Goal: Task Accomplishment & Management: Use online tool/utility

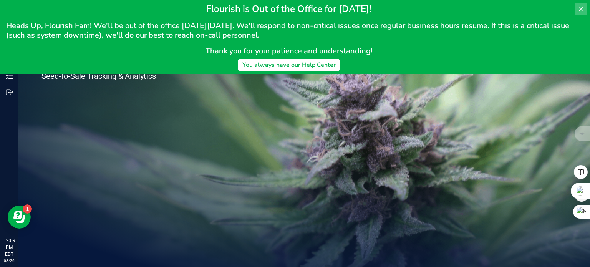
click at [582, 7] on icon at bounding box center [581, 9] width 6 height 6
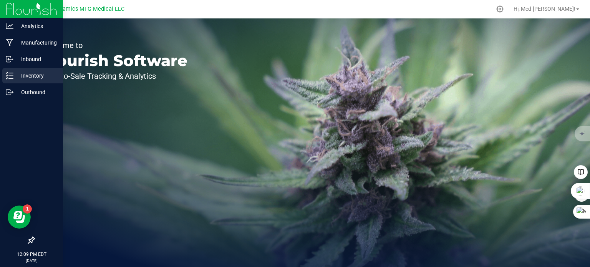
click at [5, 77] on div "Inventory" at bounding box center [32, 75] width 61 height 15
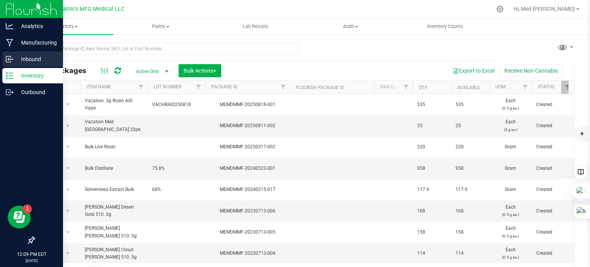
click at [7, 59] on icon at bounding box center [10, 59] width 8 height 8
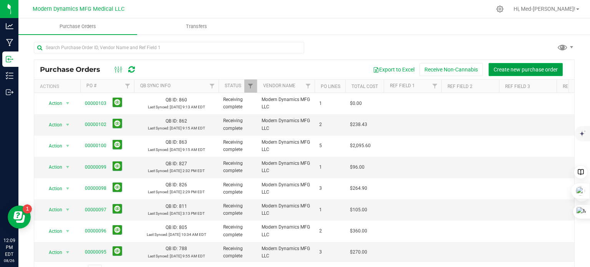
click at [508, 67] on span "Create new purchase order" at bounding box center [526, 70] width 64 height 6
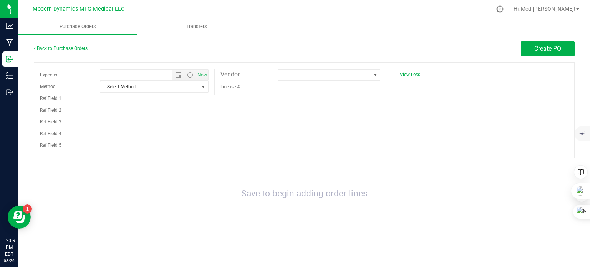
type input "[DATE] 12:09 PM"
click at [373, 73] on span at bounding box center [376, 75] width 6 height 6
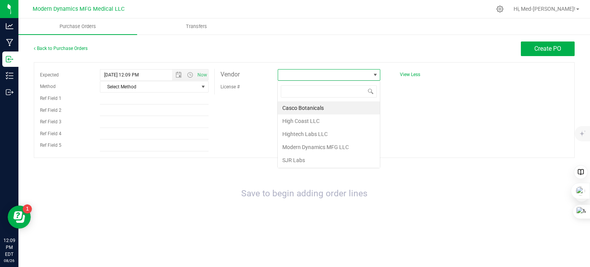
scroll to position [11, 103]
type input "mod"
click at [340, 105] on li "Modern Dynamics MFG LLC" at bounding box center [329, 107] width 102 height 13
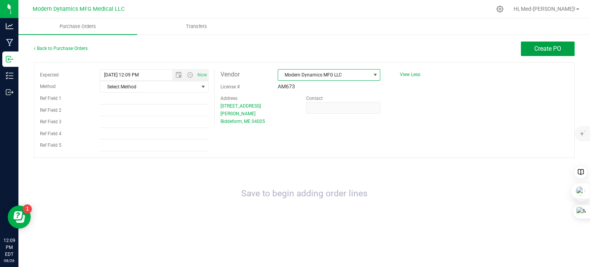
click at [543, 49] on span "Create PO" at bounding box center [548, 48] width 27 height 7
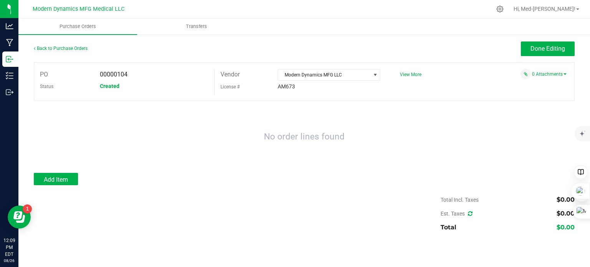
click at [178, 112] on div "No order lines found" at bounding box center [304, 137] width 541 height 57
click at [65, 178] on span "Add Item" at bounding box center [56, 179] width 24 height 7
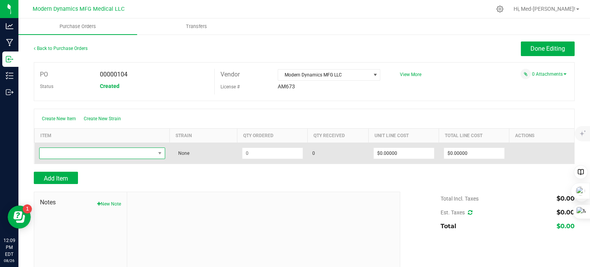
click at [93, 150] on span "NO DATA FOUND" at bounding box center [98, 153] width 116 height 11
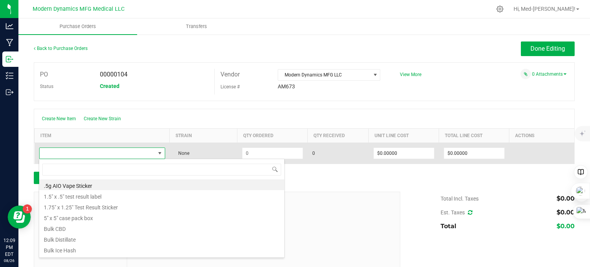
scroll to position [11, 123]
type input "undosed"
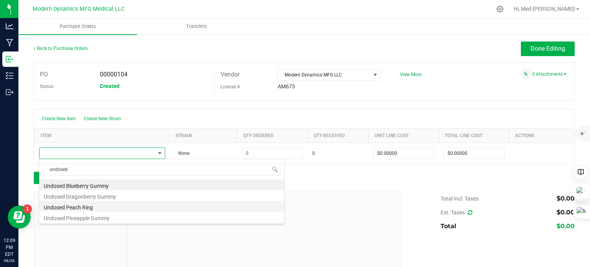
click at [88, 207] on li "Undosed Peach Ring" at bounding box center [161, 206] width 245 height 11
type input "$0.05000"
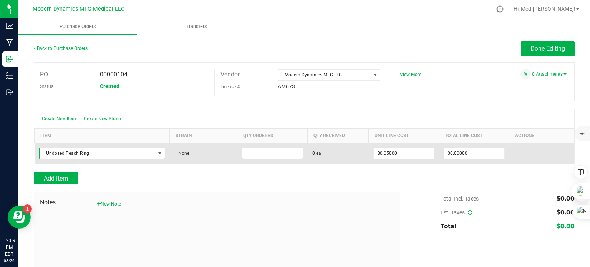
click at [258, 151] on input at bounding box center [273, 153] width 60 height 11
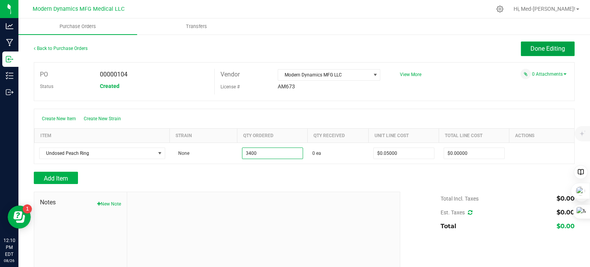
type input "3400 ea"
click at [532, 48] on span "Done Editing" at bounding box center [548, 48] width 35 height 7
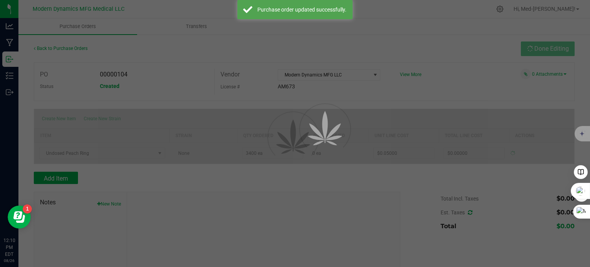
type input "$170.00000"
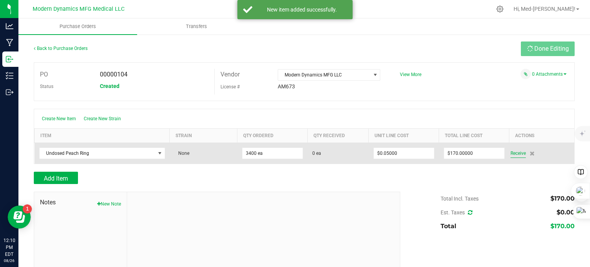
click at [511, 152] on span "Receive" at bounding box center [518, 153] width 15 height 9
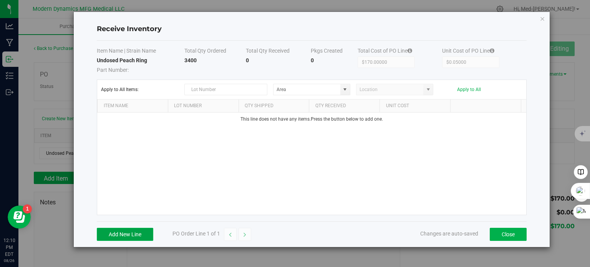
click at [146, 234] on button "Add New Line" at bounding box center [125, 234] width 57 height 13
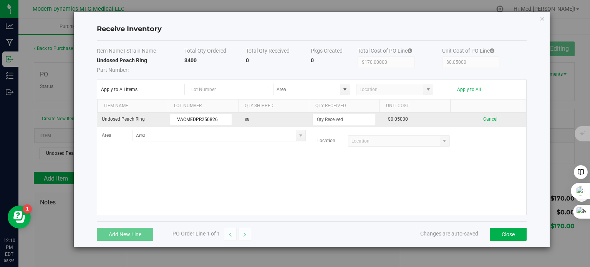
type input "VACMEDPR250826"
click at [334, 115] on input at bounding box center [344, 119] width 62 height 11
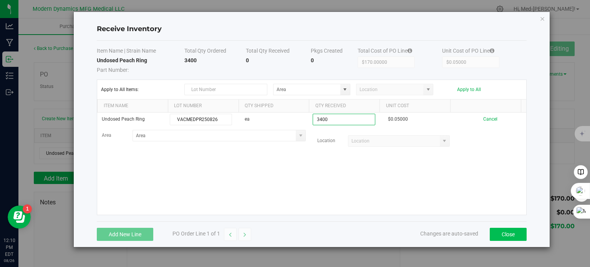
type input "3400 ea"
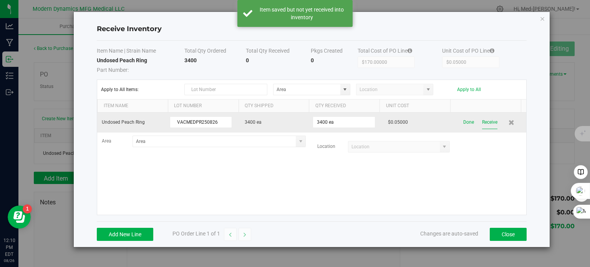
click at [482, 118] on button "Receive" at bounding box center [489, 122] width 15 height 13
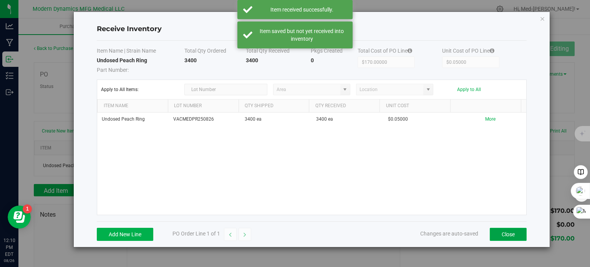
click at [502, 233] on button "Close" at bounding box center [508, 234] width 37 height 13
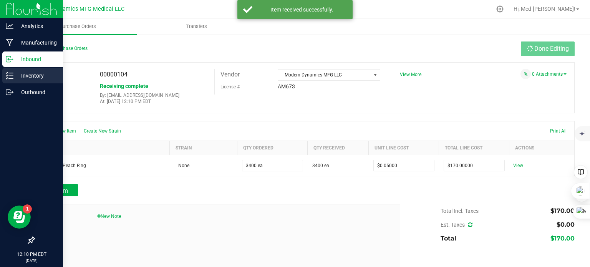
click at [9, 73] on icon at bounding box center [10, 76] width 8 height 8
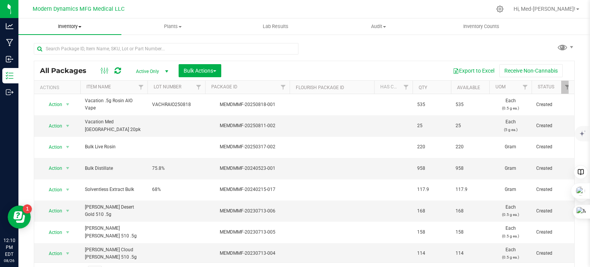
click at [79, 26] on span at bounding box center [79, 27] width 3 height 2
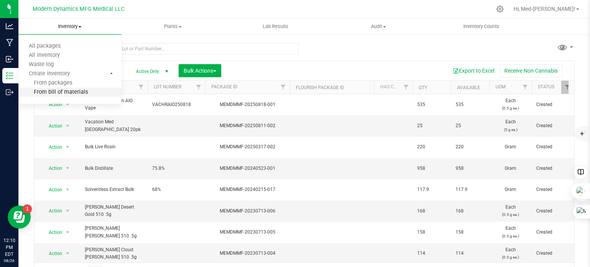
click at [76, 90] on span "From bill of materials" at bounding box center [53, 92] width 70 height 7
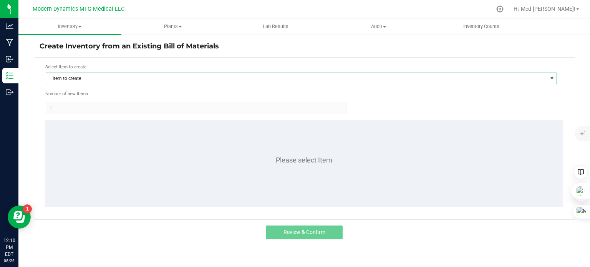
click at [89, 77] on span "Item to create" at bounding box center [296, 78] width 501 height 11
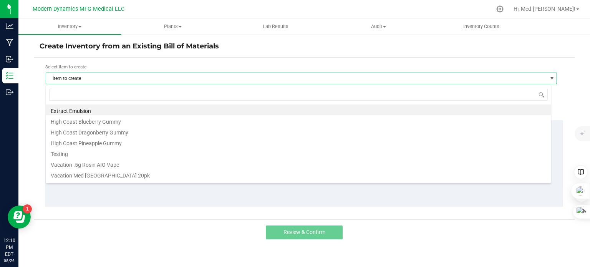
scroll to position [11, 506]
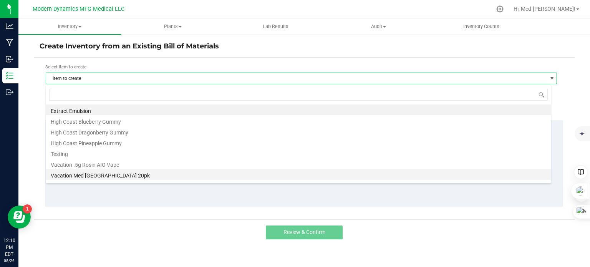
click at [115, 173] on li "Vacation Med [GEOGRAPHIC_DATA] 20pk" at bounding box center [298, 174] width 505 height 11
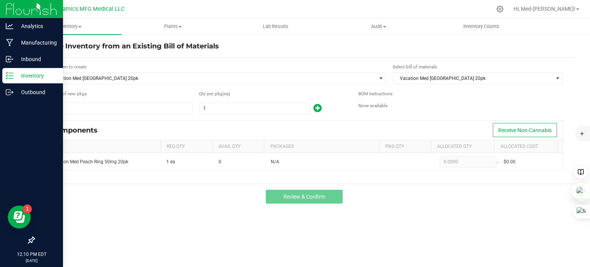
click at [10, 76] on line at bounding box center [11, 76] width 4 height 0
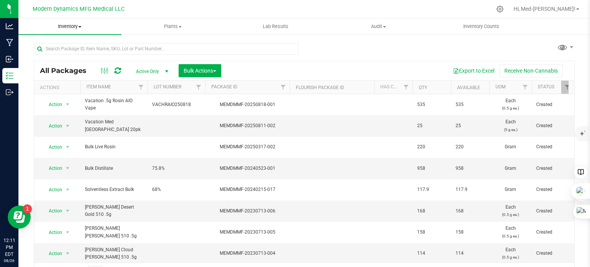
click at [81, 26] on span at bounding box center [79, 27] width 3 height 2
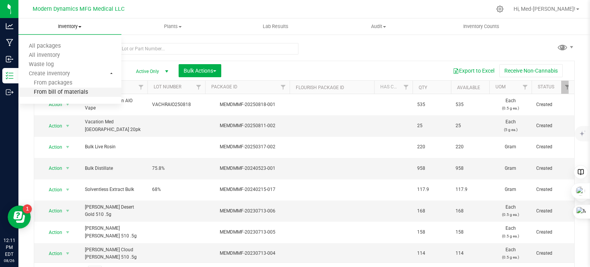
click at [69, 91] on span "From bill of materials" at bounding box center [53, 92] width 70 height 7
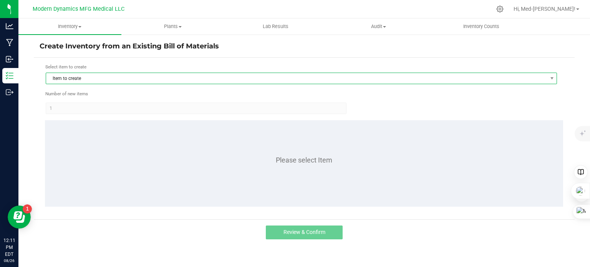
click at [93, 77] on span "Item to create" at bounding box center [296, 78] width 501 height 11
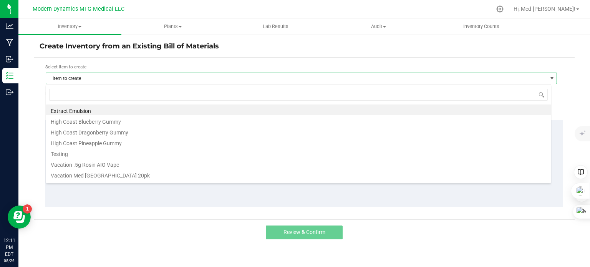
click at [264, 46] on h4 "Create Inventory from an Existing Bill of Materials" at bounding box center [305, 47] width 530 height 10
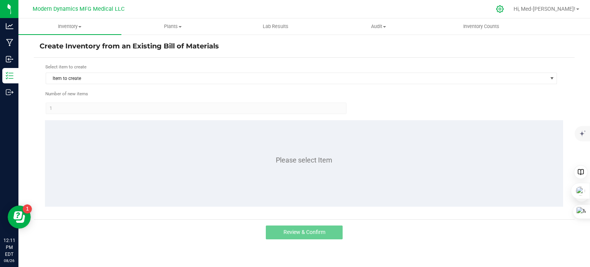
click at [504, 10] on icon at bounding box center [500, 9] width 8 height 8
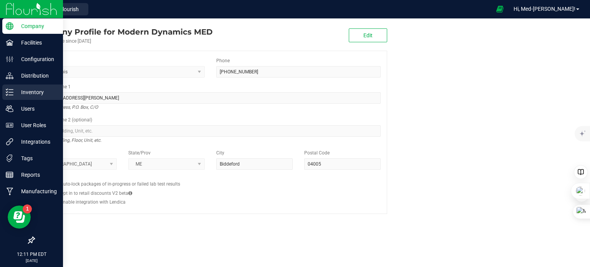
click at [13, 93] on p "Inventory" at bounding box center [36, 92] width 46 height 9
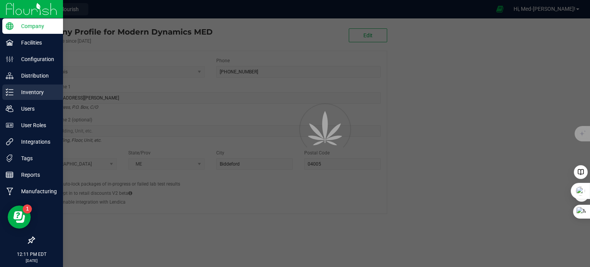
click at [10, 93] on icon at bounding box center [10, 92] width 8 height 8
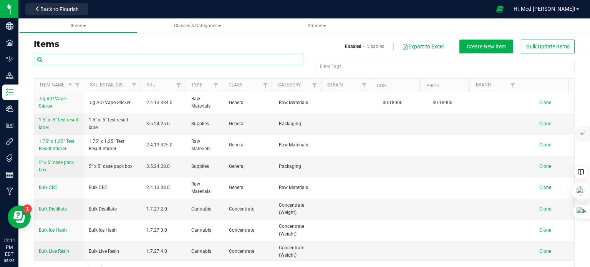
click at [128, 62] on input "text" at bounding box center [169, 60] width 271 height 12
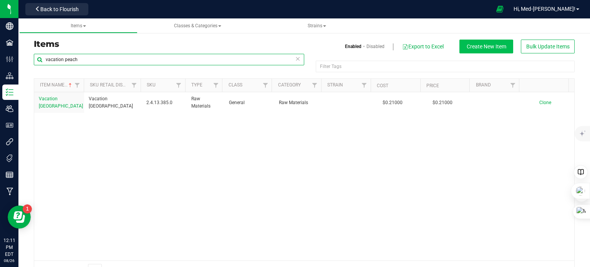
type input "vacation peach"
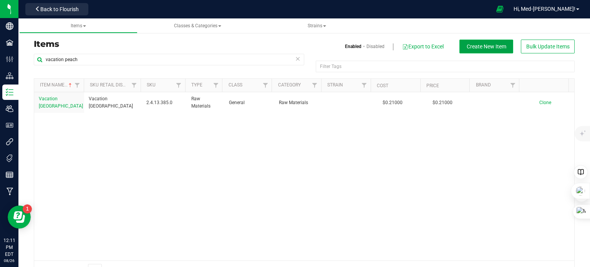
click at [472, 43] on span "Create New Item" at bounding box center [487, 46] width 40 height 6
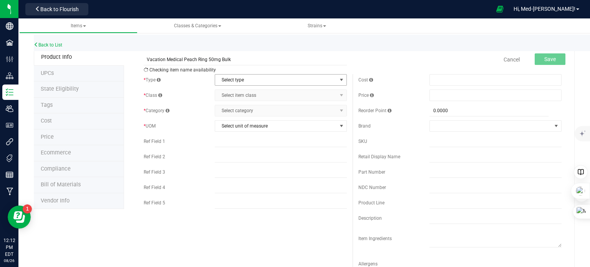
type input "Vacation Medical Peach Ring 50mg Bulk"
click at [259, 83] on span "Select type" at bounding box center [276, 80] width 122 height 11
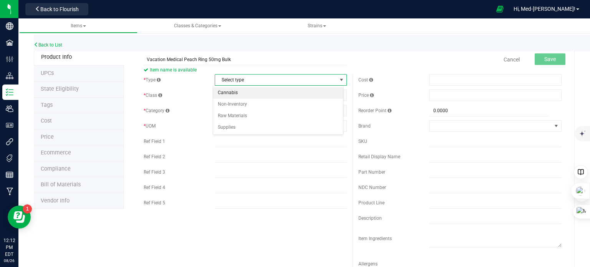
click at [250, 93] on li "Cannabis" at bounding box center [278, 93] width 130 height 12
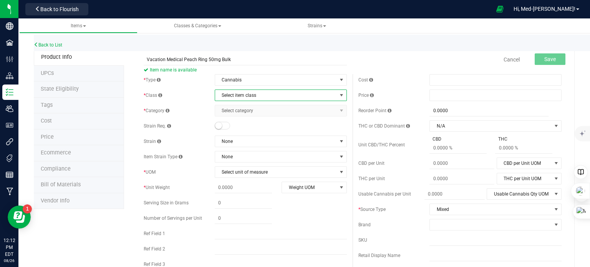
drag, startPoint x: 250, startPoint y: 93, endPoint x: 195, endPoint y: 105, distance: 56.5
click at [195, 105] on div "* Type Cannabis Select type Cannabis Non-Inventory Raw Materials Supplies * Cla…" at bounding box center [245, 189] width 215 height 231
click at [271, 95] on span "Select item class" at bounding box center [276, 95] width 122 height 11
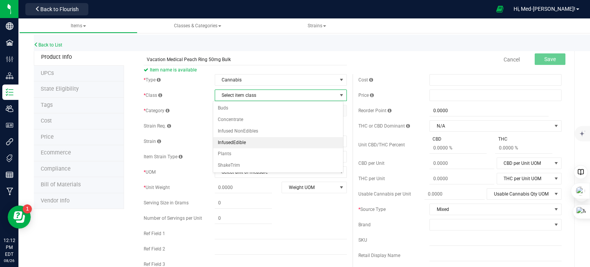
click at [249, 140] on li "InfusedEdible" at bounding box center [278, 143] width 130 height 12
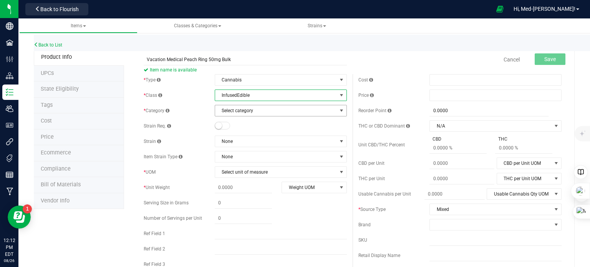
click at [256, 108] on span "Select category" at bounding box center [276, 110] width 122 height 11
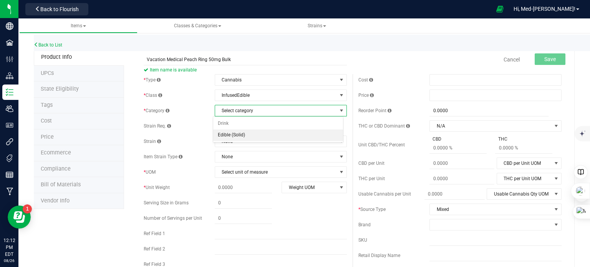
click at [248, 134] on li "Edible (Solid)" at bounding box center [278, 136] width 130 height 12
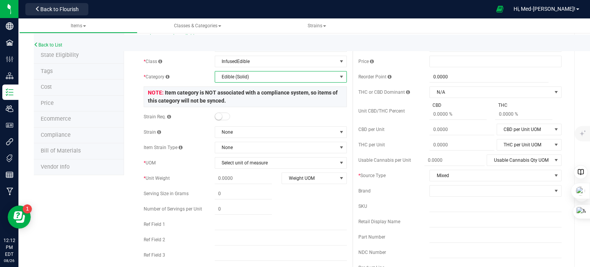
scroll to position [48, 0]
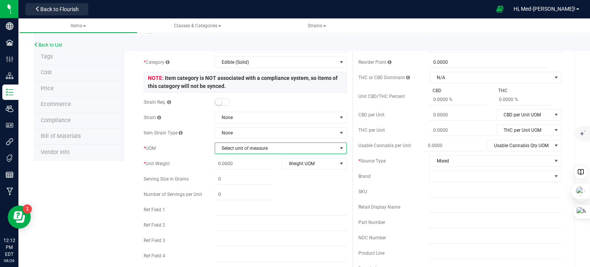
click at [247, 146] on span "Select unit of measure" at bounding box center [276, 148] width 122 height 11
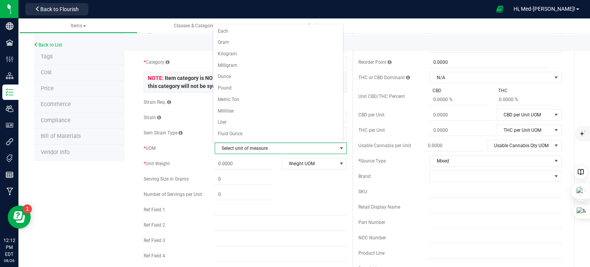
click at [247, 146] on span "Select unit of measure" at bounding box center [276, 148] width 122 height 11
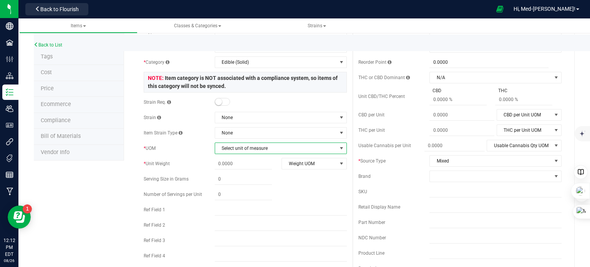
click at [247, 146] on span "Select unit of measure" at bounding box center [276, 148] width 122 height 11
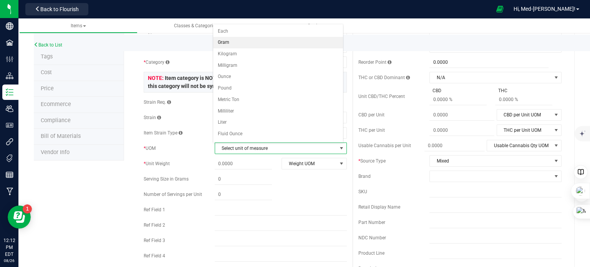
click at [231, 43] on li "Gram" at bounding box center [278, 43] width 130 height 12
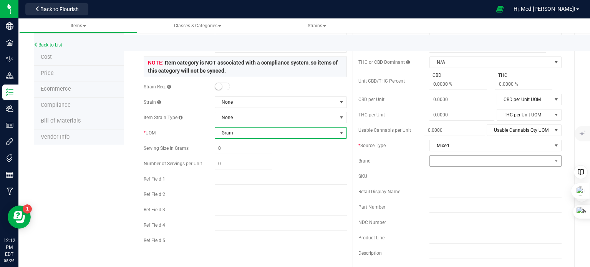
scroll to position [64, 0]
click at [477, 161] on span at bounding box center [491, 160] width 122 height 11
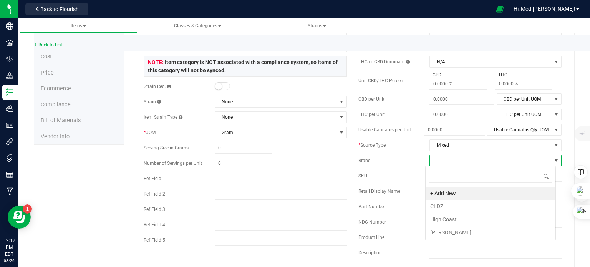
scroll to position [11, 131]
type input "Vacation"
click at [403, 165] on div "Brand" at bounding box center [460, 161] width 203 height 12
click at [450, 161] on span at bounding box center [491, 160] width 122 height 11
type input "Vacation"
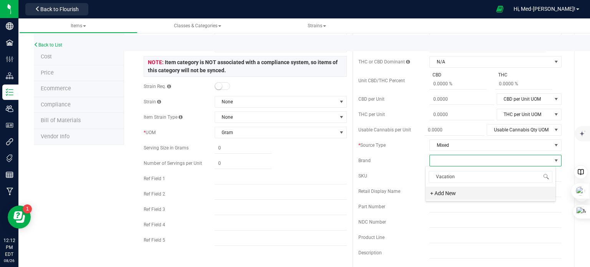
click at [447, 193] on li "+ Add New" at bounding box center [491, 193] width 130 height 13
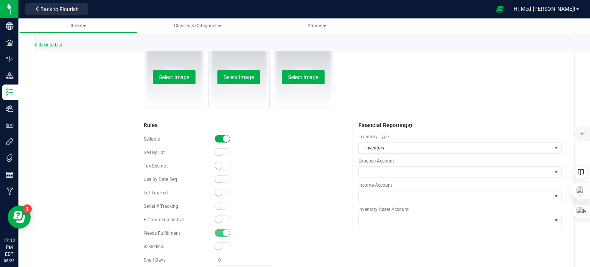
scroll to position [396, 0]
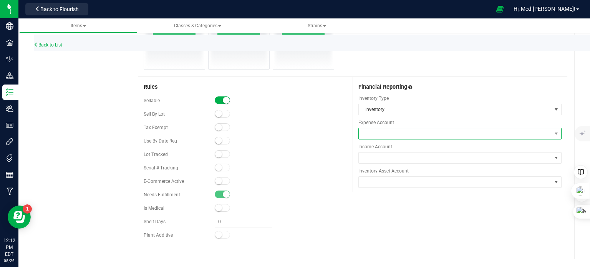
click at [420, 136] on span at bounding box center [455, 133] width 193 height 11
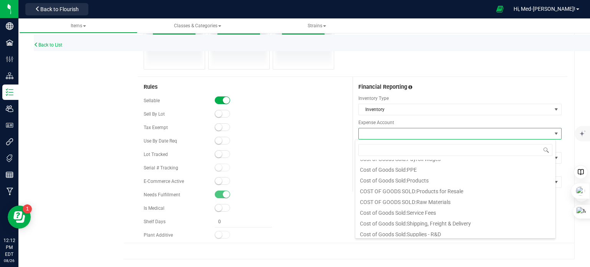
scroll to position [115, 0]
click at [405, 178] on li "Cost of Goods Sold:Products" at bounding box center [456, 179] width 200 height 11
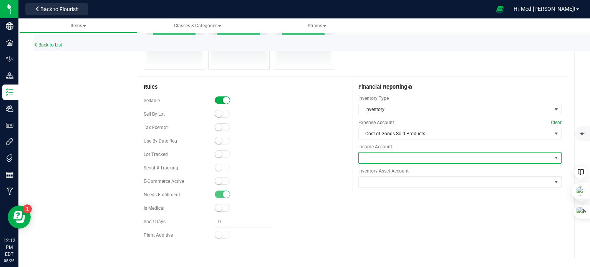
click at [403, 154] on span at bounding box center [455, 158] width 193 height 11
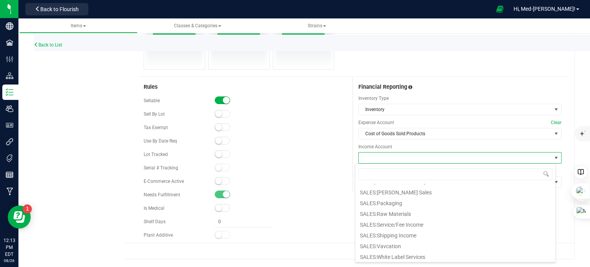
scroll to position [80, 0]
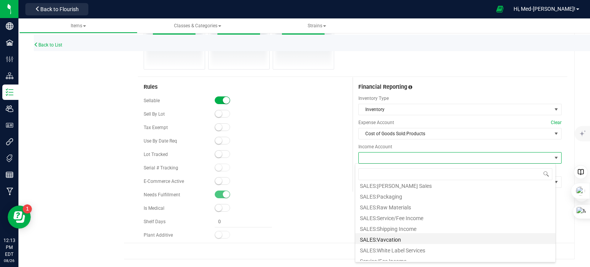
click at [409, 237] on li "SALES:Vavcation" at bounding box center [456, 238] width 200 height 11
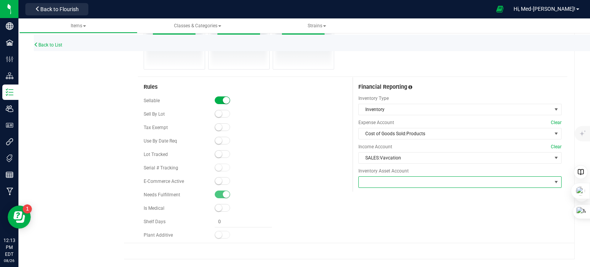
click at [407, 184] on span at bounding box center [455, 182] width 193 height 11
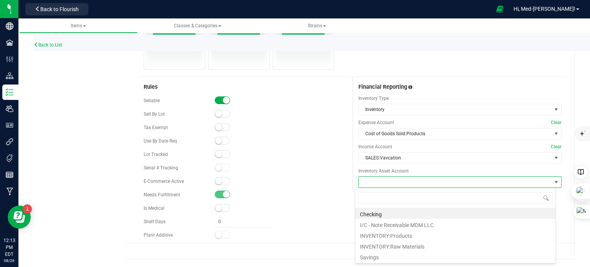
scroll to position [11, 201]
click at [411, 236] on li "INVENTORY:Products" at bounding box center [456, 235] width 200 height 11
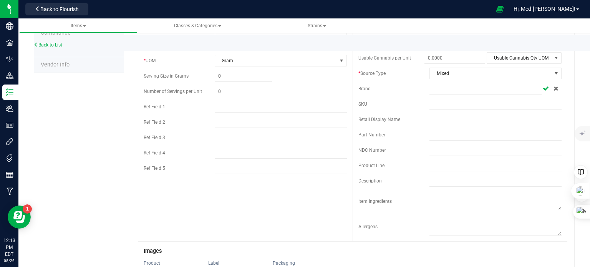
scroll to position [0, 0]
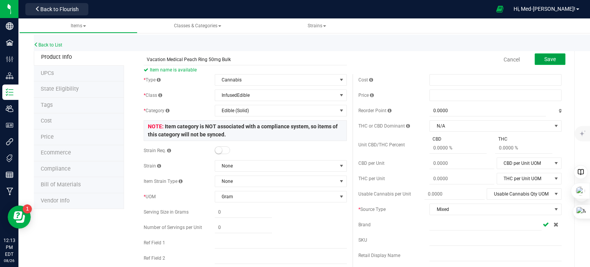
click at [555, 57] on button "Save" at bounding box center [550, 59] width 31 height 12
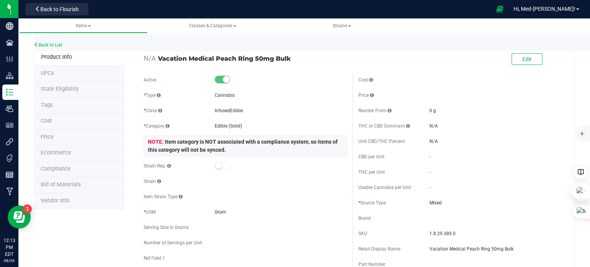
click at [67, 181] on span "Bill of Materials" at bounding box center [61, 184] width 40 height 7
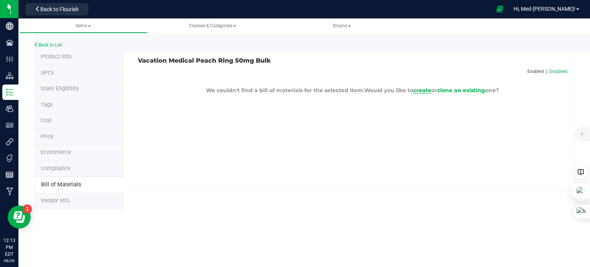
click at [422, 91] on span "create" at bounding box center [423, 90] width 18 height 7
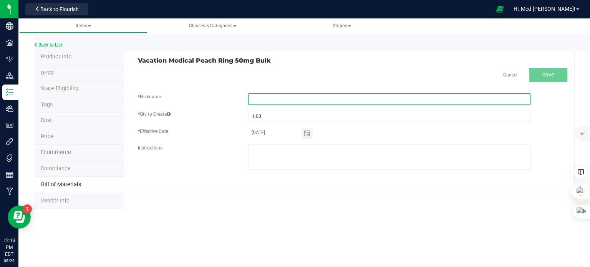
click at [315, 101] on input "text" at bounding box center [389, 99] width 283 height 12
click at [277, 63] on h3 "Vacation Medical Peach Ring 50mg Bulk" at bounding box center [242, 60] width 209 height 7
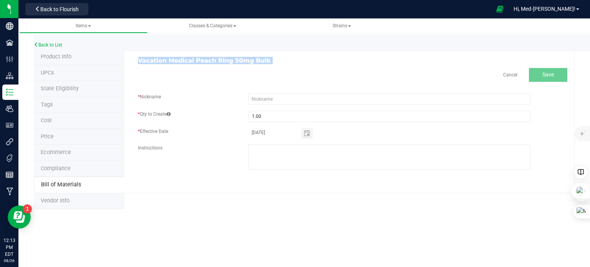
drag, startPoint x: 277, startPoint y: 63, endPoint x: 257, endPoint y: 60, distance: 20.6
click at [257, 60] on h3 "Vacation Medical Peach Ring 50mg Bulk" at bounding box center [242, 60] width 209 height 7
click at [254, 60] on h3 "Vacation Medical Peach Ring 50mg Bulk" at bounding box center [242, 60] width 209 height 7
click at [252, 60] on h3 "Vacation Medical Peach Ring 50mg Bulk" at bounding box center [242, 60] width 209 height 7
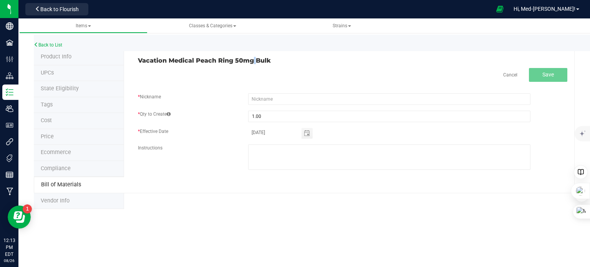
click at [252, 60] on h3 "Vacation Medical Peach Ring 50mg Bulk" at bounding box center [242, 60] width 209 height 7
drag, startPoint x: 252, startPoint y: 60, endPoint x: 158, endPoint y: 57, distance: 93.8
click at [158, 57] on div "Vacation Medical Peach Ring 50mg Bulk Cancel Save * Nickname * Qty to Create 1.…" at bounding box center [349, 121] width 451 height 144
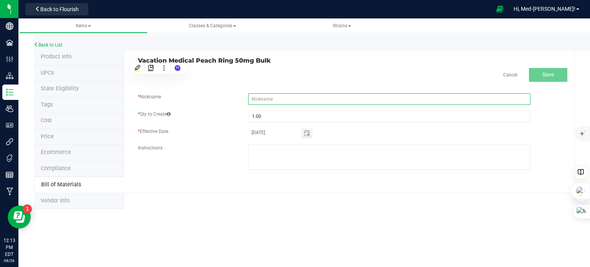
click at [293, 101] on input "text" at bounding box center [389, 99] width 283 height 12
paste input "Vacation Medical Peach Ring 50mg Bulk"
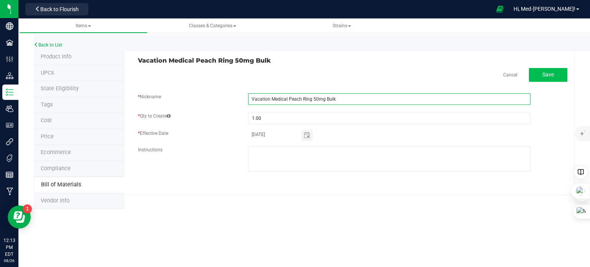
type input "Vacation Medical Peach Ring 50mg Bulk"
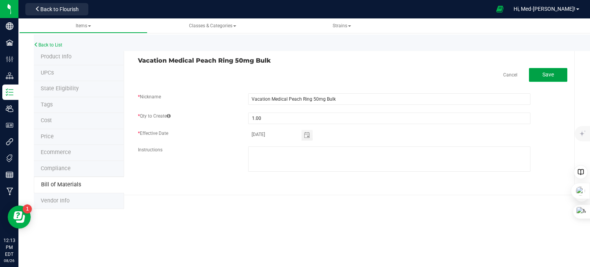
click at [541, 78] on button "Save" at bounding box center [548, 75] width 38 height 14
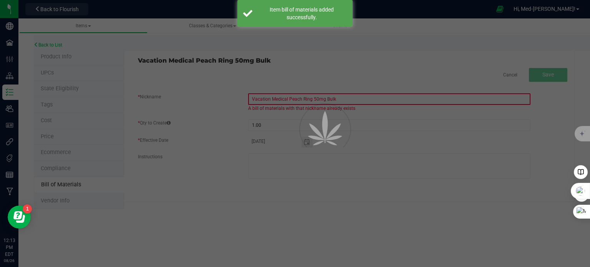
select select "90"
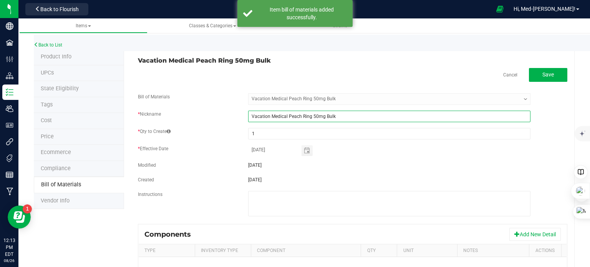
click at [344, 117] on input "Vacation Medical Peach Ring 50mg Bulk" at bounding box center [389, 117] width 283 height 12
paste input "Vacation Medical Peach Ring 50mg Bulk"
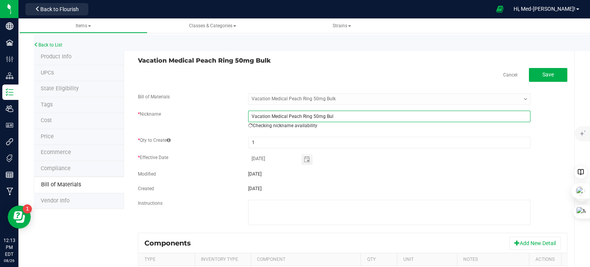
type input "Vacation Medical Peach Ring 50mg Bulk"
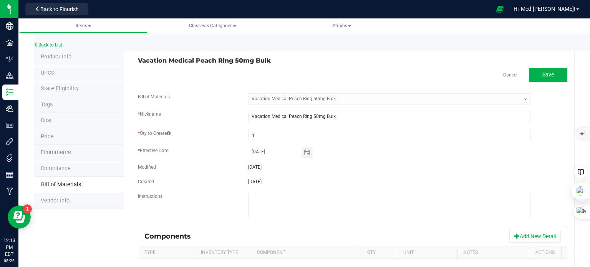
click at [361, 77] on div "Cancel Save" at bounding box center [353, 75] width 430 height 14
click at [543, 77] on span "Save" at bounding box center [549, 75] width 12 height 6
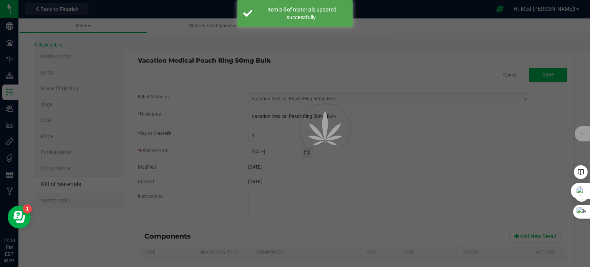
select select "90"
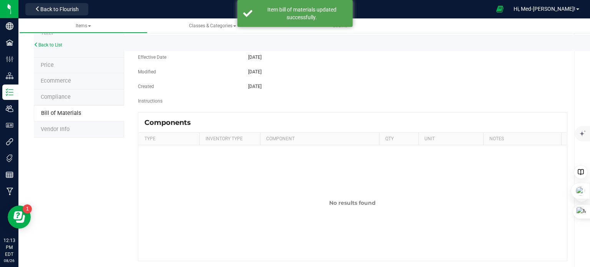
scroll to position [89, 0]
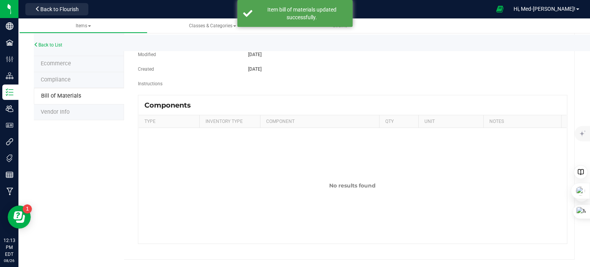
click at [389, 121] on th "Qty" at bounding box center [398, 121] width 39 height 13
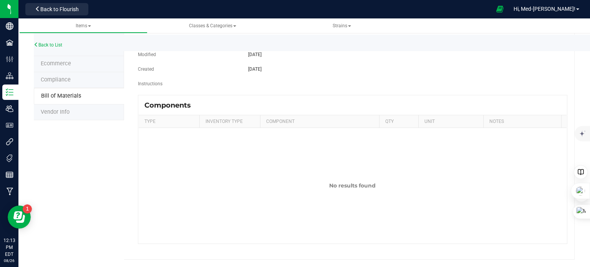
scroll to position [0, 0]
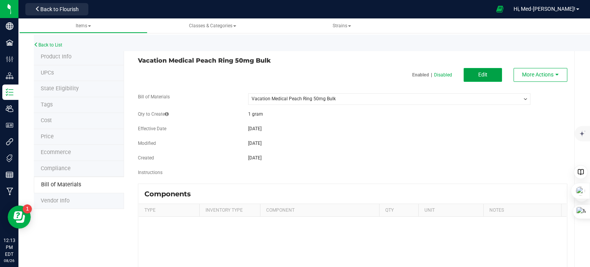
click at [484, 75] on button "Edit" at bounding box center [483, 75] width 38 height 14
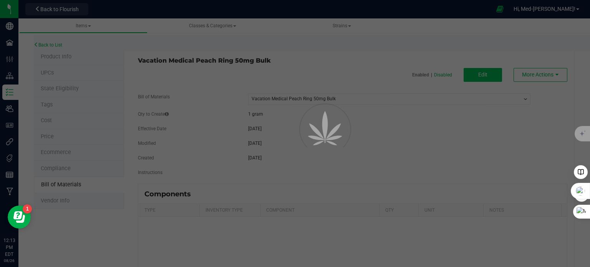
select select "90"
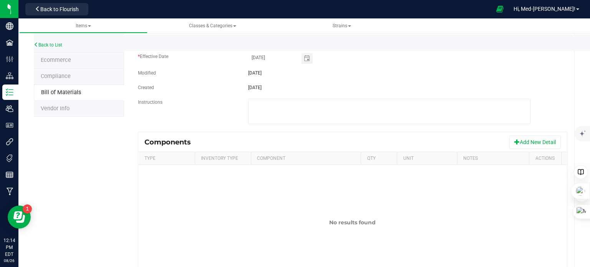
scroll to position [103, 0]
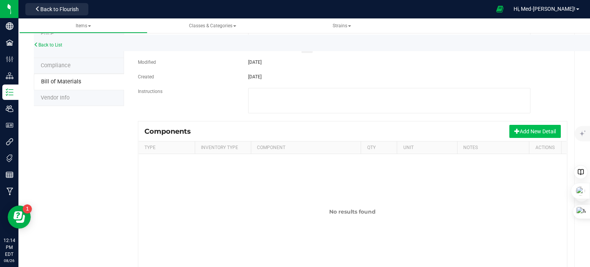
click at [520, 132] on button "Add New Detail" at bounding box center [536, 131] width 52 height 13
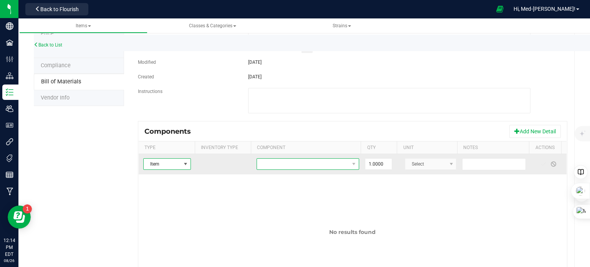
click at [300, 166] on span "NO DATA FOUND" at bounding box center [303, 164] width 92 height 11
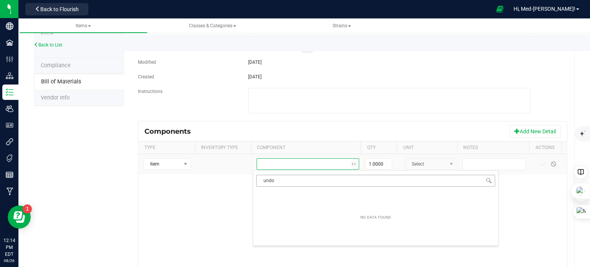
type input "undos"
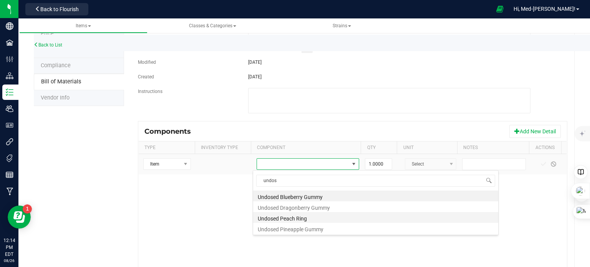
click at [291, 220] on li "Undosed Peach Ring" at bounding box center [375, 217] width 245 height 11
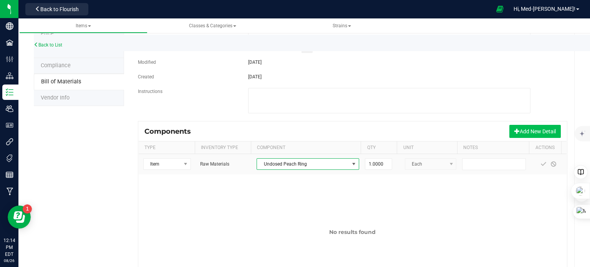
click at [540, 131] on button "Add New Detail" at bounding box center [536, 131] width 52 height 13
click at [526, 129] on button "Add New Detail" at bounding box center [536, 131] width 52 height 13
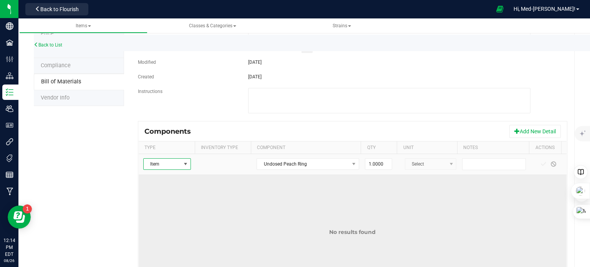
click at [342, 199] on td "No results found" at bounding box center [353, 232] width 428 height 115
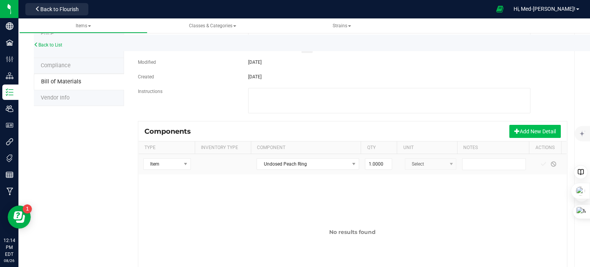
click at [515, 133] on span at bounding box center [517, 130] width 5 height 5
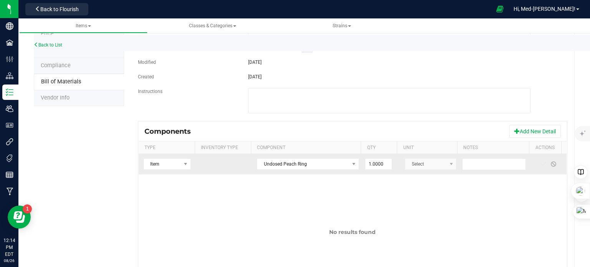
click at [541, 166] on span at bounding box center [544, 164] width 6 height 6
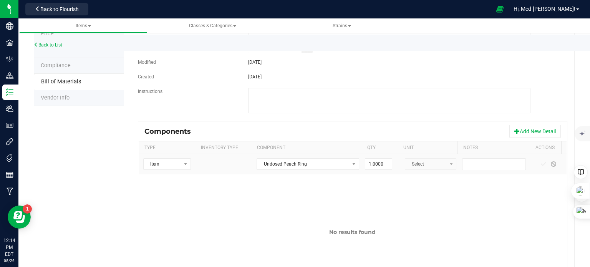
click at [374, 152] on th "Qty" at bounding box center [379, 147] width 36 height 13
click at [371, 152] on th "Qty" at bounding box center [379, 147] width 36 height 13
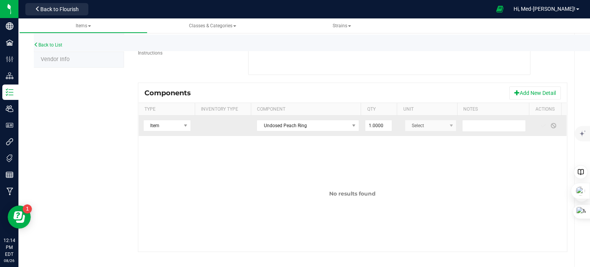
scroll to position [150, 0]
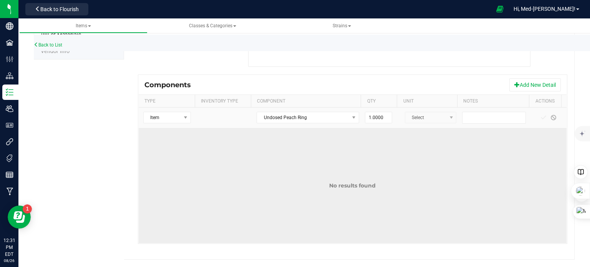
click at [255, 157] on td "No results found" at bounding box center [353, 185] width 428 height 115
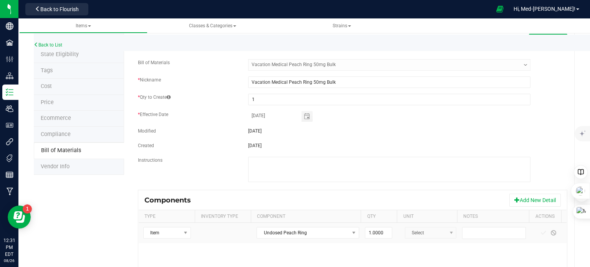
scroll to position [0, 0]
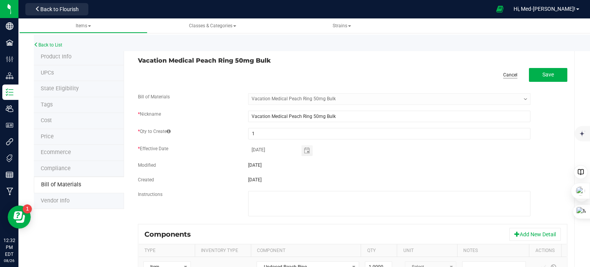
click at [505, 72] on link "Cancel" at bounding box center [511, 75] width 14 height 7
select select "90"
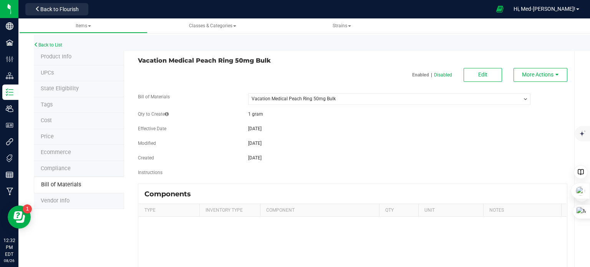
click at [73, 186] on span "Bill of Materials" at bounding box center [61, 184] width 40 height 7
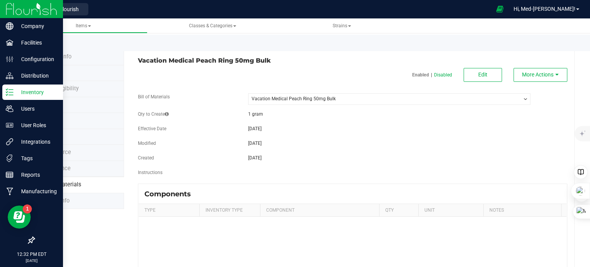
click at [10, 95] on icon at bounding box center [10, 92] width 8 height 8
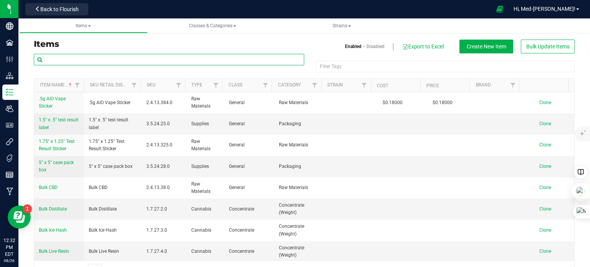
click at [145, 59] on input "text" at bounding box center [169, 60] width 271 height 12
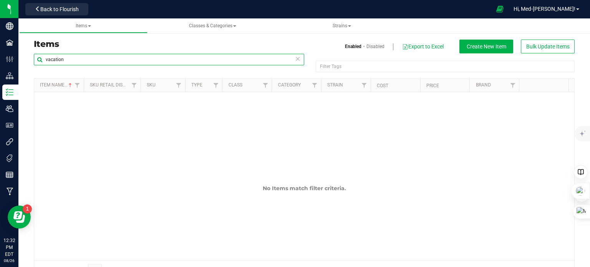
type input "vacation"
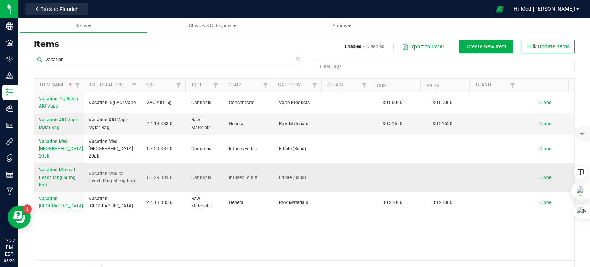
click at [61, 170] on span "Vacation Medical Peach Ring 50mg Bulk" at bounding box center [57, 177] width 37 height 20
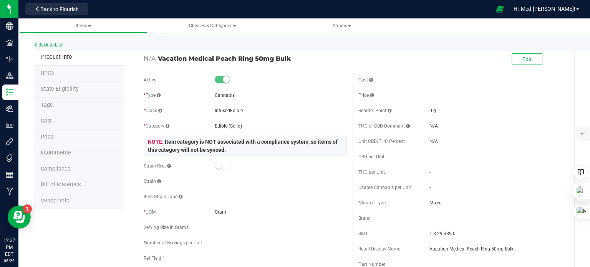
click at [58, 184] on span "Bill of Materials" at bounding box center [61, 184] width 40 height 7
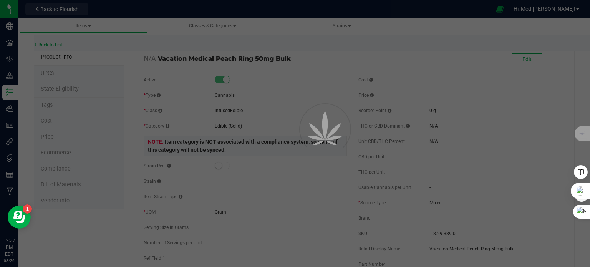
select select "90"
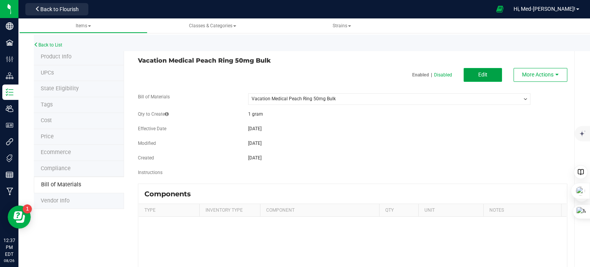
click at [487, 78] on button "Edit" at bounding box center [483, 75] width 38 height 14
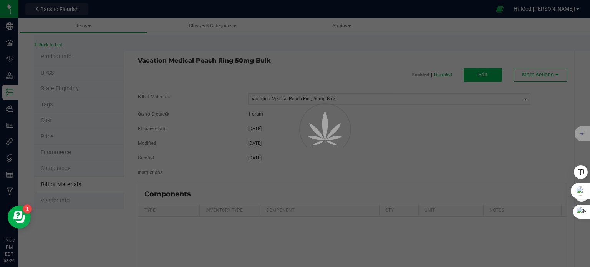
select select "90"
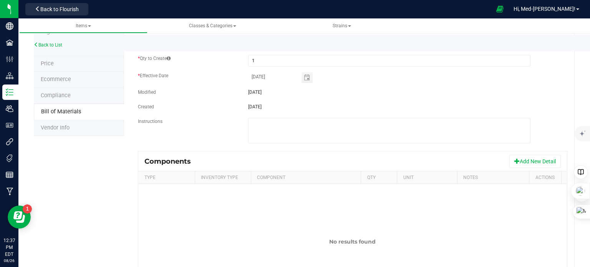
scroll to position [130, 0]
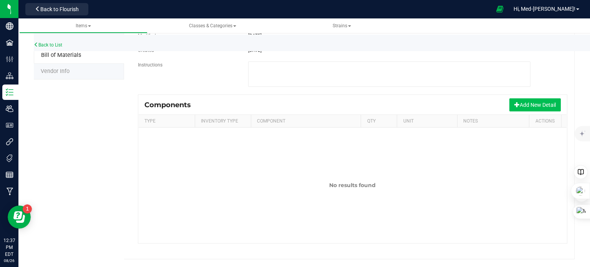
click at [526, 104] on button "Add New Detail" at bounding box center [536, 104] width 52 height 13
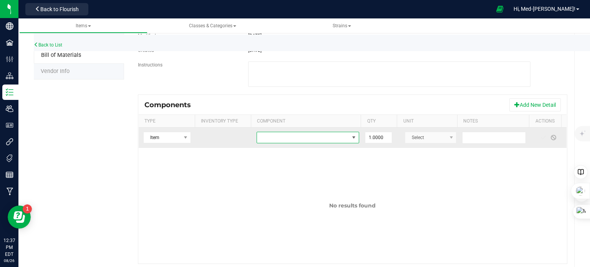
click at [318, 136] on span "NO DATA FOUND" at bounding box center [303, 137] width 92 height 11
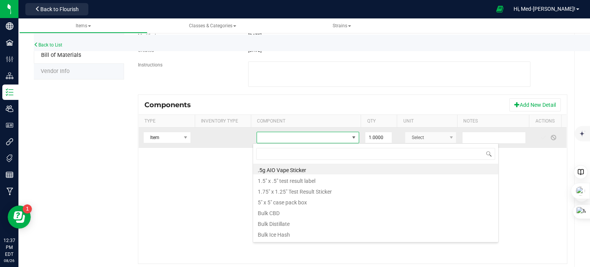
scroll to position [11, 98]
type input "undose"
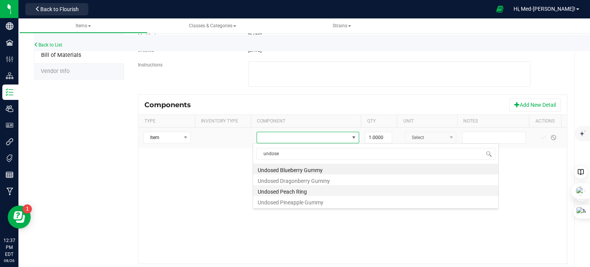
click at [306, 192] on li "Undosed Peach Ring" at bounding box center [375, 190] width 245 height 11
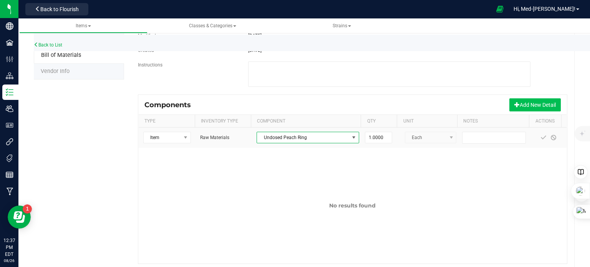
click at [532, 103] on button "Add New Detail" at bounding box center [536, 104] width 52 height 13
click at [541, 106] on button "Add New Detail" at bounding box center [536, 104] width 52 height 13
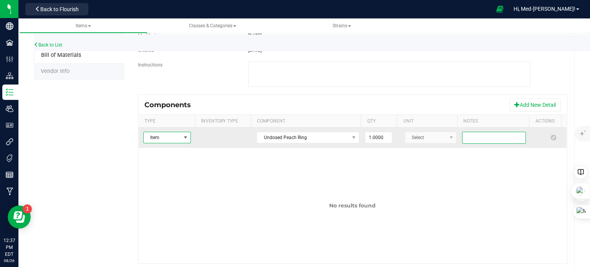
click at [512, 141] on input "text" at bounding box center [494, 138] width 64 height 12
click at [469, 136] on input "text" at bounding box center [494, 138] width 64 height 12
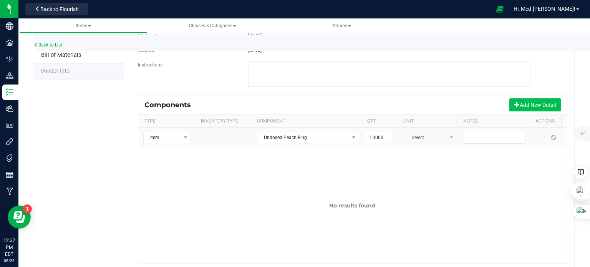
click at [537, 102] on button "Add New Detail" at bounding box center [536, 104] width 52 height 13
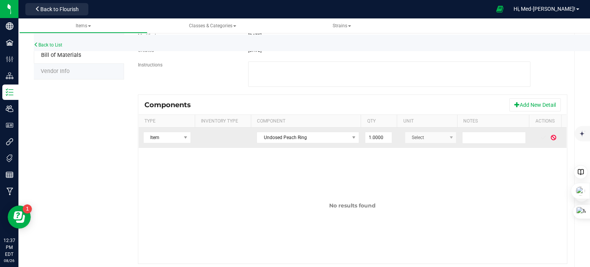
click at [551, 138] on span at bounding box center [554, 138] width 6 height 6
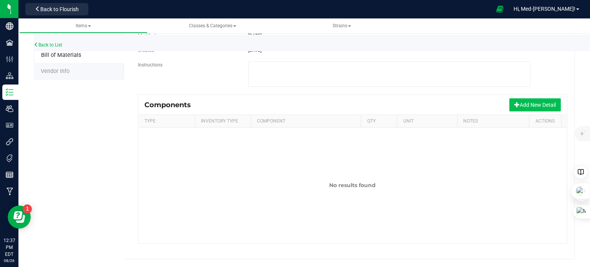
click at [515, 104] on span at bounding box center [517, 104] width 5 height 5
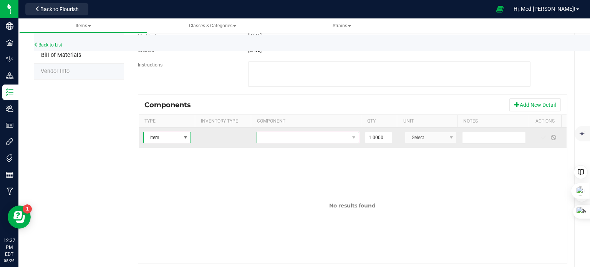
click at [264, 141] on span "NO DATA FOUND" at bounding box center [303, 137] width 92 height 11
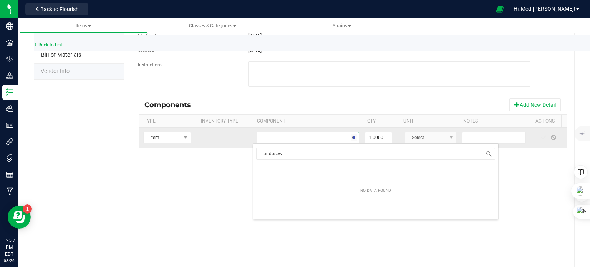
type input "undose"
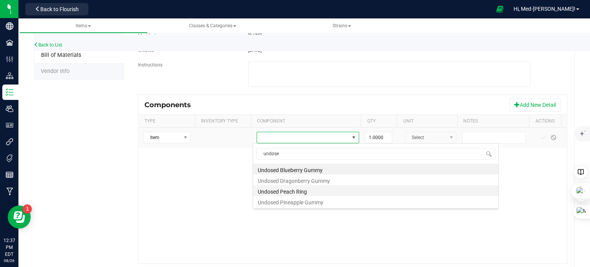
click at [298, 192] on li "Undosed Peach Ring" at bounding box center [375, 190] width 245 height 11
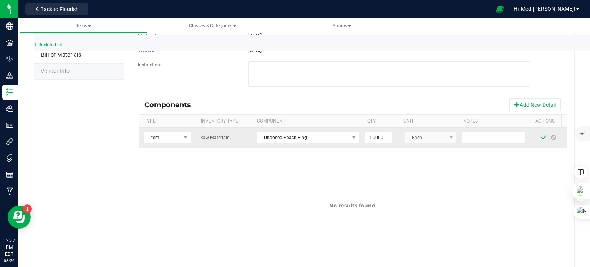
click at [541, 138] on span at bounding box center [544, 138] width 6 height 6
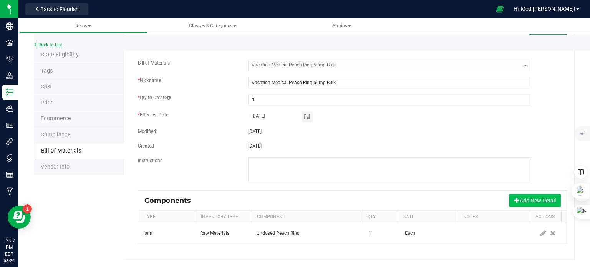
click at [526, 200] on button "Add New Detail" at bounding box center [536, 200] width 52 height 13
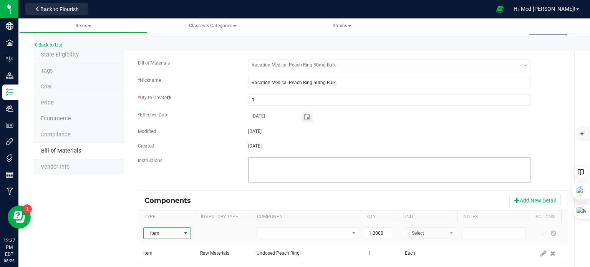
scroll to position [54, 0]
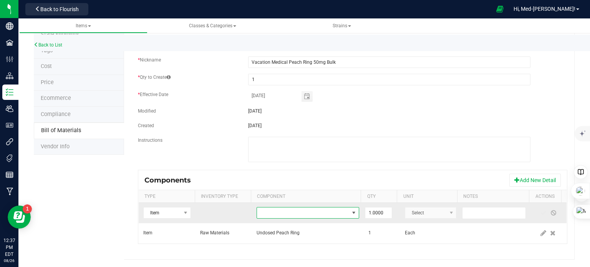
click at [309, 216] on span "NO DATA FOUND" at bounding box center [303, 213] width 92 height 11
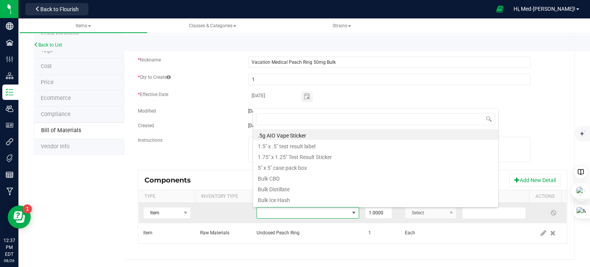
scroll to position [11, 98]
type input "live"
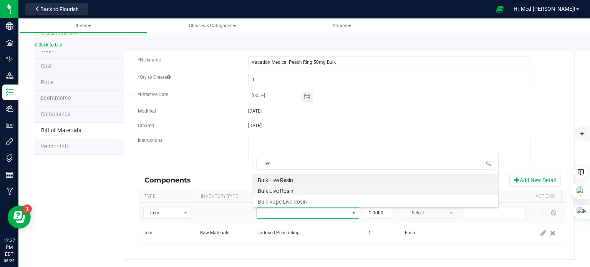
click at [308, 189] on li "Bulk Live Rosin" at bounding box center [375, 190] width 245 height 11
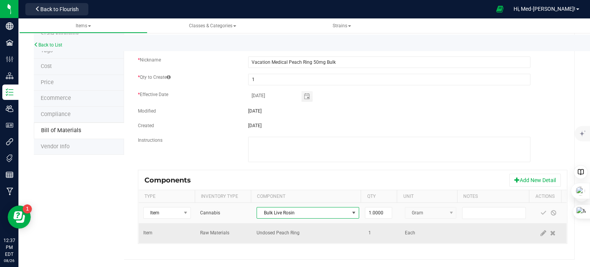
click at [371, 236] on td "1" at bounding box center [382, 233] width 37 height 20
click at [541, 233] on icon at bounding box center [544, 233] width 6 height 7
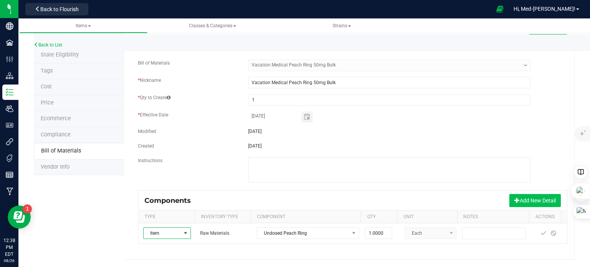
click at [517, 198] on button "Add New Detail" at bounding box center [536, 200] width 52 height 13
click at [523, 201] on button "Add New Detail" at bounding box center [536, 200] width 52 height 13
drag, startPoint x: 523, startPoint y: 201, endPoint x: 524, endPoint y: 206, distance: 4.7
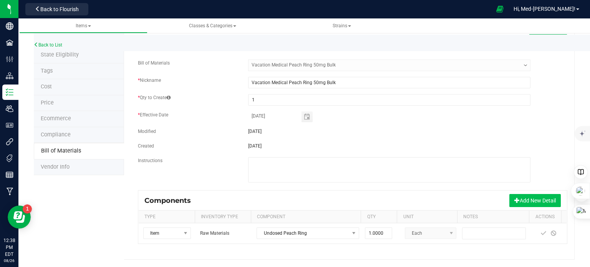
click at [523, 202] on button "Add New Detail" at bounding box center [536, 200] width 52 height 13
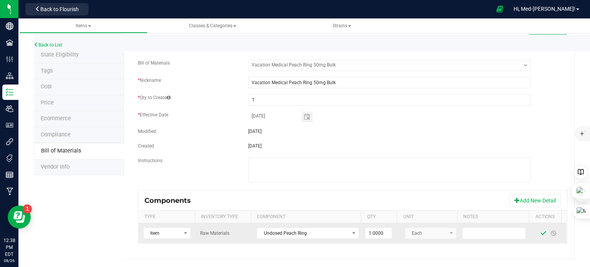
click at [541, 233] on span at bounding box center [544, 233] width 6 height 6
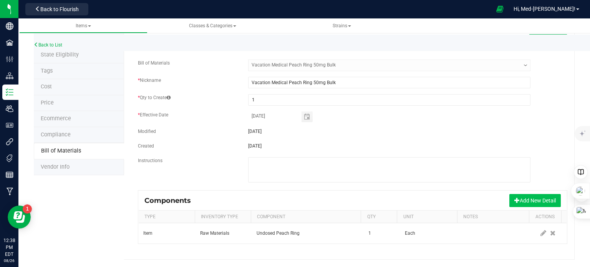
click at [521, 200] on button "Add New Detail" at bounding box center [536, 200] width 52 height 13
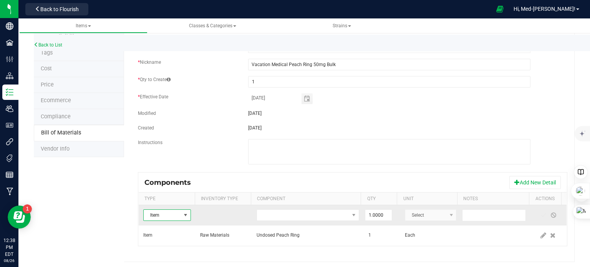
scroll to position [54, 0]
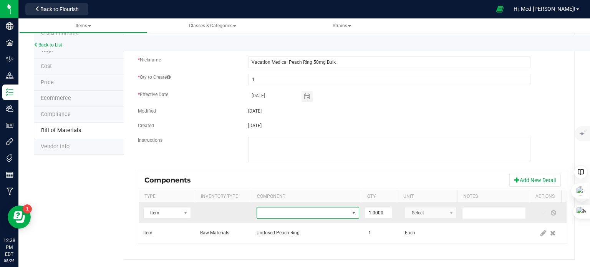
click at [281, 217] on span "NO DATA FOUND" at bounding box center [303, 213] width 92 height 11
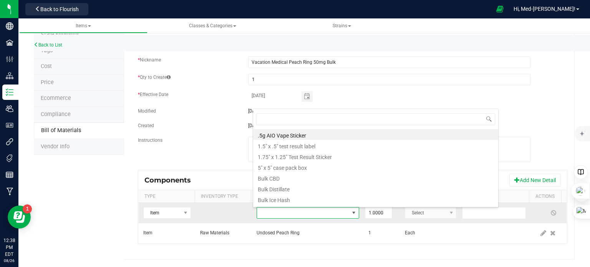
scroll to position [11, 98]
type input "live"
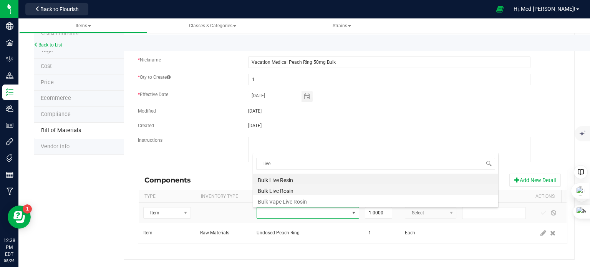
click at [292, 188] on li "Bulk Live Rosin" at bounding box center [375, 190] width 245 height 11
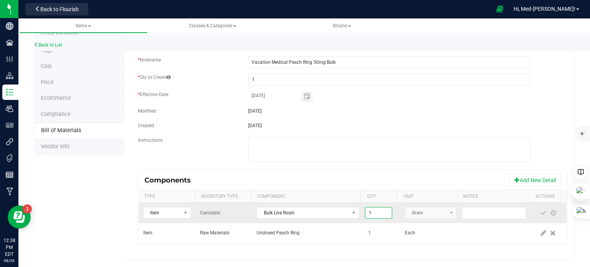
click at [381, 213] on input "1" at bounding box center [379, 213] width 27 height 11
click at [366, 215] on input "0.2" at bounding box center [379, 213] width 27 height 11
click at [366, 214] on input "0.2" at bounding box center [379, 213] width 27 height 11
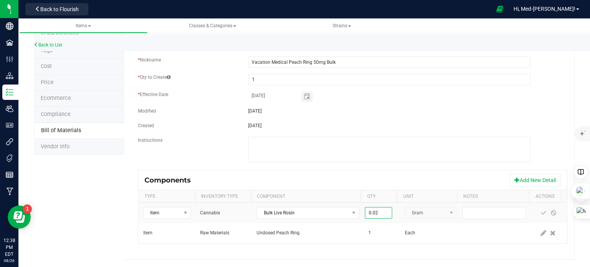
type input "0.0200"
click at [549, 150] on div "Instructions" at bounding box center [352, 150] width 441 height 27
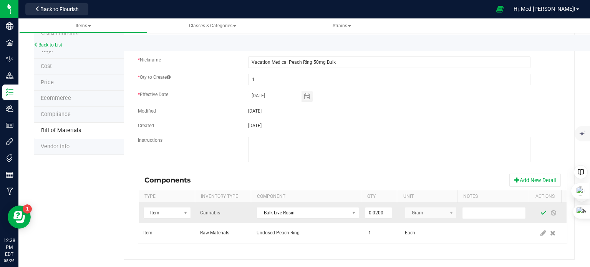
click at [541, 213] on span at bounding box center [544, 213] width 6 height 6
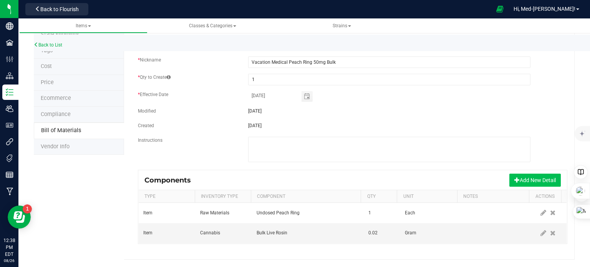
click at [520, 182] on button "Add New Detail" at bounding box center [536, 180] width 52 height 13
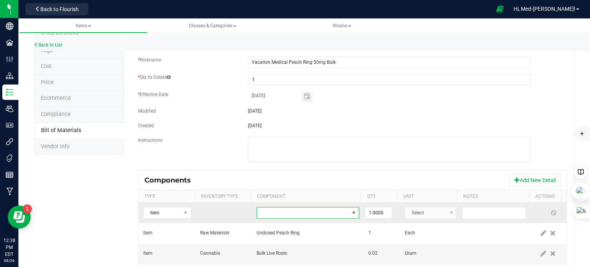
click at [294, 213] on span "NO DATA FOUND" at bounding box center [303, 213] width 92 height 11
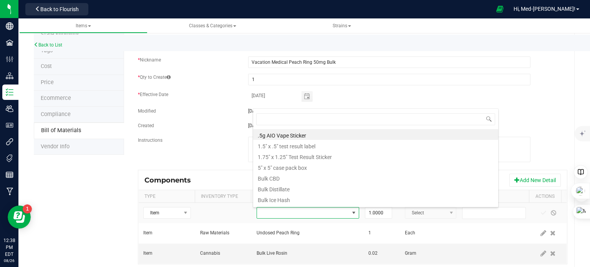
click at [534, 106] on fieldset "Bill of Materials -- Select -- Vacation Medical Peach Ring 50mg Bulk * Nickname…" at bounding box center [353, 104] width 430 height 131
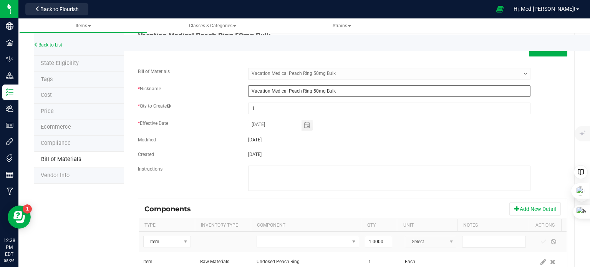
scroll to position [0, 0]
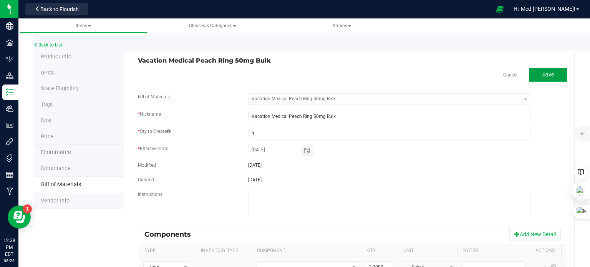
click at [532, 77] on button "Save" at bounding box center [548, 75] width 38 height 14
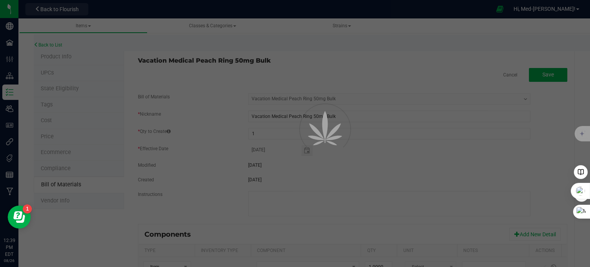
click at [452, 69] on div at bounding box center [295, 133] width 590 height 267
drag, startPoint x: 11, startPoint y: 93, endPoint x: 17, endPoint y: 93, distance: 5.8
click at [12, 93] on div at bounding box center [295, 133] width 590 height 267
drag, startPoint x: 215, startPoint y: 61, endPoint x: 424, endPoint y: 73, distance: 209.5
click at [216, 61] on div at bounding box center [295, 133] width 590 height 267
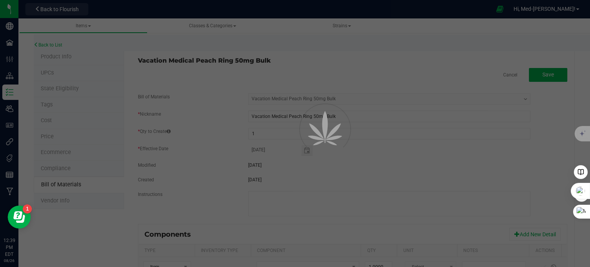
click at [507, 70] on div at bounding box center [295, 133] width 590 height 267
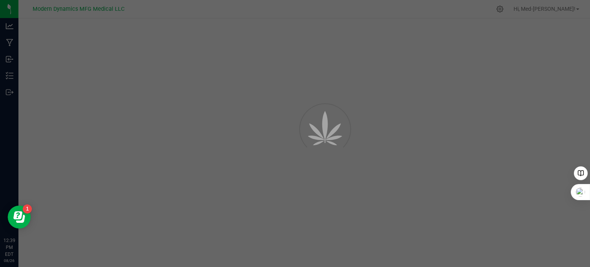
select select "90"
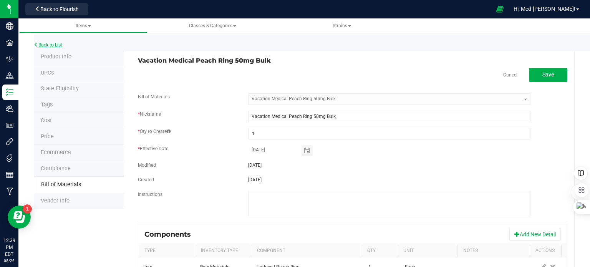
click at [56, 45] on link "Back to List" at bounding box center [48, 44] width 28 height 5
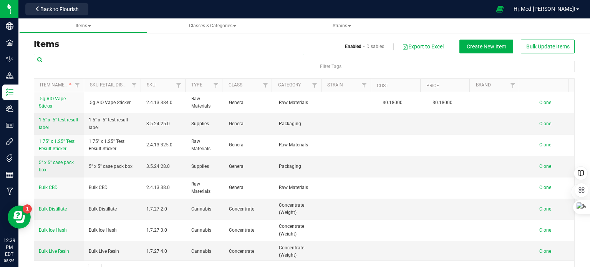
click at [145, 57] on input "text" at bounding box center [169, 60] width 271 height 12
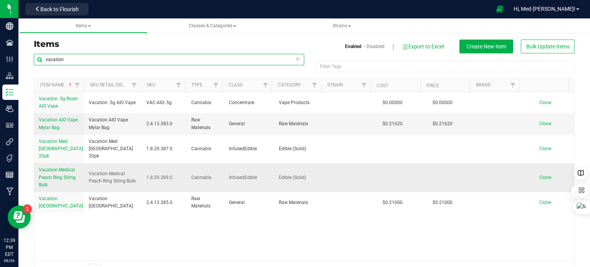
type input "vacation"
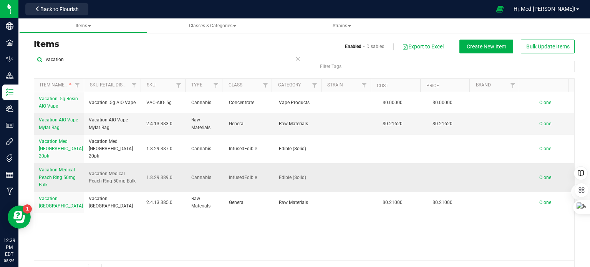
click at [66, 167] on span "Vacation Medical Peach Ring 50mg Bulk" at bounding box center [57, 177] width 37 height 20
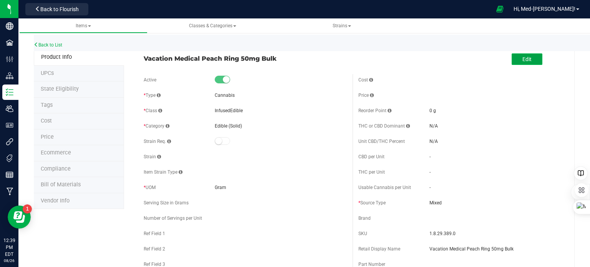
click at [517, 61] on button "Edit" at bounding box center [527, 59] width 31 height 12
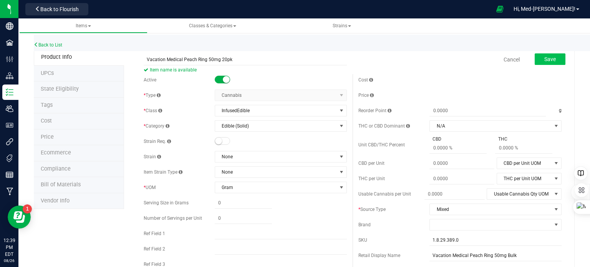
type input "Vacation Medical Peach Ring 50mg 20pk"
click at [545, 57] on span "Save" at bounding box center [551, 59] width 12 height 6
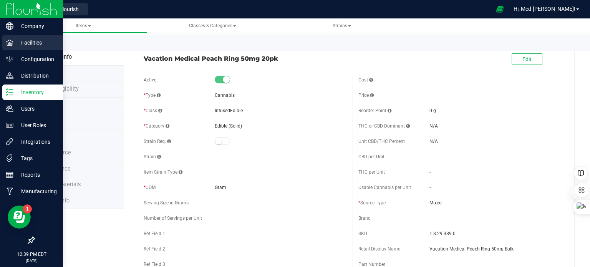
click at [10, 41] on icon at bounding box center [10, 43] width 8 height 8
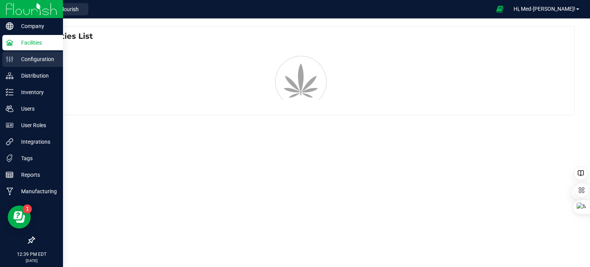
click at [10, 62] on icon at bounding box center [10, 59] width 8 height 8
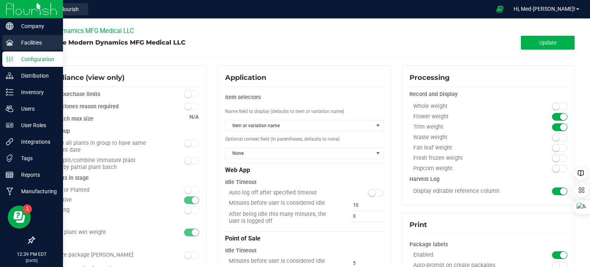
click at [25, 42] on p "Facilities" at bounding box center [36, 42] width 46 height 9
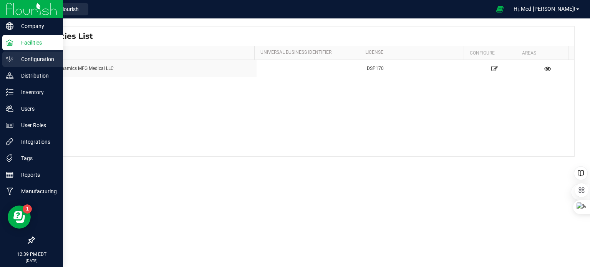
click at [12, 60] on icon at bounding box center [10, 59] width 8 height 8
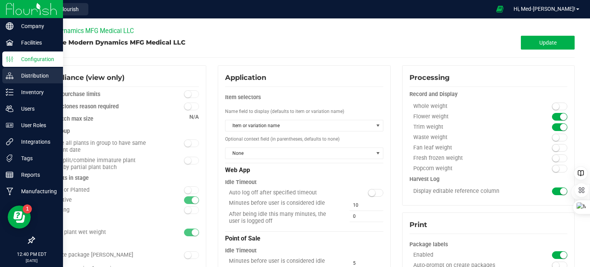
click at [15, 72] on p "Distribution" at bounding box center [36, 75] width 46 height 9
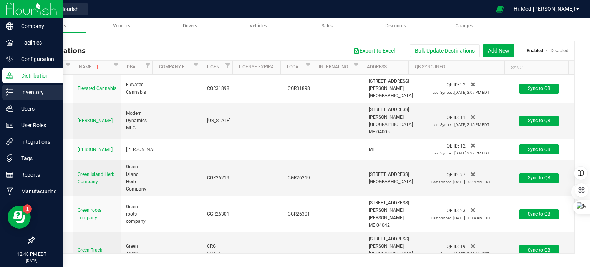
click at [39, 88] on p "Inventory" at bounding box center [36, 92] width 46 height 9
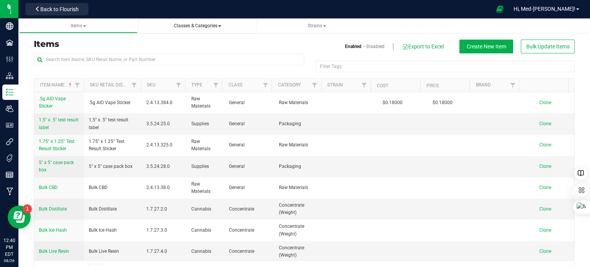
click at [221, 24] on span "Classes & Categories" at bounding box center [197, 25] width 47 height 5
click at [268, 25] on span "Strains" at bounding box center [317, 26] width 106 height 7
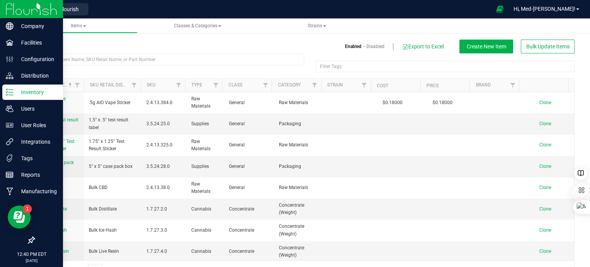
click at [10, 90] on icon at bounding box center [10, 92] width 8 height 8
click at [18, 43] on p "Facilities" at bounding box center [36, 42] width 46 height 9
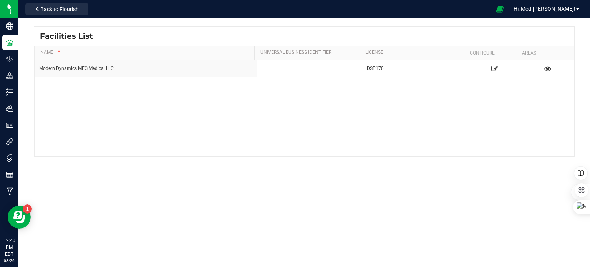
click at [266, 186] on div "Facilities List Name Universal Business Identifier License Configure Areas Mode…" at bounding box center [304, 122] width 572 height 208
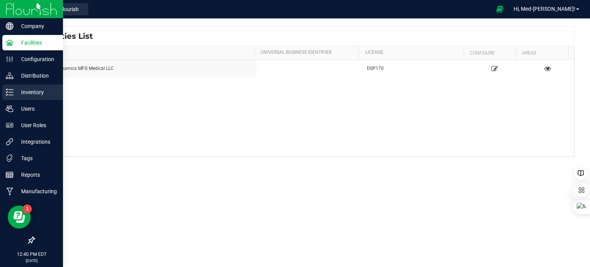
click at [20, 90] on p "Inventory" at bounding box center [36, 92] width 46 height 9
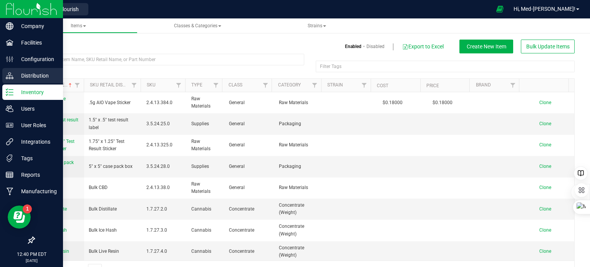
click at [25, 77] on p "Distribution" at bounding box center [36, 75] width 46 height 9
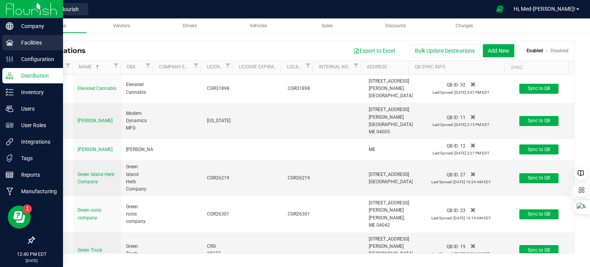
click at [20, 41] on p "Facilities" at bounding box center [36, 42] width 46 height 9
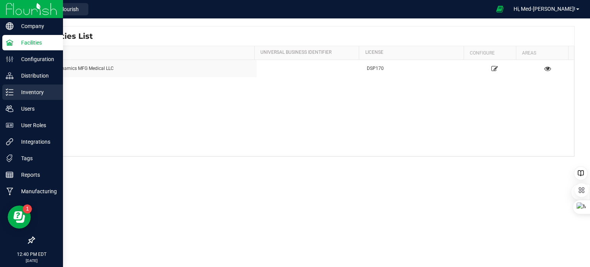
click at [28, 91] on p "Inventory" at bounding box center [36, 92] width 46 height 9
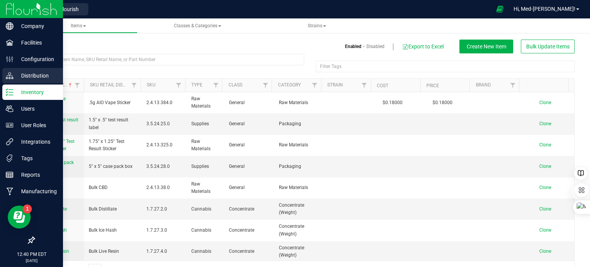
click at [47, 75] on p "Distribution" at bounding box center [36, 75] width 46 height 9
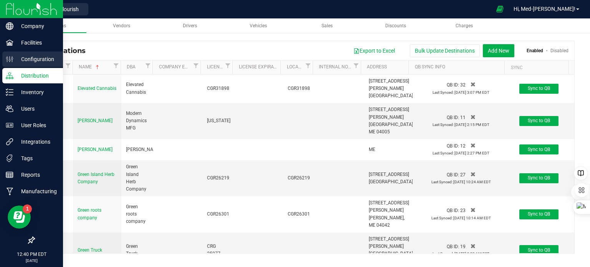
click at [11, 61] on icon at bounding box center [10, 59] width 8 height 8
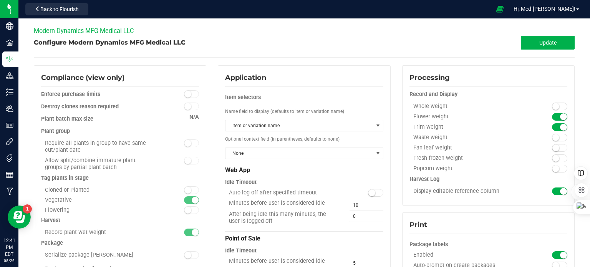
click at [306, 47] on div "Update" at bounding box center [439, 43] width 271 height 14
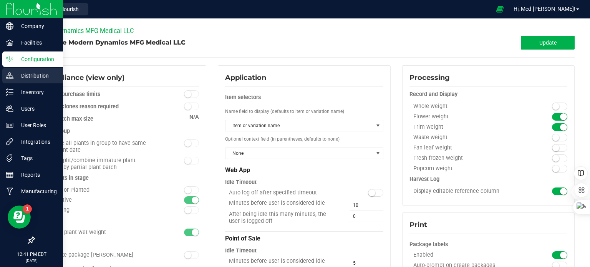
click at [23, 78] on p "Distribution" at bounding box center [36, 75] width 46 height 9
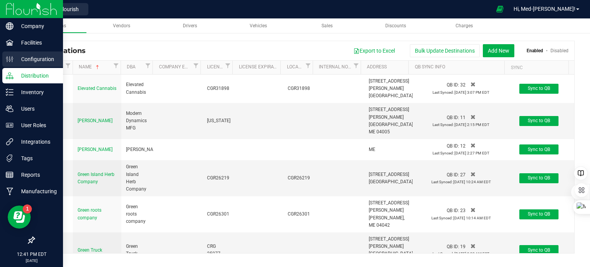
click at [9, 60] on ellipse at bounding box center [10, 61] width 2 height 2
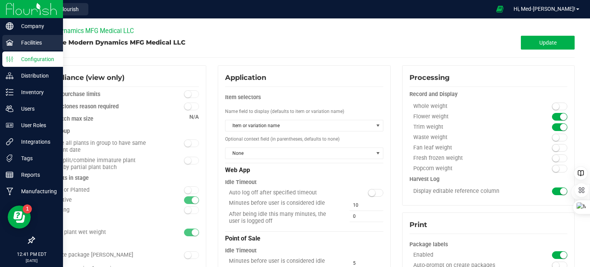
click at [18, 44] on p "Facilities" at bounding box center [36, 42] width 46 height 9
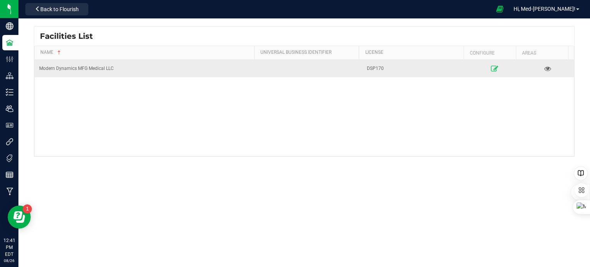
click at [491, 69] on icon at bounding box center [494, 68] width 7 height 5
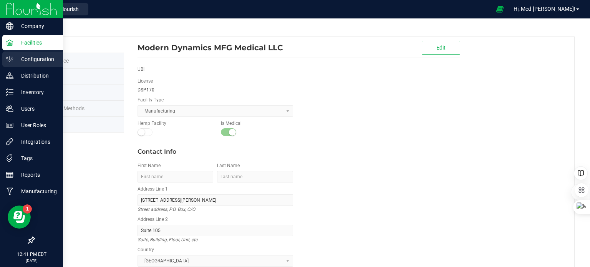
click at [15, 60] on p "Configuration" at bounding box center [36, 59] width 46 height 9
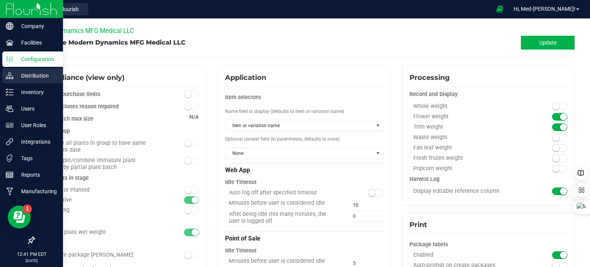
click at [15, 78] on p "Distribution" at bounding box center [36, 75] width 46 height 9
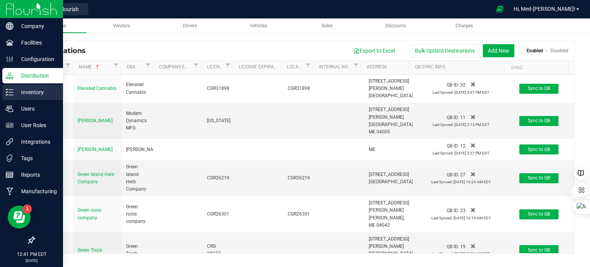
click at [13, 91] on p "Inventory" at bounding box center [36, 92] width 46 height 9
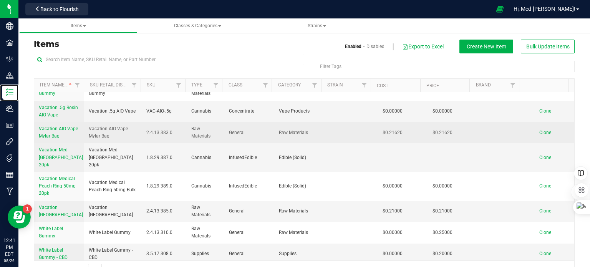
scroll to position [806, 0]
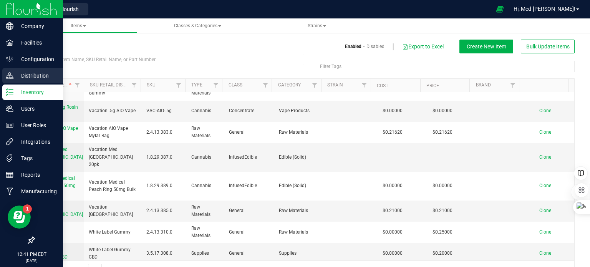
click at [6, 75] on icon at bounding box center [10, 76] width 8 height 8
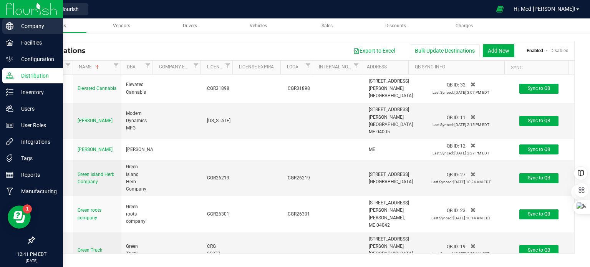
click at [31, 22] on p "Company" at bounding box center [36, 26] width 46 height 9
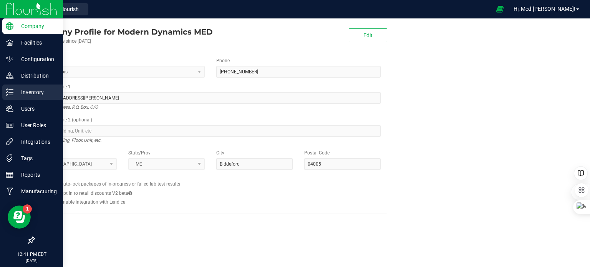
click at [10, 90] on icon at bounding box center [10, 92] width 8 height 8
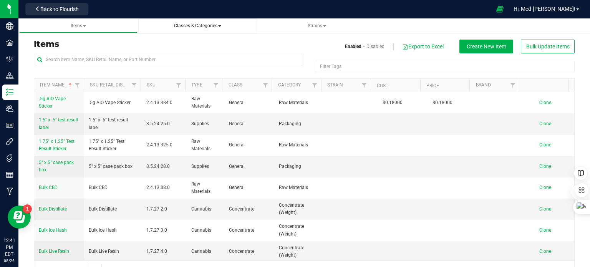
click at [220, 24] on span "Classes & Categories" at bounding box center [197, 25] width 47 height 5
click at [84, 23] on span "Items" at bounding box center [78, 25] width 15 height 5
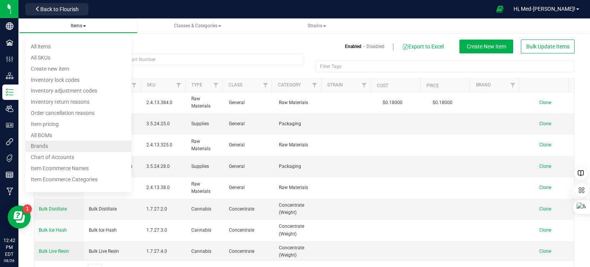
click at [48, 149] on li "Brands" at bounding box center [78, 146] width 106 height 11
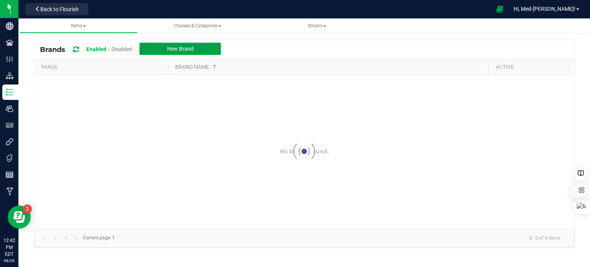
click at [198, 49] on button "New Brand" at bounding box center [180, 49] width 81 height 12
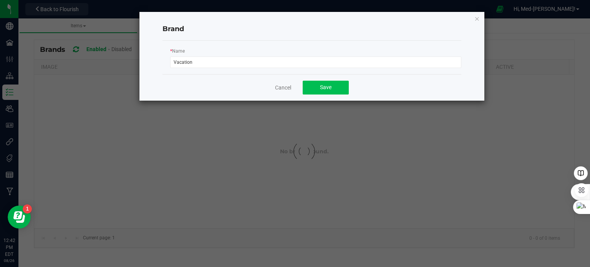
type input "Vacation"
click at [316, 87] on button "Save" at bounding box center [326, 88] width 46 height 14
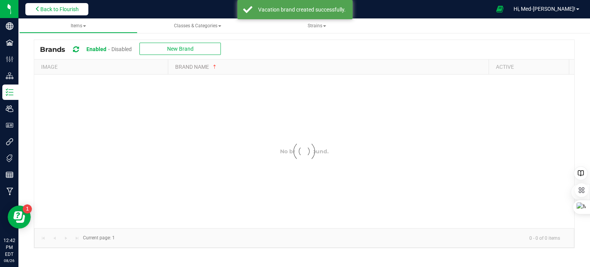
click at [65, 9] on span "Back to Flourish" at bounding box center [59, 9] width 38 height 6
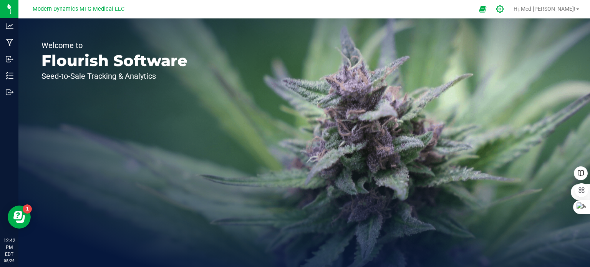
click at [504, 8] on icon at bounding box center [500, 9] width 8 height 8
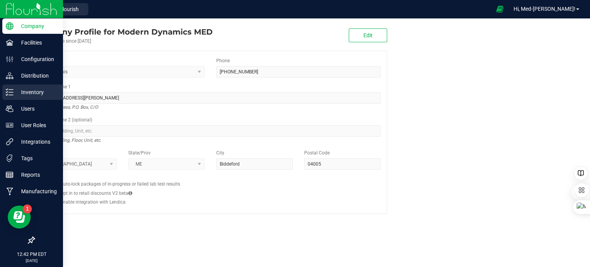
click at [9, 87] on div "Inventory" at bounding box center [32, 92] width 61 height 15
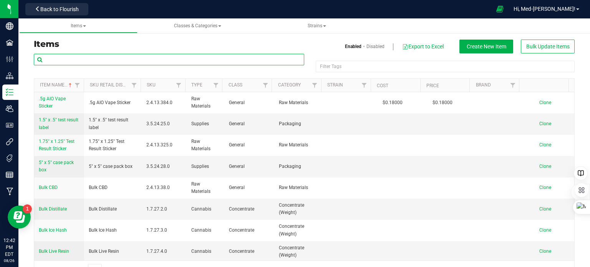
click at [121, 59] on input "text" at bounding box center [169, 60] width 271 height 12
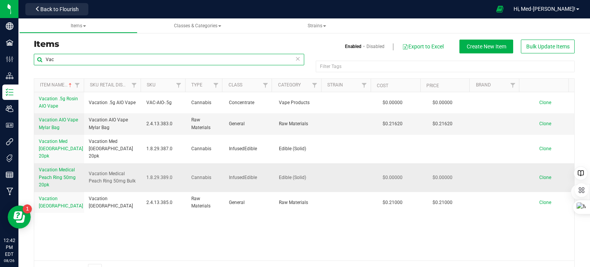
type input "Vac"
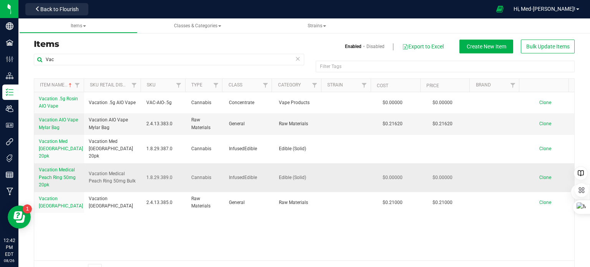
click at [70, 169] on span "Vacation Medical Peach Ring 50mg 20pk" at bounding box center [57, 177] width 37 height 20
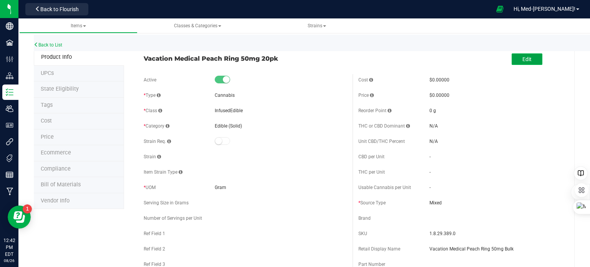
click at [524, 58] on span "Edit" at bounding box center [527, 59] width 9 height 6
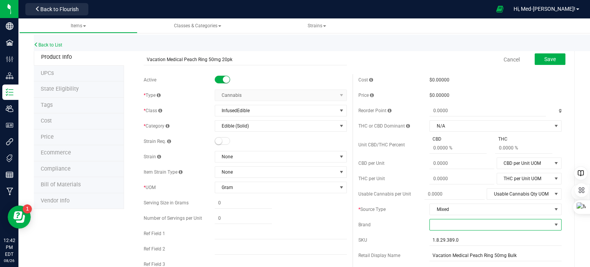
click at [462, 225] on span at bounding box center [491, 225] width 122 height 11
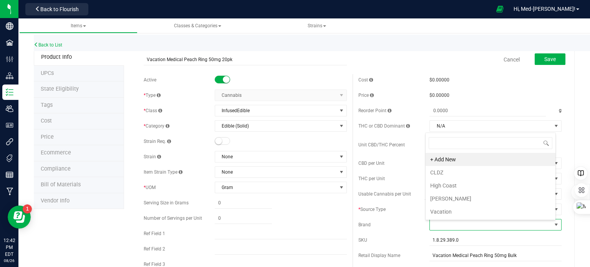
scroll to position [11, 129]
click at [458, 211] on li "Vacation" at bounding box center [491, 211] width 130 height 13
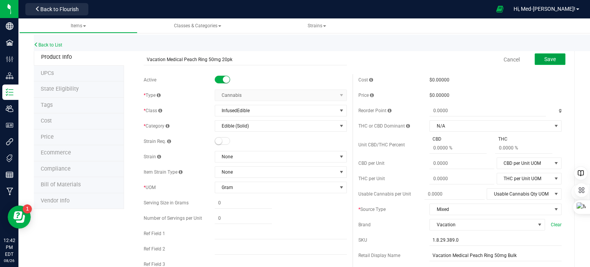
click at [547, 57] on span "Save" at bounding box center [551, 59] width 12 height 6
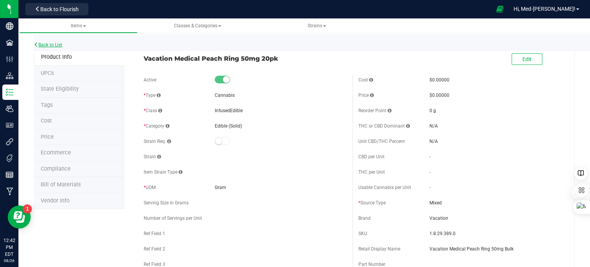
click at [52, 45] on link "Back to List" at bounding box center [48, 44] width 28 height 5
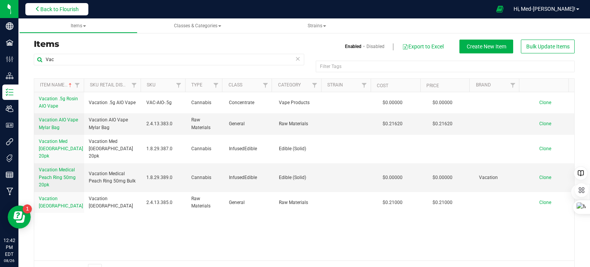
click at [62, 8] on span "Back to Flourish" at bounding box center [59, 9] width 38 height 6
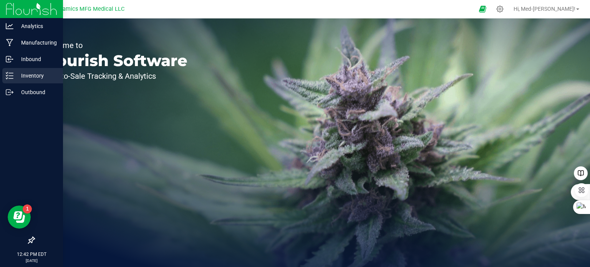
click at [13, 75] on p "Inventory" at bounding box center [36, 75] width 46 height 9
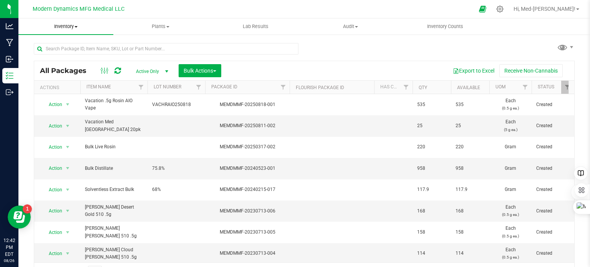
click at [77, 27] on span at bounding box center [76, 27] width 3 height 2
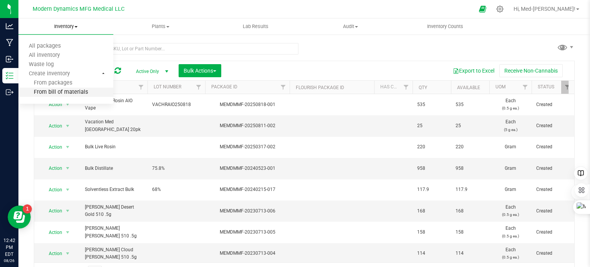
click at [68, 90] on span "From bill of materials" at bounding box center [53, 92] width 70 height 7
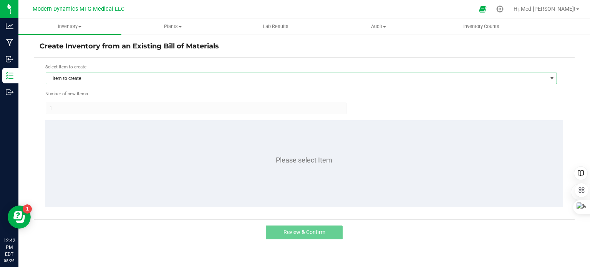
click at [102, 77] on span "Item to create" at bounding box center [296, 78] width 501 height 11
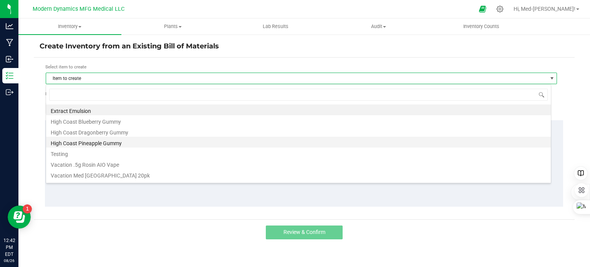
scroll to position [31, 0]
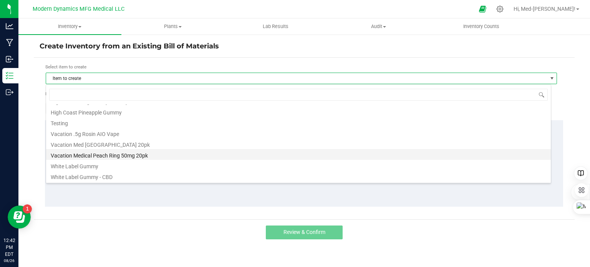
click at [127, 156] on li "Vacation Medical Peach Ring 50mg 20pk" at bounding box center [298, 154] width 505 height 11
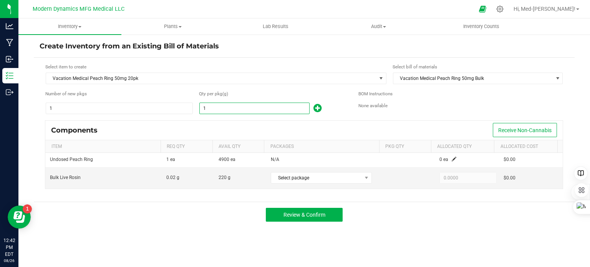
click at [246, 106] on input "1" at bounding box center [255, 108] width 110 height 11
type input "1.0000"
click at [170, 208] on div "Review & Confirm" at bounding box center [304, 215] width 541 height 26
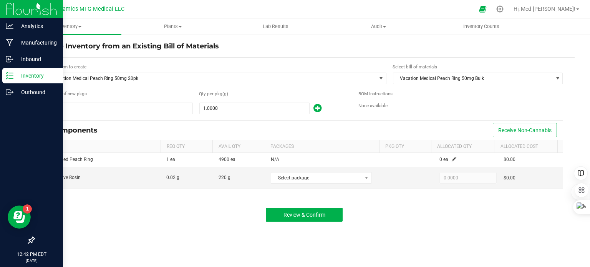
click at [12, 74] on icon at bounding box center [10, 76] width 8 height 8
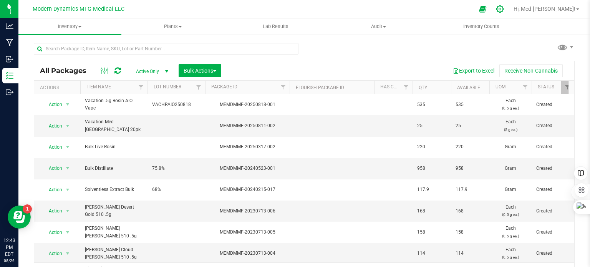
click at [504, 7] on icon at bounding box center [500, 9] width 8 height 8
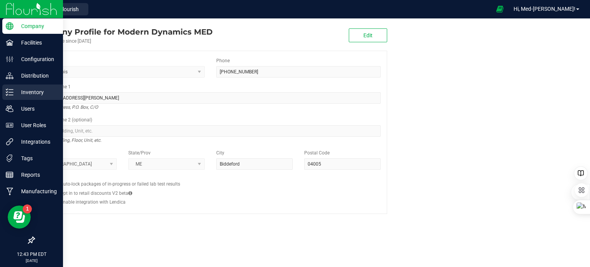
click at [8, 91] on icon at bounding box center [10, 92] width 8 height 8
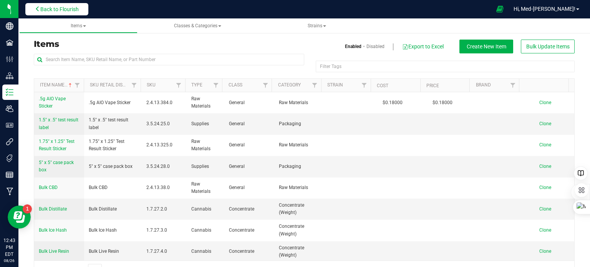
click at [58, 10] on span "Back to Flourish" at bounding box center [59, 9] width 38 height 6
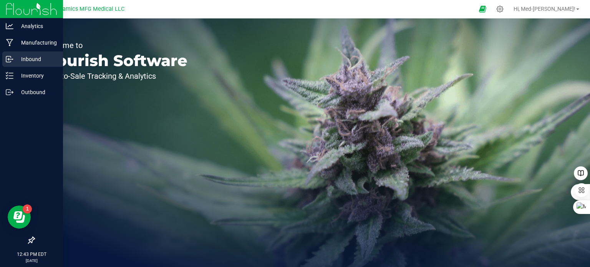
click at [10, 57] on icon at bounding box center [10, 59] width 8 height 8
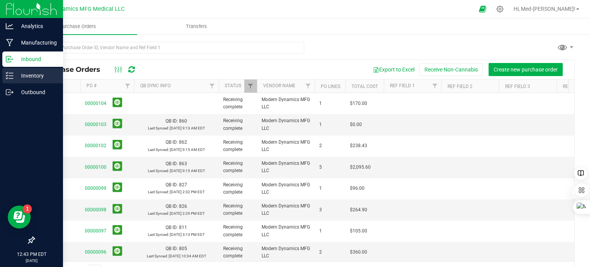
click at [11, 75] on icon at bounding box center [10, 76] width 8 height 8
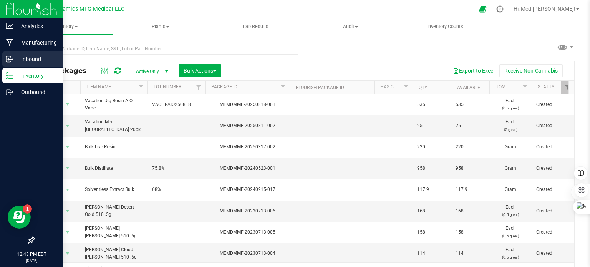
click at [9, 60] on icon at bounding box center [8, 59] width 1 height 1
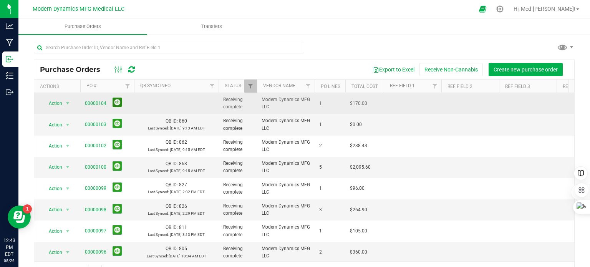
click at [116, 103] on button at bounding box center [118, 103] width 10 height 10
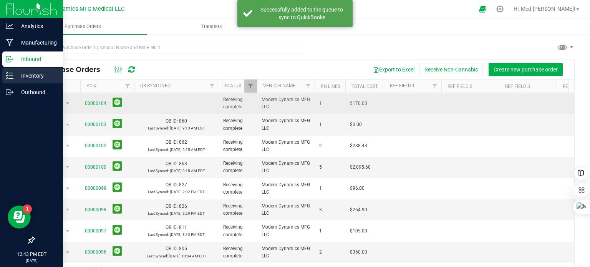
click at [7, 76] on icon at bounding box center [7, 75] width 2 height 1
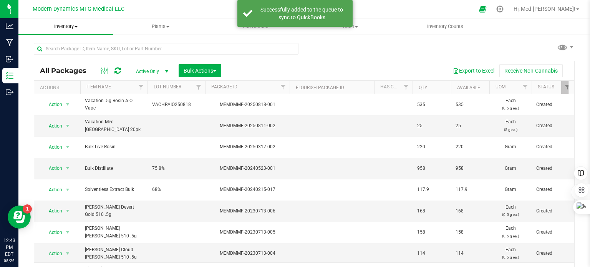
click at [78, 24] on span "Inventory" at bounding box center [65, 26] width 95 height 7
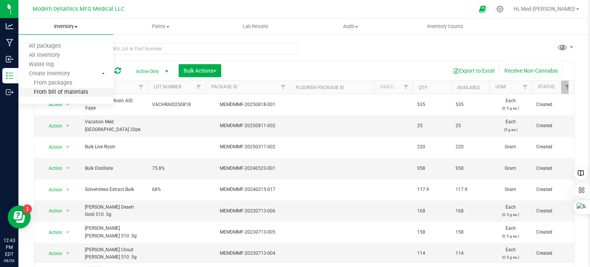
click at [57, 92] on span "From bill of materials" at bounding box center [53, 92] width 70 height 7
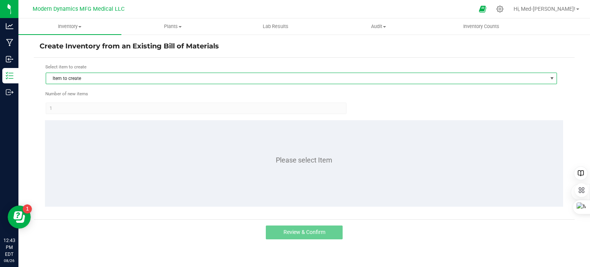
click at [121, 80] on span "Item to create" at bounding box center [296, 78] width 501 height 11
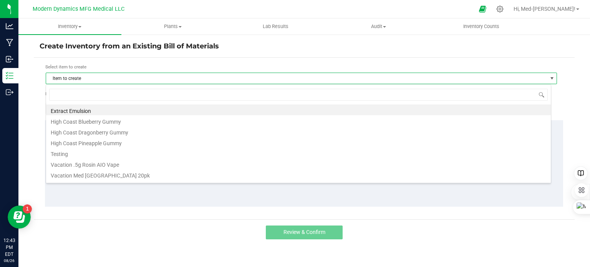
scroll to position [11, 506]
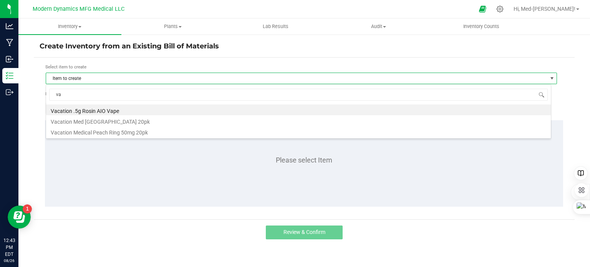
type input "vac"
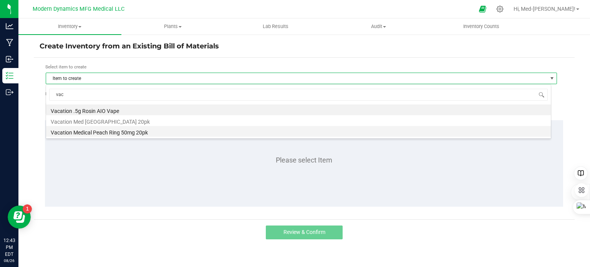
click at [129, 132] on li "Vacation Medical Peach Ring 50mg 20pk" at bounding box center [298, 131] width 505 height 11
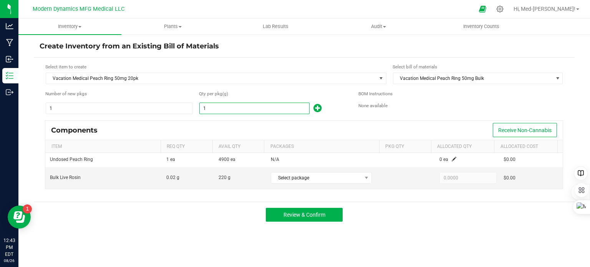
click at [223, 110] on input "1" at bounding box center [255, 108] width 110 height 11
type input "3,400.0000"
click at [330, 181] on span "Select package" at bounding box center [316, 178] width 91 height 11
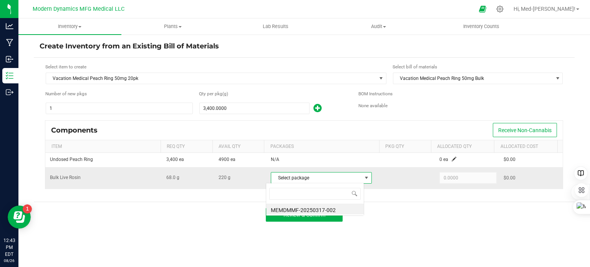
scroll to position [11, 98]
click at [409, 216] on div "Review & Confirm" at bounding box center [304, 215] width 541 height 26
click at [366, 213] on div "Review & Confirm" at bounding box center [304, 215] width 541 height 26
click at [366, 211] on div "Review & Confirm" at bounding box center [304, 215] width 541 height 26
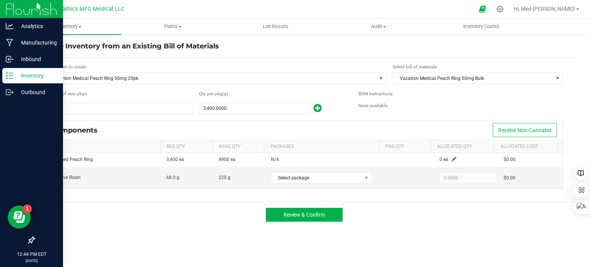
click at [9, 76] on line at bounding box center [11, 76] width 4 height 0
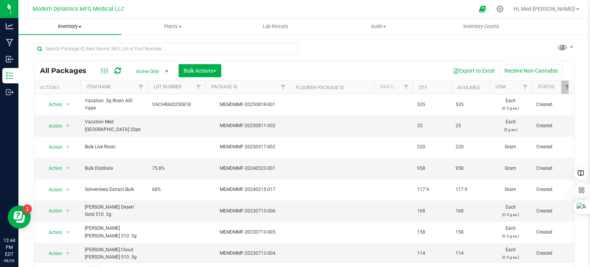
click at [81, 26] on span at bounding box center [79, 27] width 3 height 2
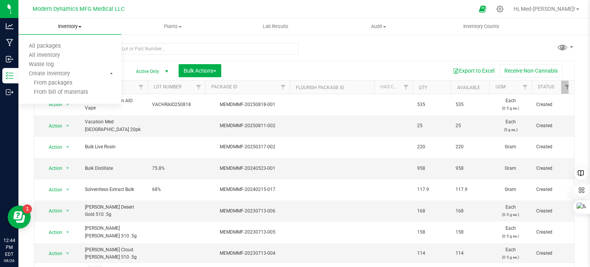
click at [81, 26] on span at bounding box center [79, 27] width 3 height 2
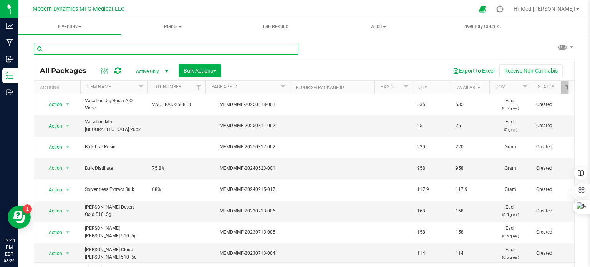
click at [108, 48] on input "text" at bounding box center [166, 49] width 265 height 12
type input "l"
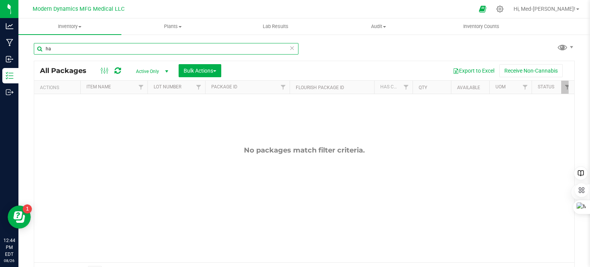
type input "h"
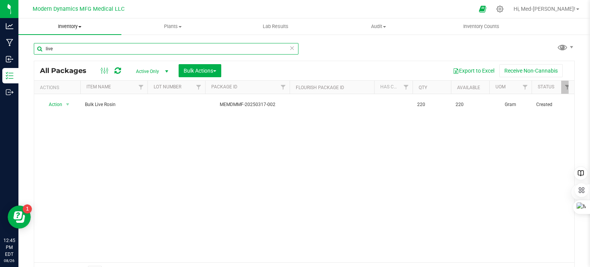
type input "live"
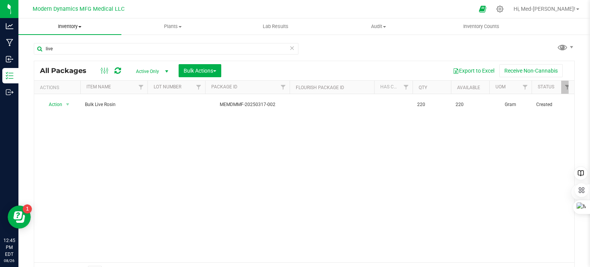
click at [81, 27] on span "Inventory" at bounding box center [69, 26] width 103 height 7
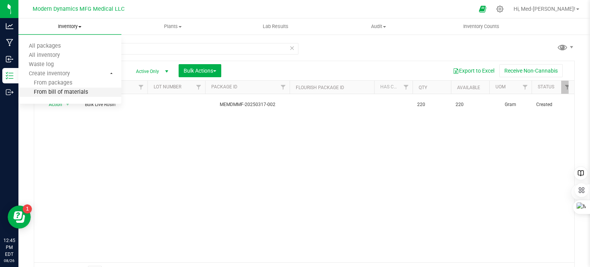
click at [70, 88] on li "From bill of materials" at bounding box center [69, 92] width 103 height 9
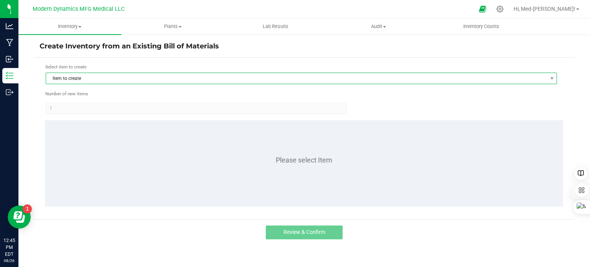
click at [95, 80] on span "Item to create" at bounding box center [296, 78] width 501 height 11
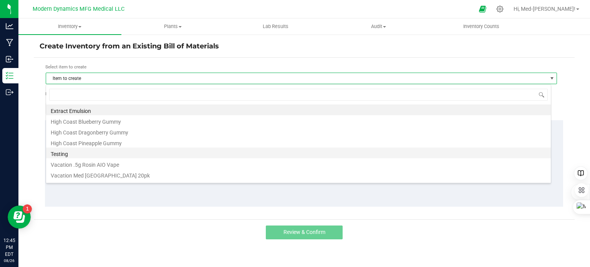
scroll to position [31, 0]
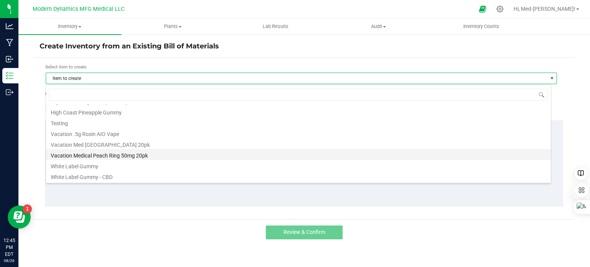
click at [97, 156] on li "Vacation Medical Peach Ring 50mg 20pk" at bounding box center [298, 154] width 505 height 11
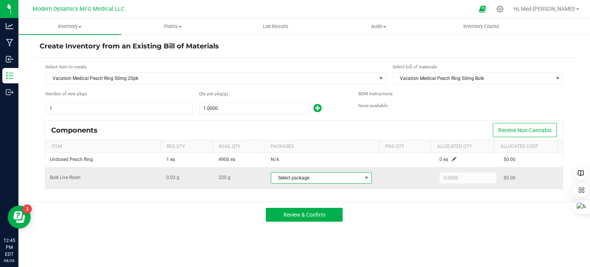
click at [289, 178] on span "Select package" at bounding box center [316, 178] width 91 height 11
click at [299, 208] on li "MEMDMMF-20250317-002" at bounding box center [315, 209] width 98 height 11
click at [454, 180] on input "0.02" at bounding box center [468, 178] width 57 height 11
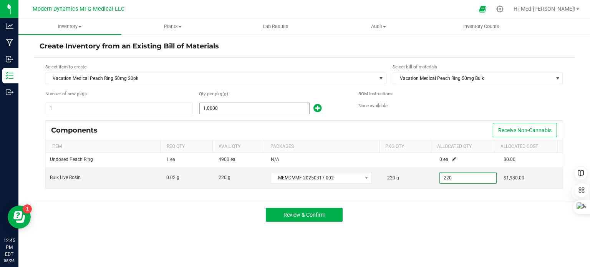
type input "220"
type input "1"
type input "220.0000"
click at [256, 107] on input "1" at bounding box center [255, 108] width 110 height 11
type input "3,400.0000"
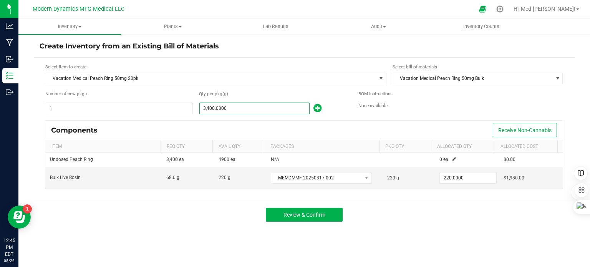
click at [281, 121] on div "Components Receive Non-Cannabis" at bounding box center [304, 130] width 518 height 19
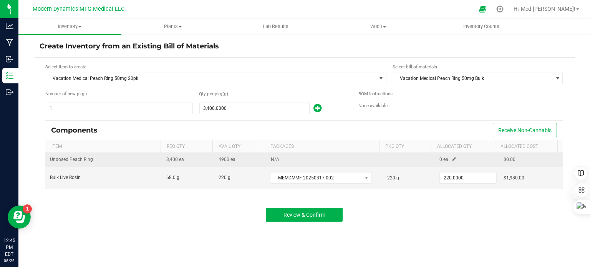
click at [452, 160] on span at bounding box center [454, 159] width 5 height 5
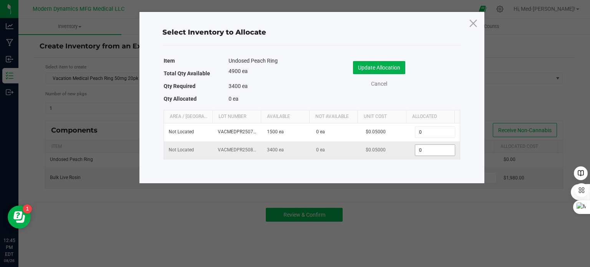
click at [429, 152] on input "0" at bounding box center [435, 150] width 39 height 11
type input "3,400"
click at [391, 65] on button "Update Allocation" at bounding box center [379, 67] width 52 height 13
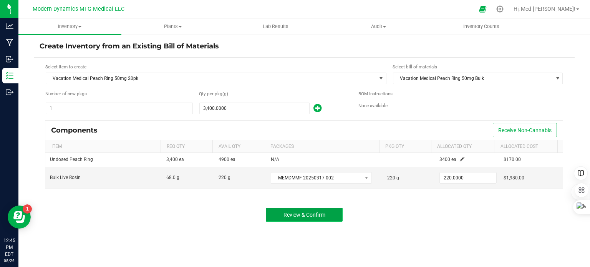
click at [317, 213] on span "Review & Confirm" at bounding box center [305, 215] width 42 height 6
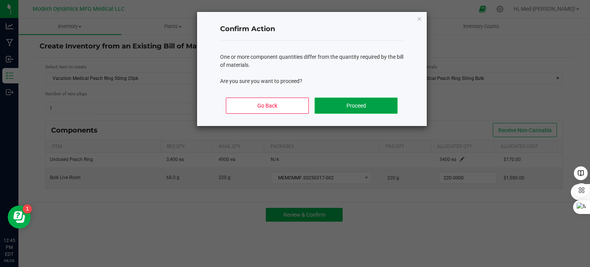
click at [351, 99] on button "Proceed" at bounding box center [356, 106] width 83 height 16
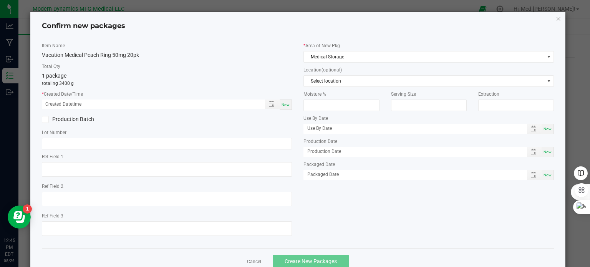
click at [282, 106] on span "Now" at bounding box center [286, 105] width 8 height 4
type input "08/26/2025 12:45 PM"
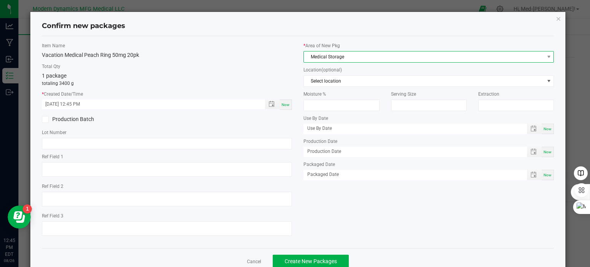
click at [387, 57] on span "Medical Storage" at bounding box center [424, 57] width 240 height 11
click at [347, 92] on li "Medical Storage" at bounding box center [424, 88] width 247 height 11
click at [549, 147] on div "Now" at bounding box center [548, 152] width 12 height 10
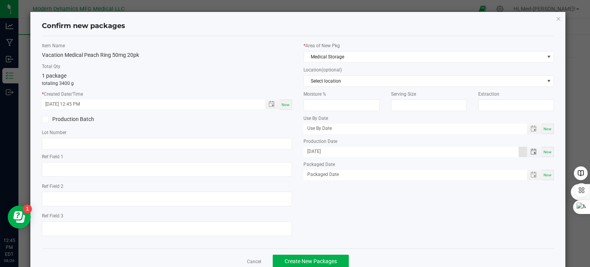
click at [316, 150] on input "[DATE]" at bounding box center [411, 152] width 215 height 10
type input "08/05/2025"
click at [546, 125] on div "Now" at bounding box center [548, 129] width 12 height 10
click at [316, 127] on input "[DATE]" at bounding box center [411, 129] width 215 height 10
click at [326, 128] on input "08/05/2025" at bounding box center [411, 129] width 215 height 10
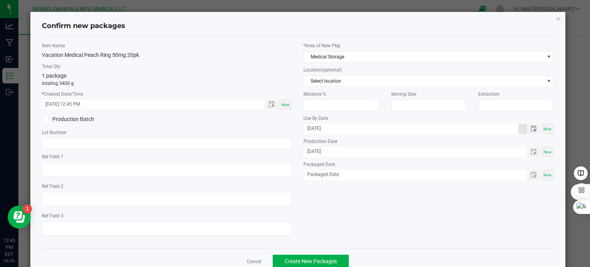
click at [327, 128] on input "08/05/2025" at bounding box center [411, 129] width 215 height 10
click at [330, 126] on input "08/05/2025" at bounding box center [411, 129] width 215 height 10
click at [328, 128] on input "08/05/2025" at bounding box center [411, 129] width 215 height 10
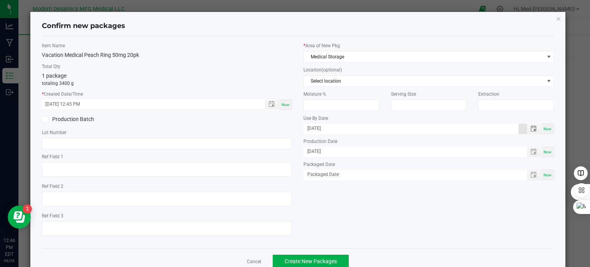
type input "08/02/2026"
click at [402, 213] on div "Item Name Vacation Medical Peach Ring 50mg 20pk Total Qty 1 package totaling 34…" at bounding box center [298, 142] width 524 height 200
click at [322, 261] on span "Create New Packages" at bounding box center [311, 261] width 52 height 6
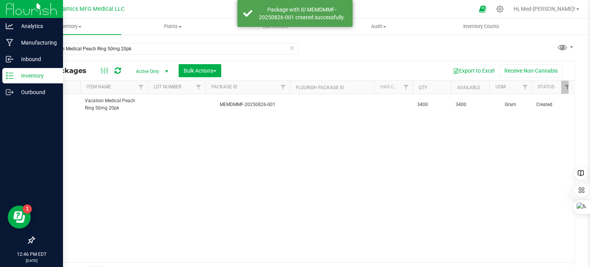
type input "2025-08-05"
type input "2026-08-02"
click at [12, 74] on icon at bounding box center [10, 76] width 8 height 8
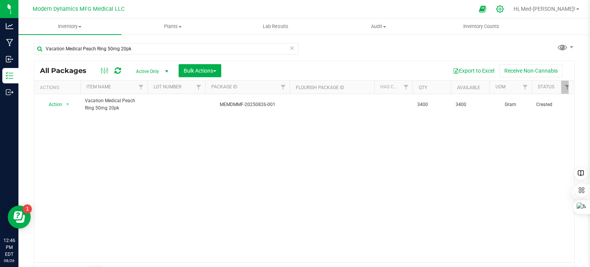
click at [504, 9] on icon at bounding box center [500, 9] width 8 height 8
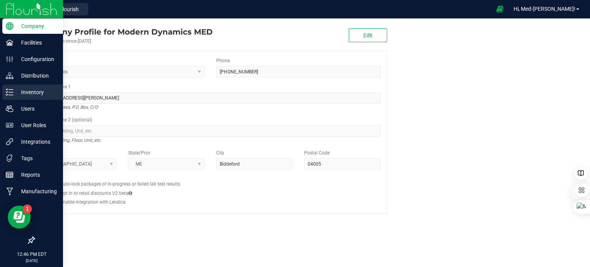
click at [12, 91] on icon at bounding box center [10, 92] width 8 height 8
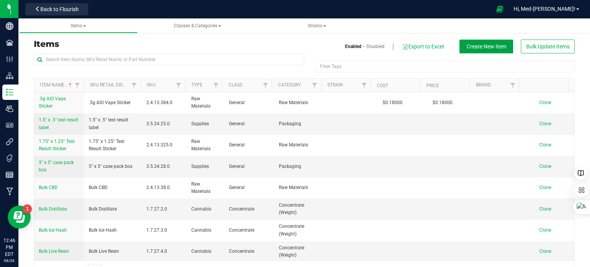
click at [496, 47] on span "Create New Item" at bounding box center [487, 46] width 40 height 6
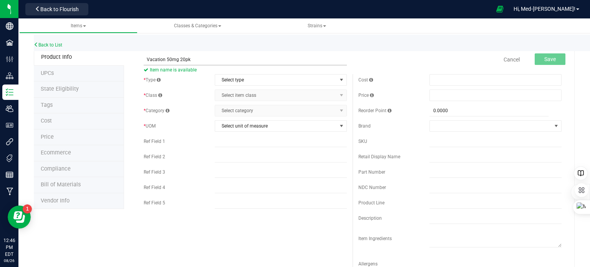
click at [165, 60] on input "Vacation 50mg 20pk" at bounding box center [245, 60] width 203 height 12
type input "Vacation Peach Ring 50mg 20pk"
click at [411, 75] on div "Cost" at bounding box center [460, 80] width 203 height 12
click at [440, 78] on span at bounding box center [496, 80] width 132 height 12
click at [439, 97] on span at bounding box center [496, 96] width 132 height 12
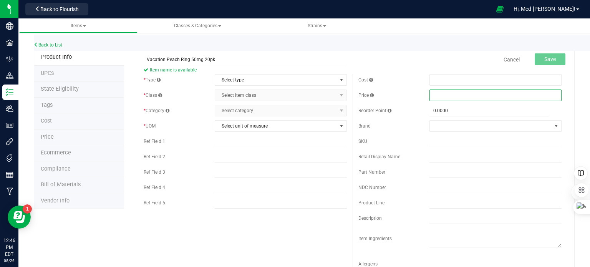
type input "."
type input "25"
type input "$25.00000"
click at [396, 63] on div "Cancel Save" at bounding box center [460, 59] width 215 height 19
click at [240, 76] on span "Select type" at bounding box center [276, 80] width 122 height 11
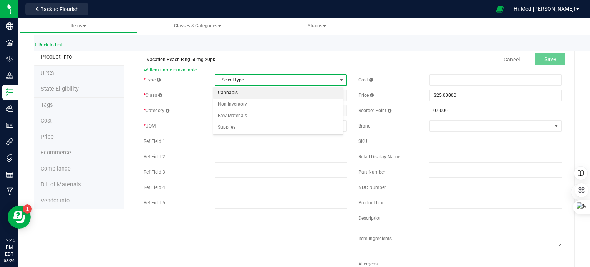
click at [241, 90] on li "Cannabis" at bounding box center [278, 93] width 130 height 12
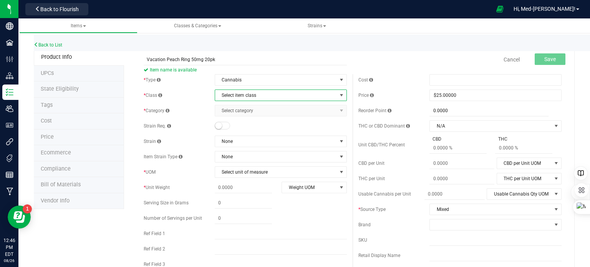
click at [241, 96] on span "Select item class" at bounding box center [276, 95] width 122 height 11
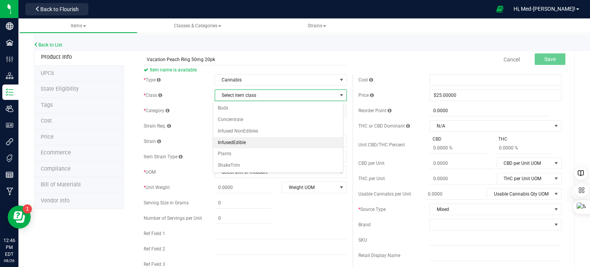
click at [245, 143] on li "InfusedEdible" at bounding box center [278, 143] width 130 height 12
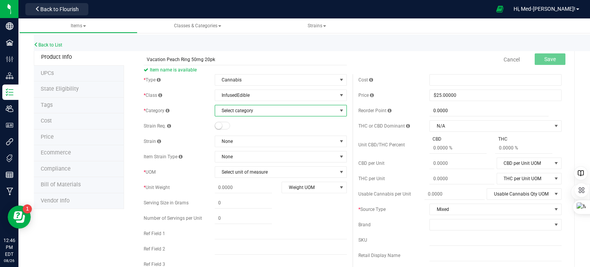
drag, startPoint x: 249, startPoint y: 110, endPoint x: 248, endPoint y: 116, distance: 5.4
click at [249, 111] on span "Select category" at bounding box center [276, 110] width 122 height 11
click at [242, 138] on li "Edible (Solid)" at bounding box center [278, 136] width 130 height 12
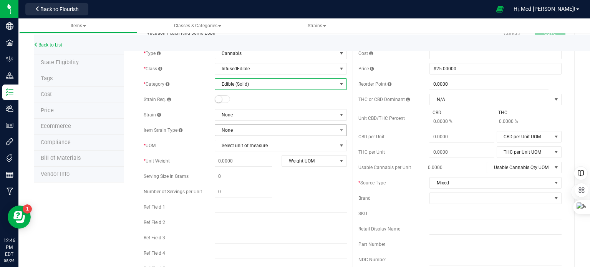
scroll to position [38, 0]
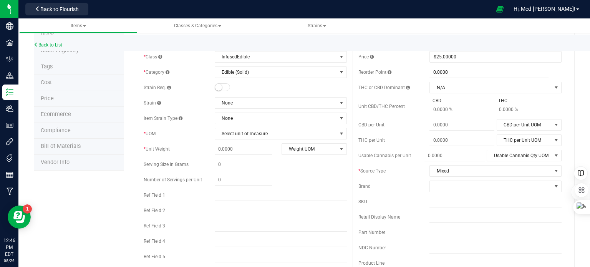
click at [244, 157] on div "* Type Cannabis Select type Cannabis Non-Inventory Raw Materials Supplies * Cla…" at bounding box center [245, 151] width 215 height 231
click at [243, 149] on span at bounding box center [243, 149] width 57 height 11
type input "5"
type input "5.0000"
click at [287, 151] on span "Weight UOM" at bounding box center [309, 149] width 55 height 11
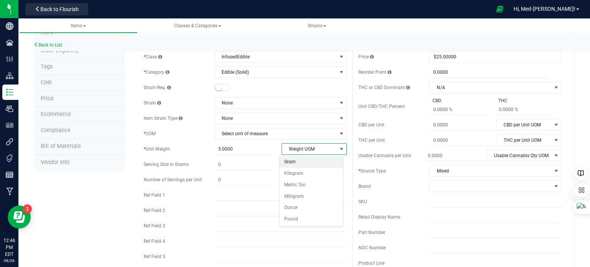
click at [289, 164] on li "Gram" at bounding box center [311, 162] width 63 height 12
click at [273, 135] on span "Select unit of measure" at bounding box center [276, 133] width 122 height 11
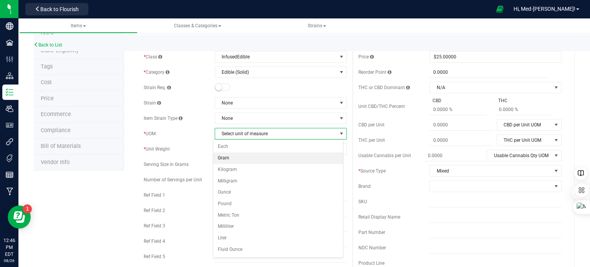
click at [259, 155] on li "Gram" at bounding box center [278, 159] width 130 height 12
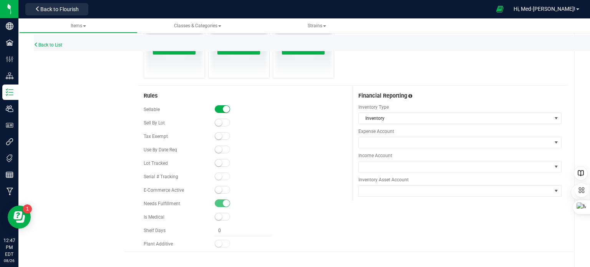
scroll to position [396, 0]
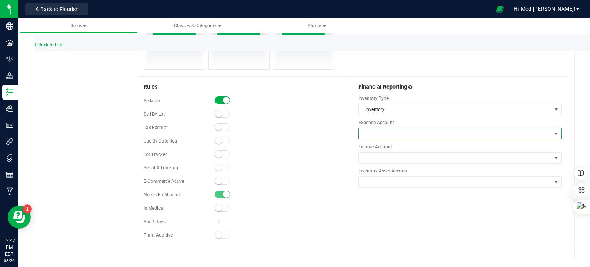
click at [401, 135] on span at bounding box center [455, 133] width 193 height 11
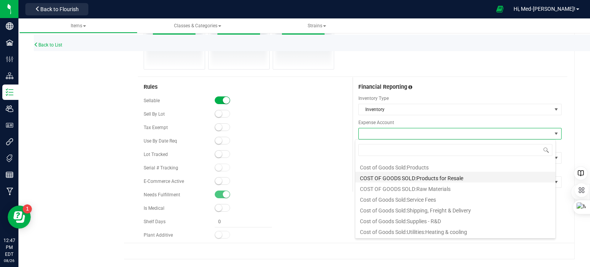
scroll to position [115, 0]
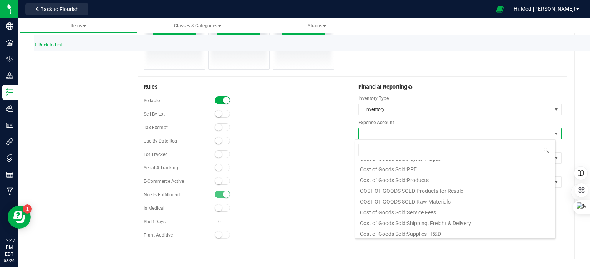
click at [406, 190] on li "COST OF GOODS SOLD:Products for Resale" at bounding box center [456, 190] width 200 height 11
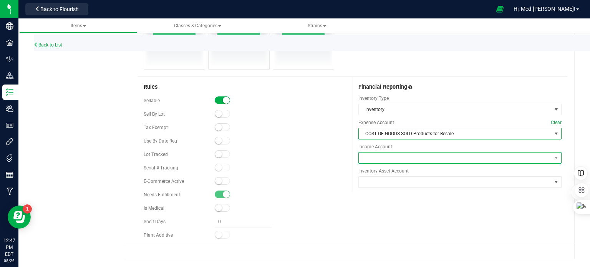
click at [411, 158] on span at bounding box center [455, 158] width 193 height 11
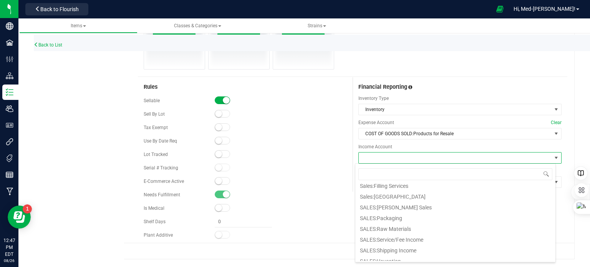
scroll to position [77, 0]
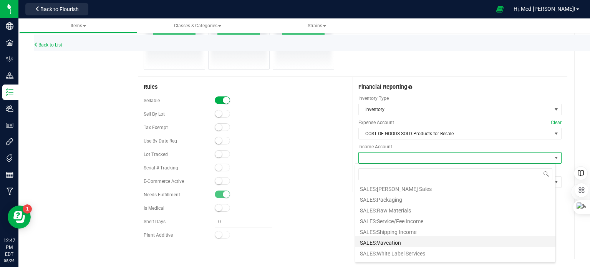
click at [412, 241] on li "SALES:Vavcation" at bounding box center [456, 241] width 200 height 11
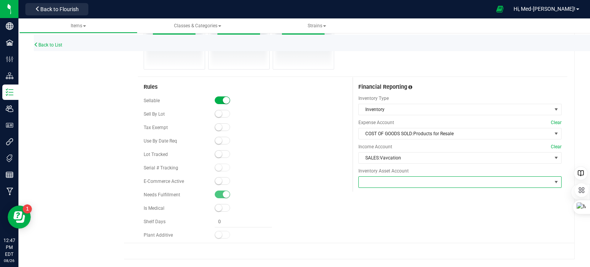
click at [415, 181] on span at bounding box center [455, 182] width 193 height 11
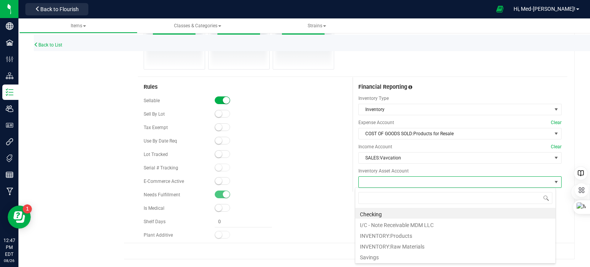
scroll to position [11, 201]
click at [429, 233] on li "INVENTORY:Products" at bounding box center [456, 235] width 200 height 11
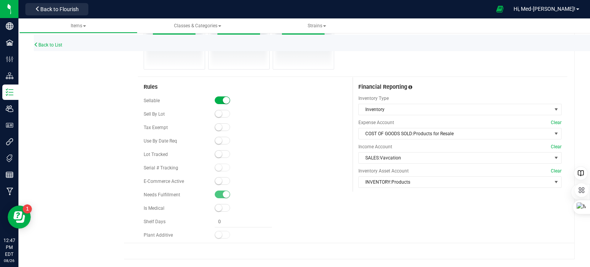
click at [223, 152] on span at bounding box center [222, 154] width 15 height 8
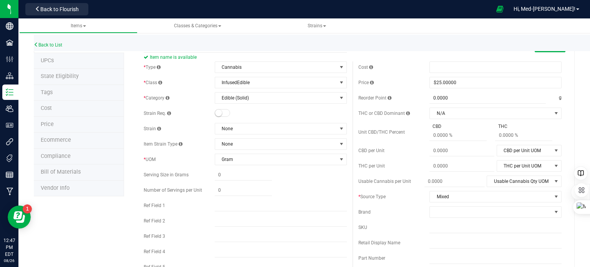
scroll to position [0, 0]
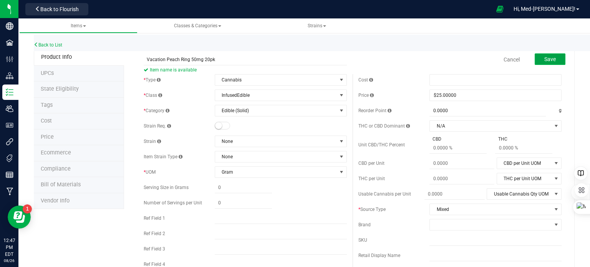
click at [545, 60] on span "Save" at bounding box center [551, 59] width 12 height 6
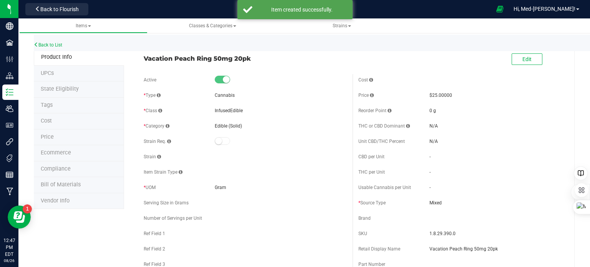
click at [63, 185] on span "Bill of Materials" at bounding box center [61, 184] width 40 height 7
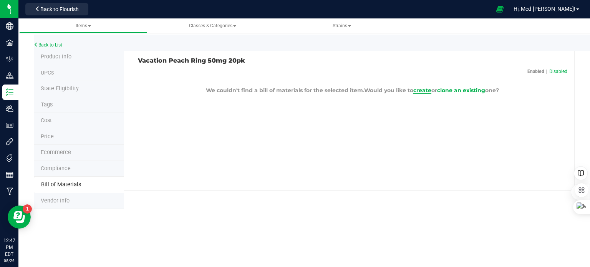
click at [426, 90] on span "create" at bounding box center [423, 90] width 18 height 7
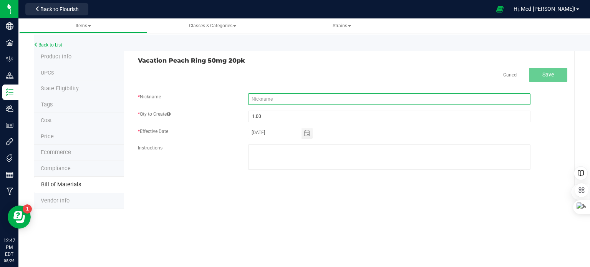
click at [294, 98] on input "text" at bounding box center [389, 99] width 283 height 12
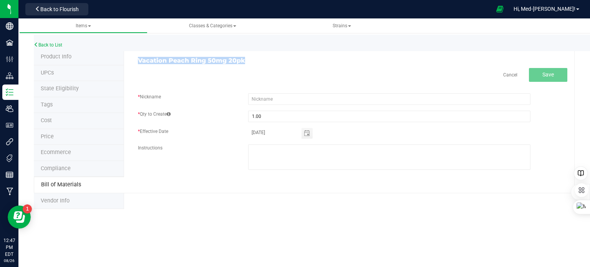
drag, startPoint x: 256, startPoint y: 63, endPoint x: 135, endPoint y: 57, distance: 121.2
click at [135, 57] on div "Vacation Peach Ring 50mg 20pk" at bounding box center [242, 60] width 221 height 7
copy h3 "Vacation Peach Ring 50mg 20pk"
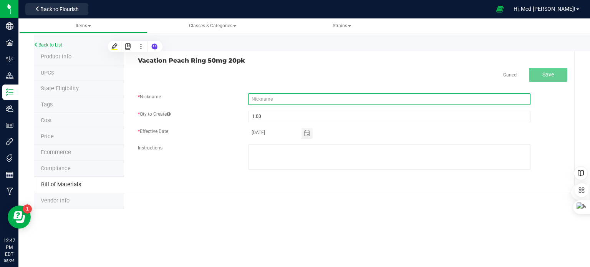
click at [294, 100] on input "text" at bounding box center [389, 99] width 283 height 12
paste input "Vacation Peach Ring 50mg 20pk"
type input "Vacation Peach Ring 50mg 20pk"
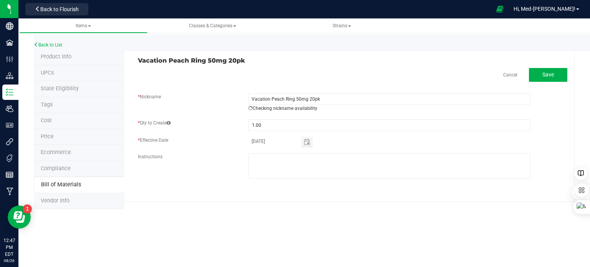
click at [215, 120] on div "* Qty to Create" at bounding box center [187, 124] width 110 height 9
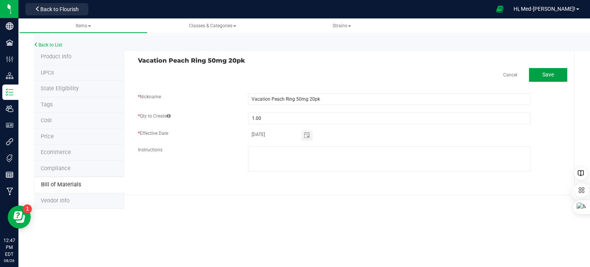
click at [549, 73] on span "Save" at bounding box center [549, 75] width 12 height 6
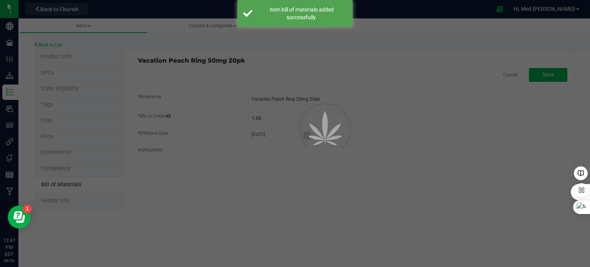
select select "91"
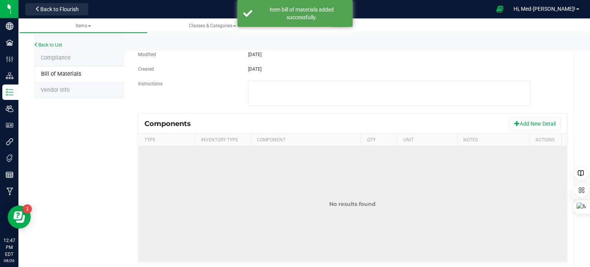
scroll to position [115, 0]
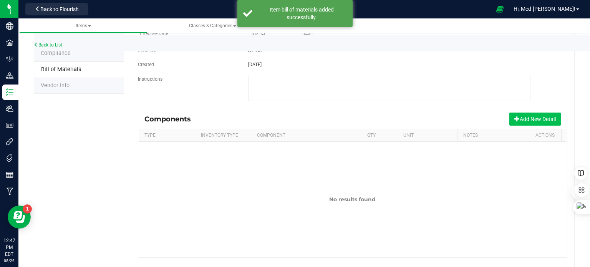
click at [524, 119] on button "Add New Detail" at bounding box center [536, 119] width 52 height 13
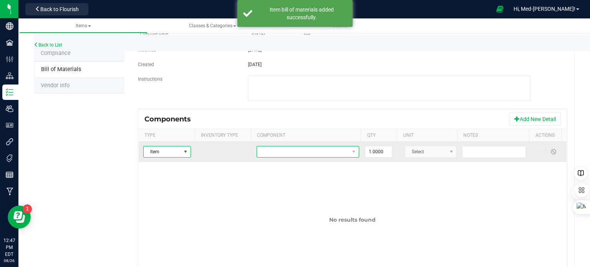
click at [289, 152] on span "NO DATA FOUND" at bounding box center [303, 151] width 92 height 11
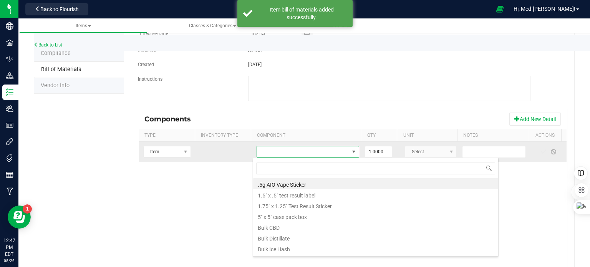
scroll to position [11, 98]
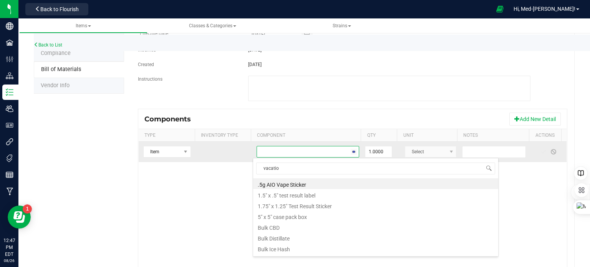
type input "vacation"
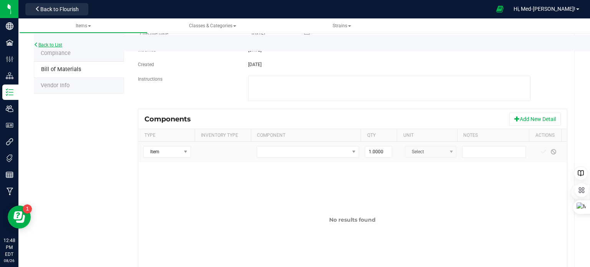
click at [60, 45] on link "Back to List" at bounding box center [48, 44] width 28 height 5
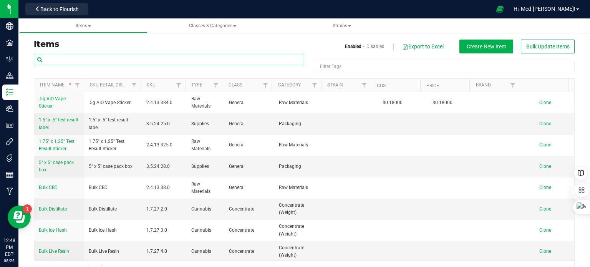
click at [115, 59] on input "text" at bounding box center [169, 60] width 271 height 12
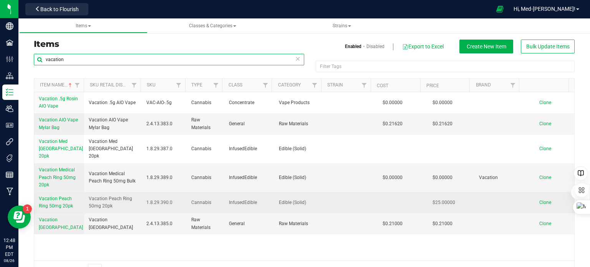
type input "vacation"
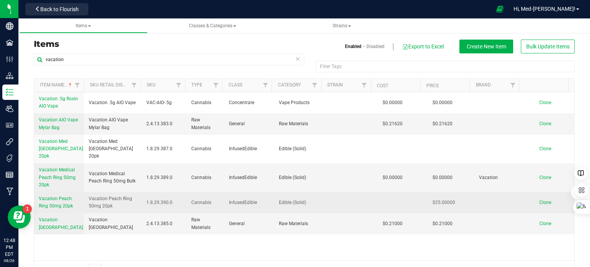
click at [62, 196] on span "Vacation Peach Ring 50mg 20pk" at bounding box center [56, 202] width 34 height 13
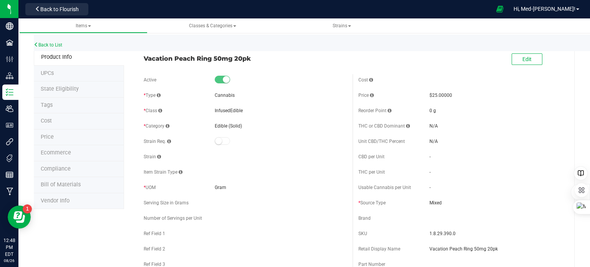
click at [70, 183] on span "Bill of Materials" at bounding box center [61, 184] width 40 height 7
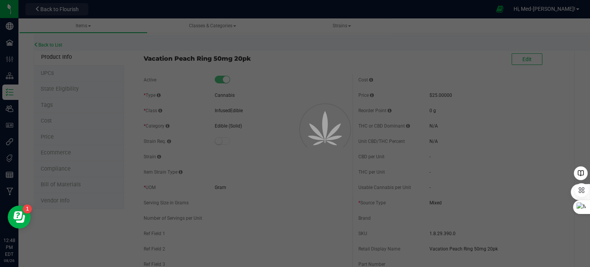
select select "91"
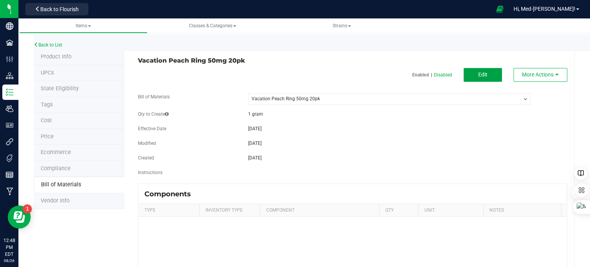
click at [479, 72] on span "Edit" at bounding box center [483, 75] width 9 height 6
select select "91"
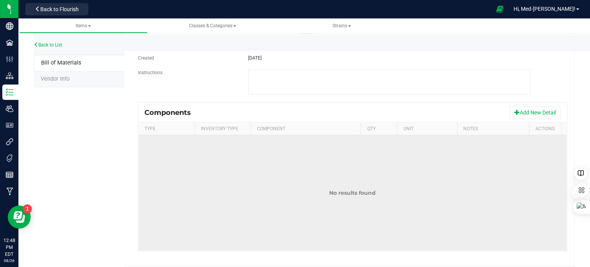
scroll to position [130, 0]
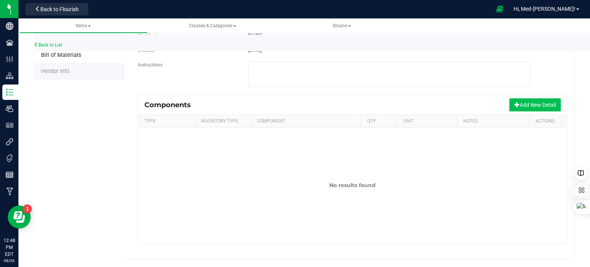
click at [514, 106] on button "Add New Detail" at bounding box center [536, 104] width 52 height 13
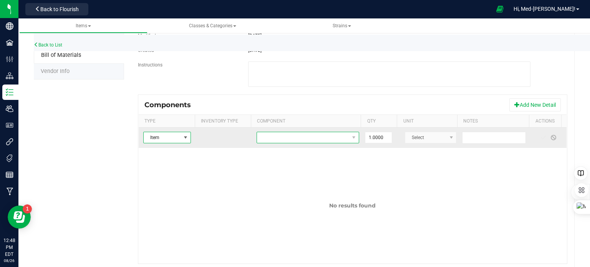
click at [321, 140] on span "NO DATA FOUND" at bounding box center [303, 137] width 92 height 11
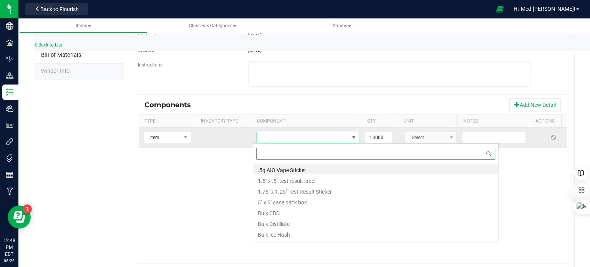
scroll to position [11, 98]
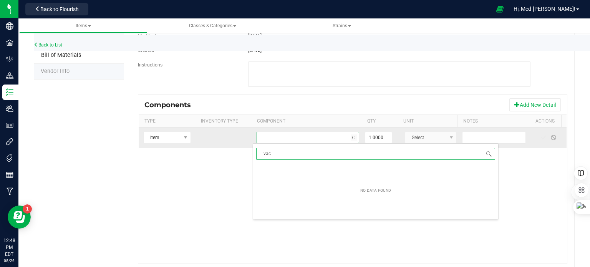
type input "[PERSON_NAME]"
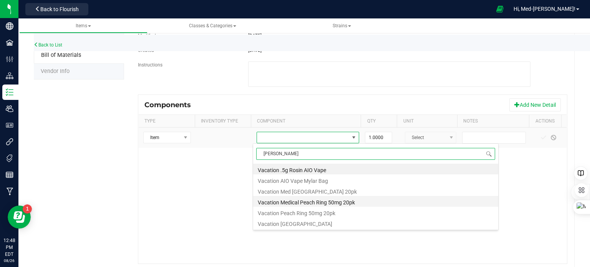
click at [316, 202] on li "Vacation Medical Peach Ring 50mg 20pk" at bounding box center [375, 201] width 245 height 11
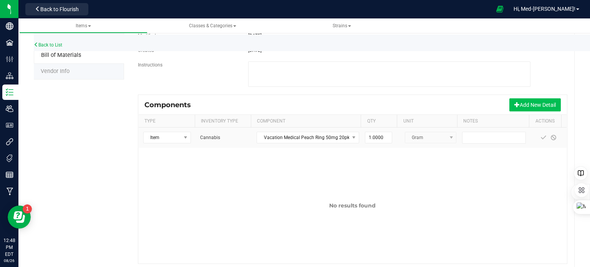
click at [531, 106] on button "Add New Detail" at bounding box center [536, 104] width 52 height 13
click at [516, 105] on button "Add New Detail" at bounding box center [536, 104] width 52 height 13
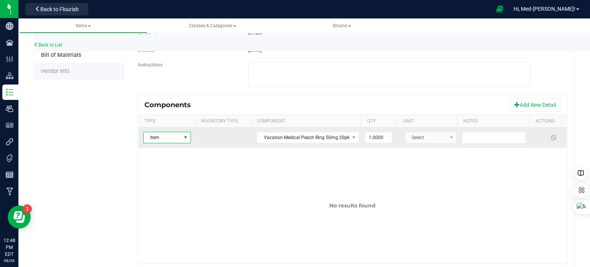
click at [427, 139] on kendo-dropdownlist "Select" at bounding box center [431, 138] width 52 height 12
click at [374, 140] on input "1" at bounding box center [379, 137] width 27 height 11
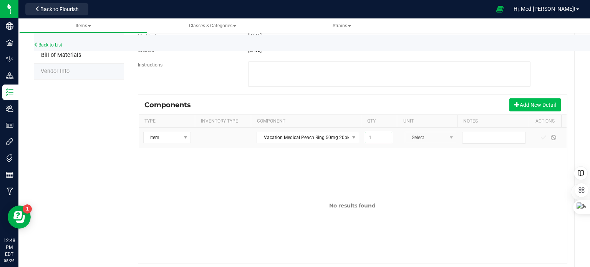
type input "1.0000"
drag, startPoint x: 512, startPoint y: 106, endPoint x: 540, endPoint y: 115, distance: 29.7
click at [512, 106] on button "Add New Detail" at bounding box center [536, 104] width 52 height 13
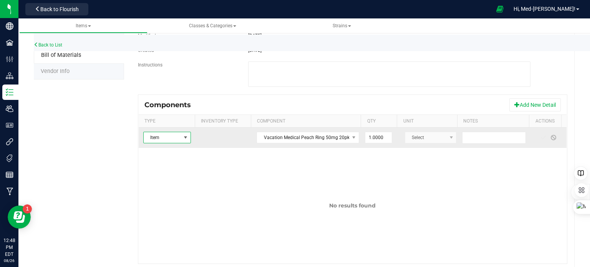
drag, startPoint x: 534, startPoint y: 139, endPoint x: 556, endPoint y: 140, distance: 22.3
click at [541, 139] on span at bounding box center [544, 138] width 6 height 6
click at [551, 138] on span at bounding box center [554, 138] width 6 height 6
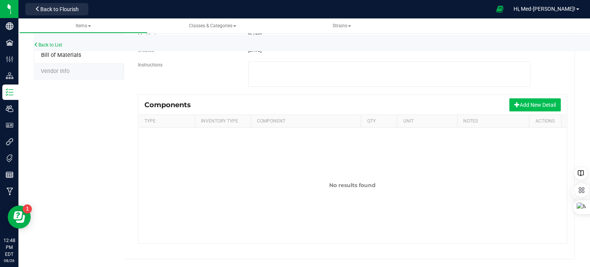
click at [541, 104] on button "Add New Detail" at bounding box center [536, 104] width 52 height 13
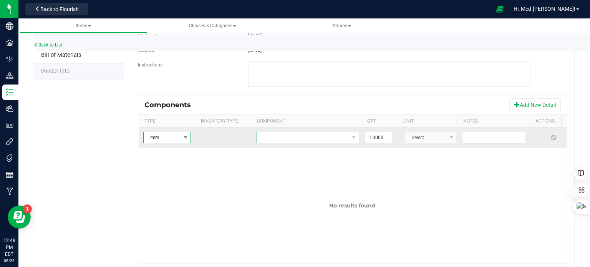
click at [276, 138] on span "NO DATA FOUND" at bounding box center [303, 137] width 92 height 11
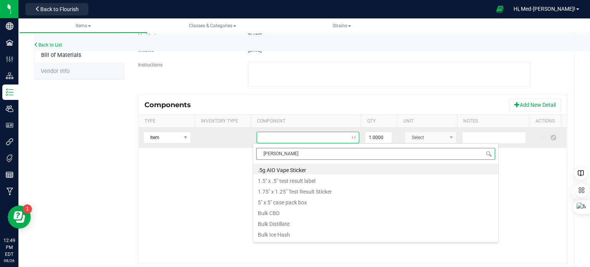
type input "vacat"
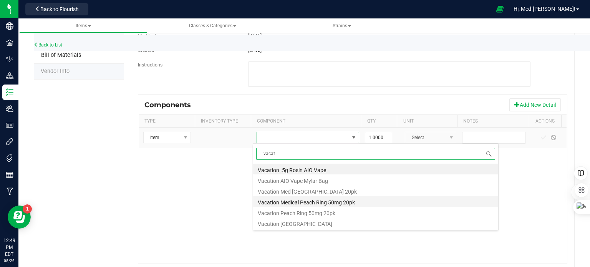
click at [316, 200] on li "Vacation Medical Peach Ring 50mg 20pk" at bounding box center [375, 201] width 245 height 11
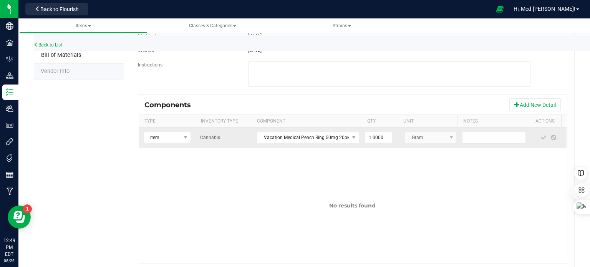
click at [423, 138] on kendo-dropdownlist "Gram" at bounding box center [431, 138] width 52 height 12
click at [541, 137] on span at bounding box center [544, 138] width 6 height 6
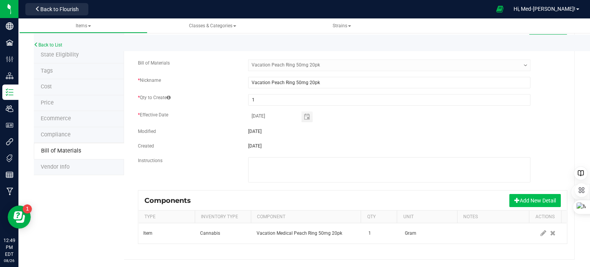
click at [541, 202] on button "Add New Detail" at bounding box center [536, 200] width 52 height 13
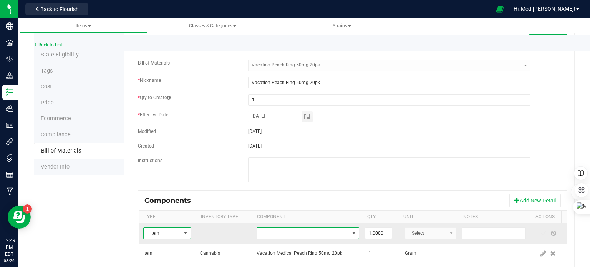
click at [296, 233] on span "NO DATA FOUND" at bounding box center [303, 233] width 92 height 11
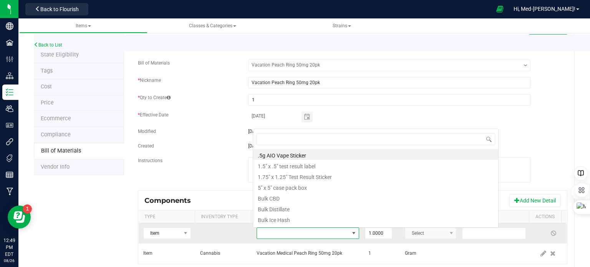
scroll to position [11, 98]
type input "my"
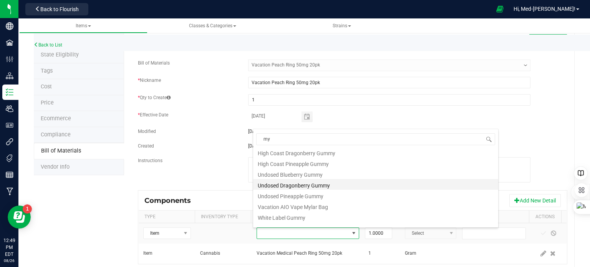
scroll to position [20, 0]
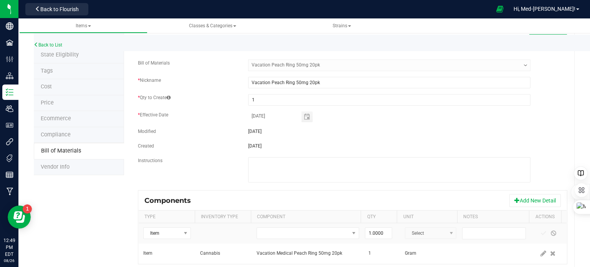
click at [243, 178] on div at bounding box center [390, 170] width 294 height 27
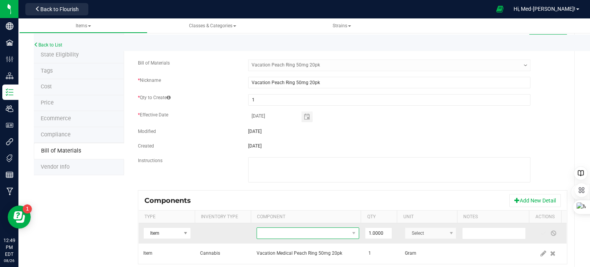
click at [300, 231] on span "NO DATA FOUND" at bounding box center [303, 233] width 92 height 11
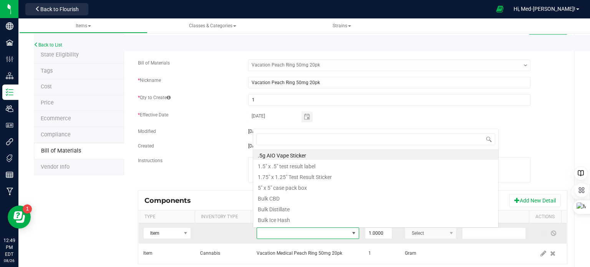
scroll to position [11, 98]
type input "vacation pea"
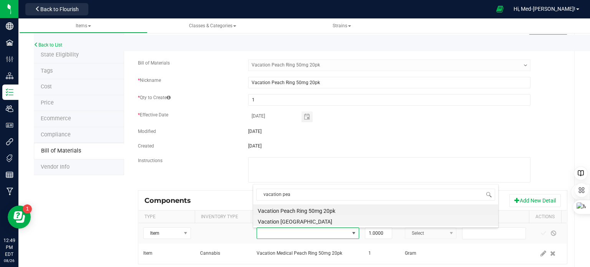
click at [308, 221] on li "Vacation [GEOGRAPHIC_DATA]" at bounding box center [375, 220] width 245 height 11
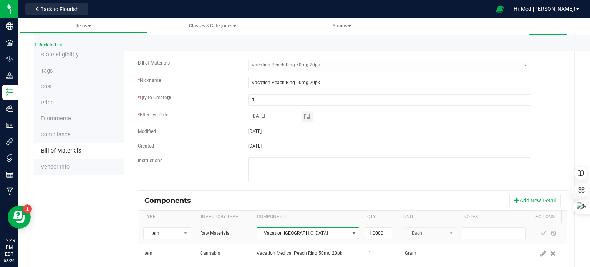
scroll to position [54, 0]
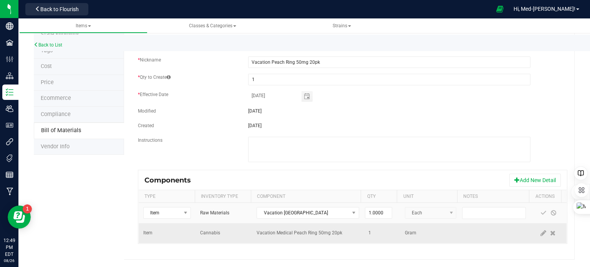
click at [378, 231] on td "1" at bounding box center [382, 233] width 37 height 20
click at [541, 233] on icon at bounding box center [544, 233] width 6 height 7
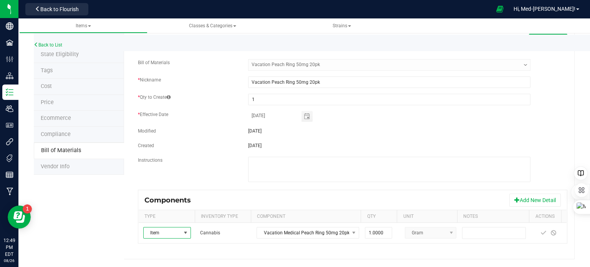
scroll to position [34, 0]
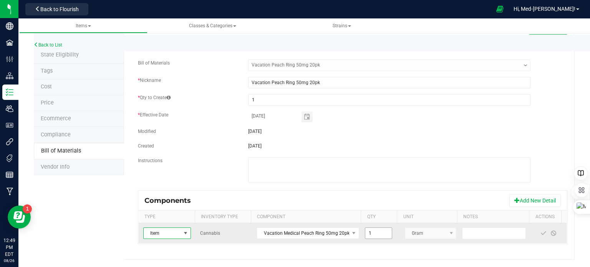
click at [382, 231] on input "1" at bounding box center [379, 233] width 27 height 11
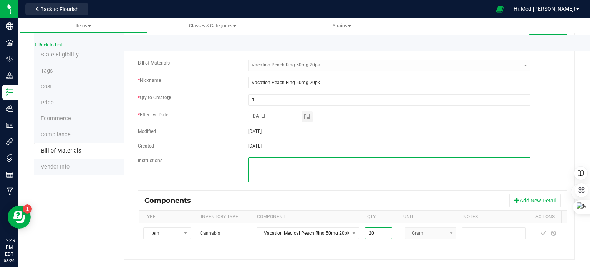
type input "20.0000"
click at [386, 174] on textarea at bounding box center [389, 169] width 283 height 25
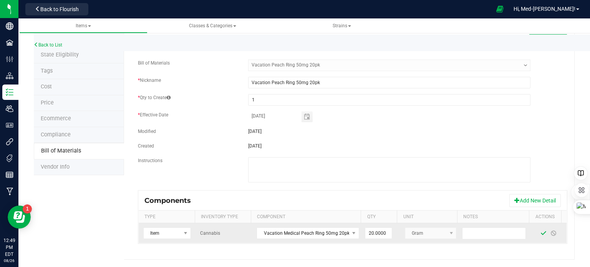
click at [541, 234] on span at bounding box center [544, 233] width 6 height 6
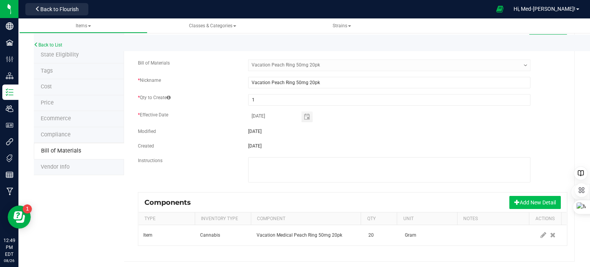
click at [532, 204] on button "Add New Detail" at bounding box center [536, 202] width 52 height 13
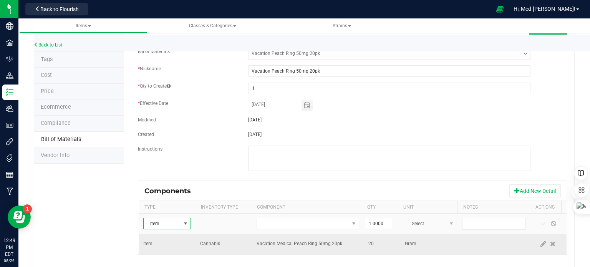
scroll to position [56, 0]
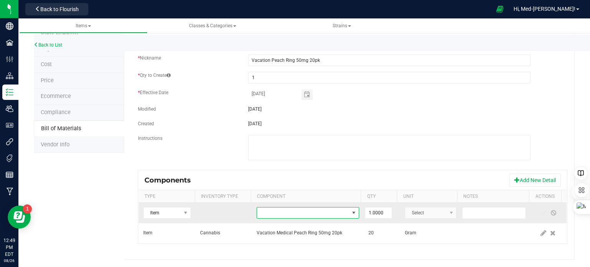
click at [315, 209] on span "NO DATA FOUND" at bounding box center [303, 213] width 92 height 11
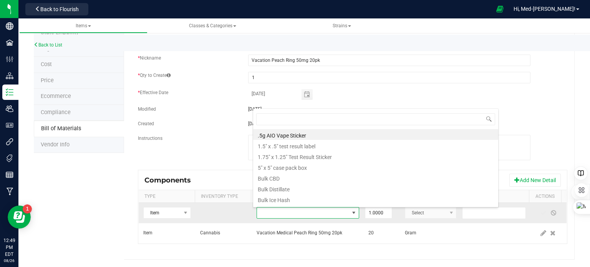
scroll to position [11, 98]
type input "bag"
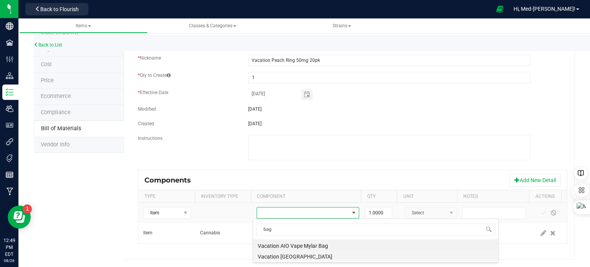
click at [313, 254] on li "Vacation [GEOGRAPHIC_DATA]" at bounding box center [375, 255] width 245 height 11
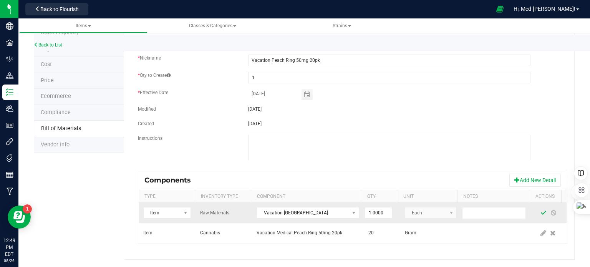
click at [541, 213] on span at bounding box center [544, 213] width 6 height 6
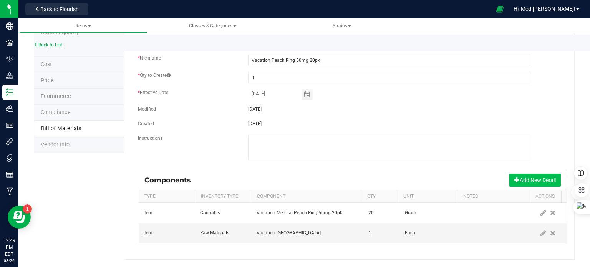
click at [534, 182] on button "Add New Detail" at bounding box center [536, 180] width 52 height 13
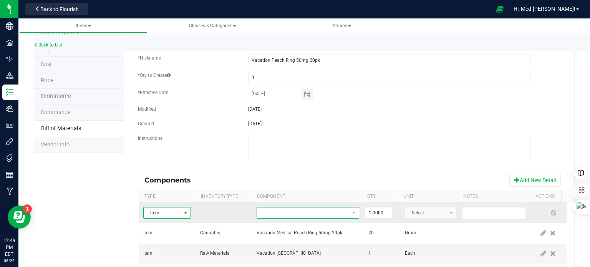
click at [314, 212] on span "NO DATA FOUND" at bounding box center [303, 213] width 92 height 11
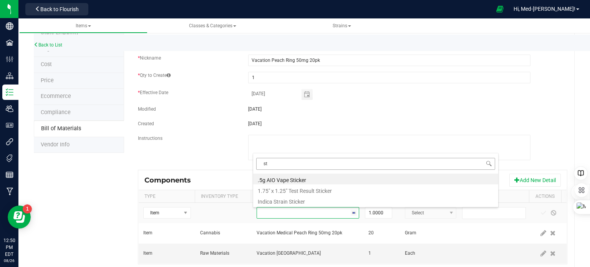
type input "s"
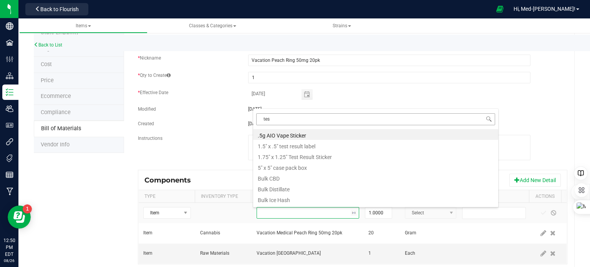
type input "test"
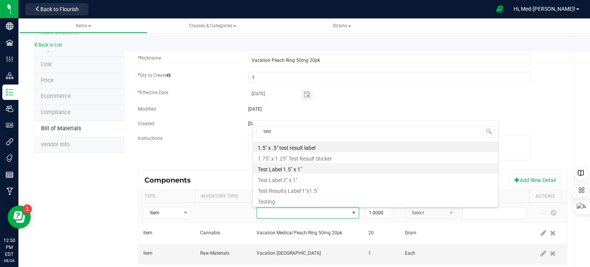
click at [301, 170] on li "Test Label 1.5" x 1"" at bounding box center [375, 168] width 245 height 11
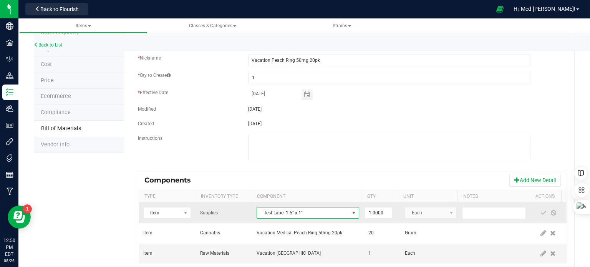
scroll to position [77, 0]
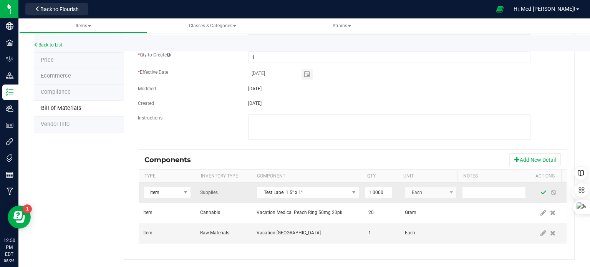
click at [541, 194] on span at bounding box center [544, 193] width 6 height 6
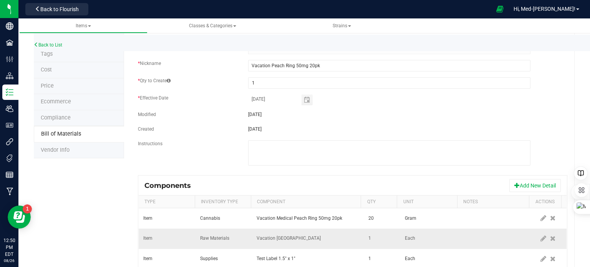
scroll to position [0, 0]
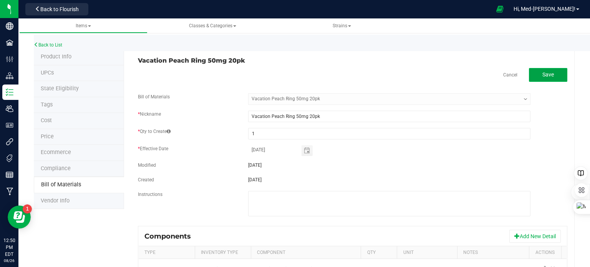
click at [543, 75] on span "Save" at bounding box center [549, 75] width 12 height 6
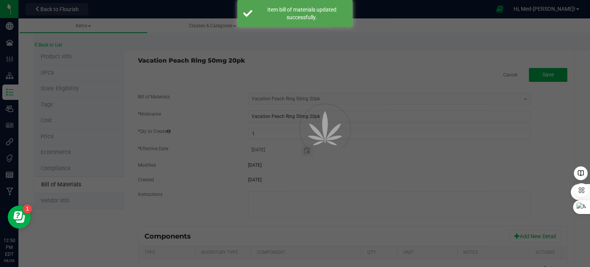
select select "91"
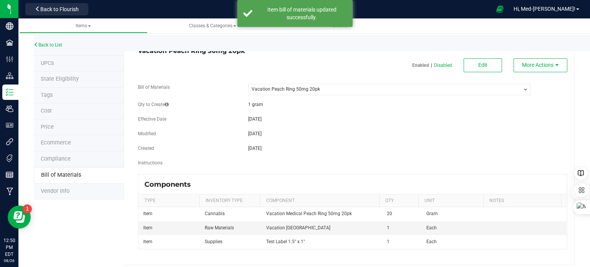
scroll to position [15, 0]
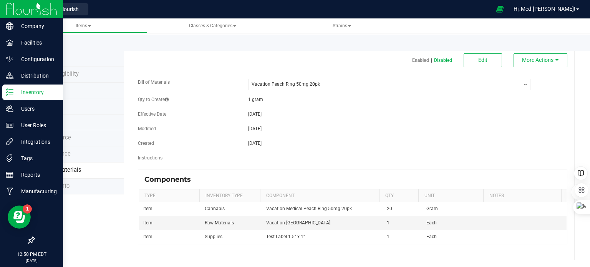
click at [15, 92] on p "Inventory" at bounding box center [36, 92] width 46 height 9
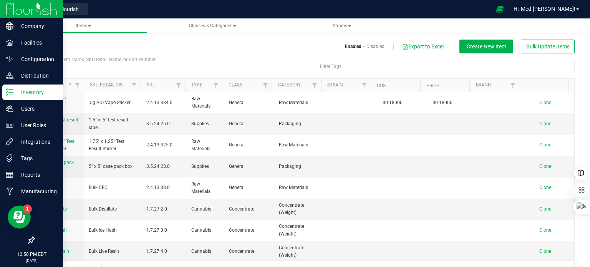
click at [5, 96] on div "Inventory" at bounding box center [32, 92] width 61 height 15
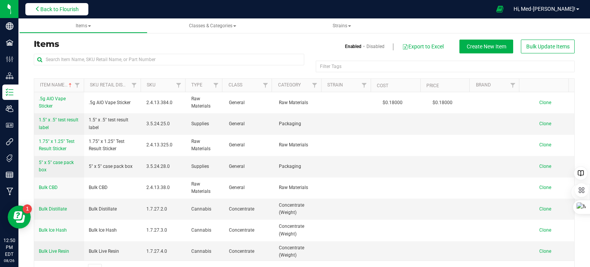
click at [53, 4] on button "Back to Flourish" at bounding box center [56, 9] width 63 height 12
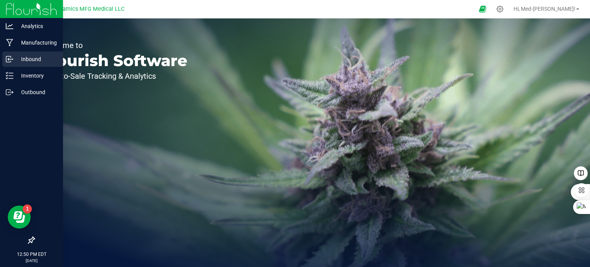
click at [11, 57] on icon at bounding box center [10, 59] width 8 height 8
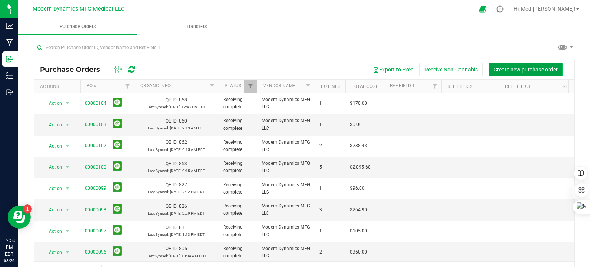
click at [533, 69] on span "Create new purchase order" at bounding box center [526, 70] width 64 height 6
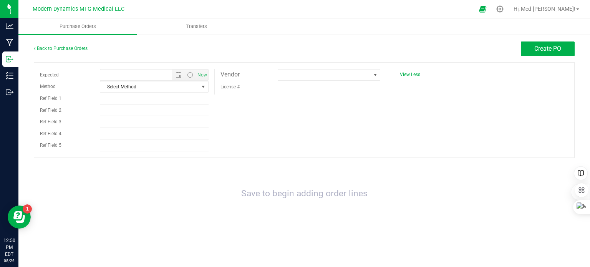
type input "8/26/2025 12:50 PM"
click at [314, 73] on span at bounding box center [324, 75] width 93 height 11
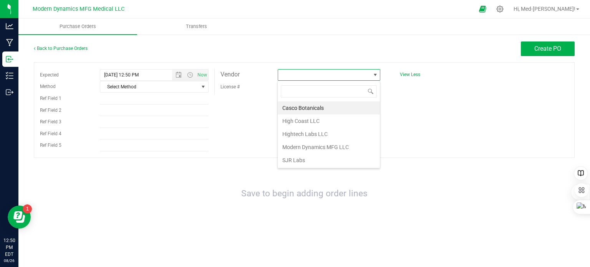
scroll to position [11, 103]
type input "m"
click at [296, 106] on li "Modern Dynamics MFG LLC" at bounding box center [329, 107] width 102 height 13
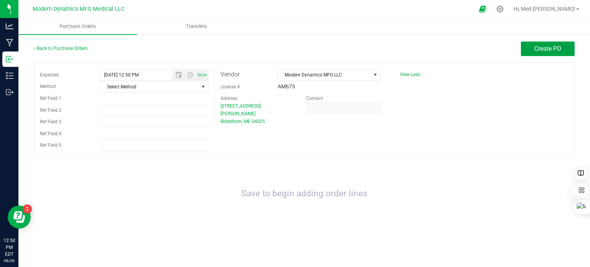
click at [543, 49] on span "Create PO" at bounding box center [548, 48] width 27 height 7
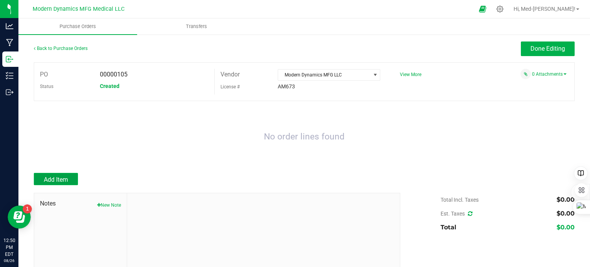
click at [67, 175] on button "Add Item" at bounding box center [56, 179] width 44 height 12
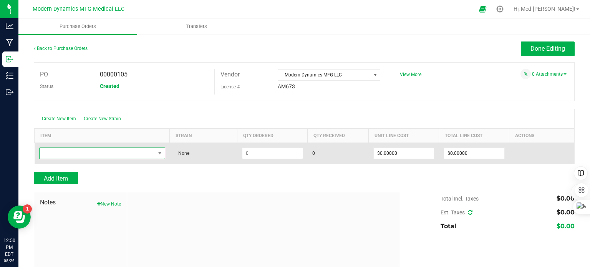
click at [89, 155] on span "NO DATA FOUND" at bounding box center [98, 153] width 116 height 11
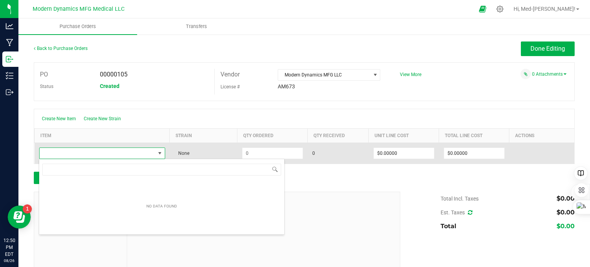
scroll to position [11, 123]
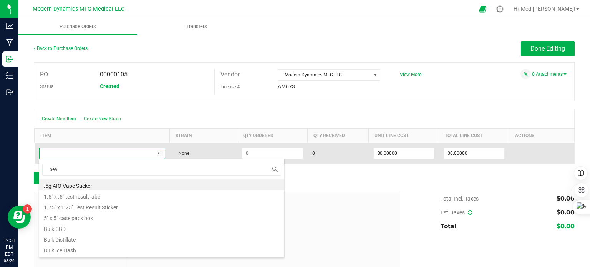
type input "peac"
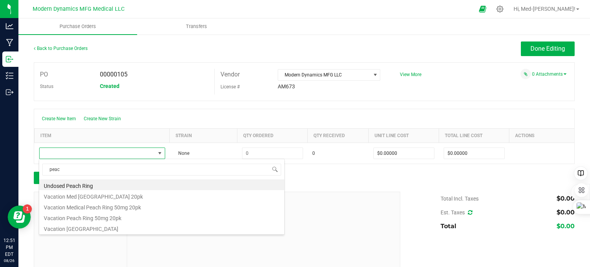
drag, startPoint x: 104, startPoint y: 230, endPoint x: 237, endPoint y: 171, distance: 145.6
click at [104, 230] on li "Vacation [GEOGRAPHIC_DATA]" at bounding box center [161, 228] width 245 height 11
type input "$0.21000"
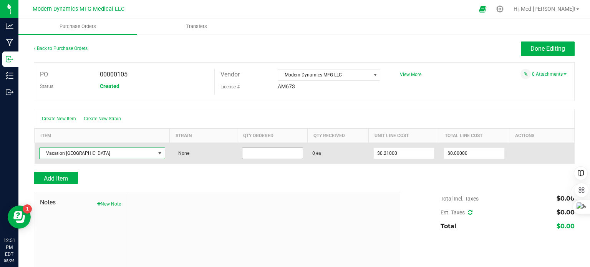
click at [264, 154] on input at bounding box center [273, 153] width 60 height 11
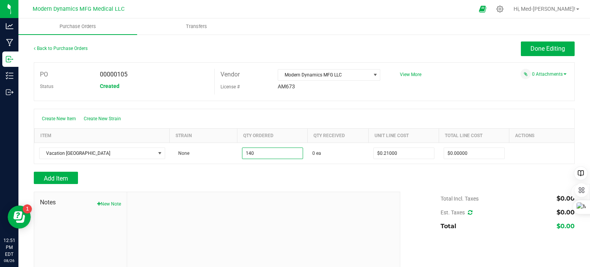
type input "140 ea"
click at [491, 173] on div "Add Item" at bounding box center [304, 178] width 541 height 12
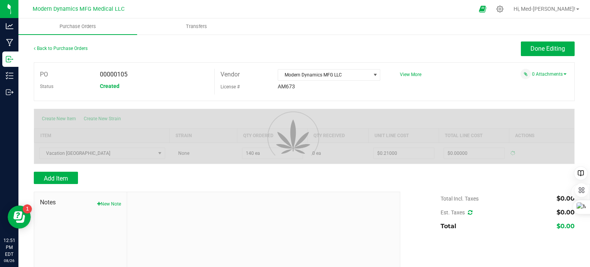
type input "$29.40000"
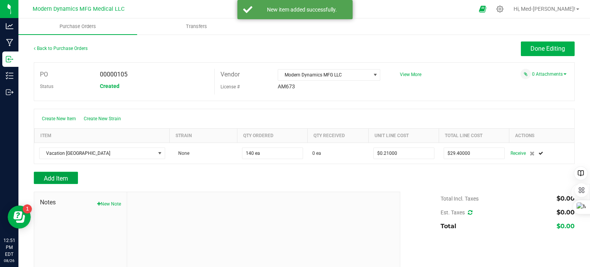
click at [70, 176] on button "Add Item" at bounding box center [56, 178] width 44 height 12
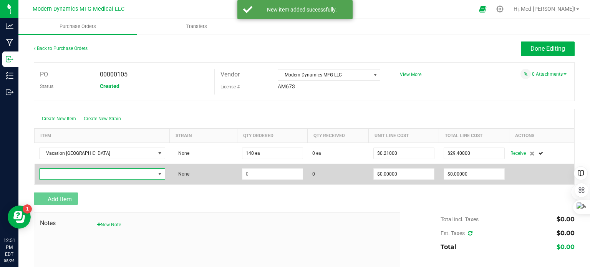
click at [70, 175] on span "NO DATA FOUND" at bounding box center [98, 174] width 116 height 11
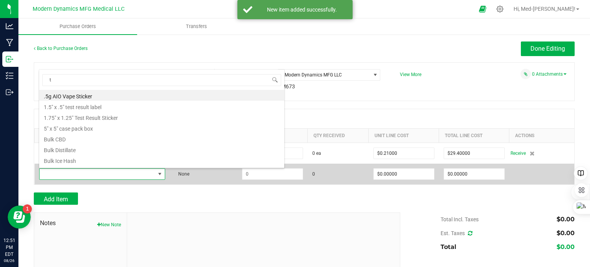
type input "t"
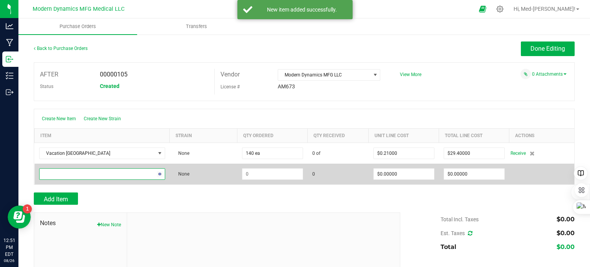
click at [67, 175] on span "NO DATA FOUND" at bounding box center [98, 174] width 116 height 11
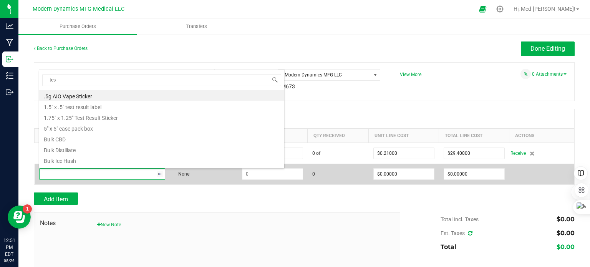
type input "test"
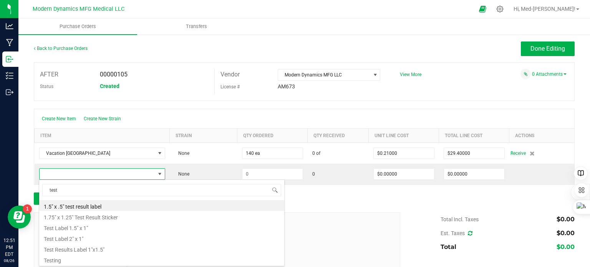
click at [96, 229] on li "Test Label 1.5" x 1"" at bounding box center [161, 227] width 245 height 11
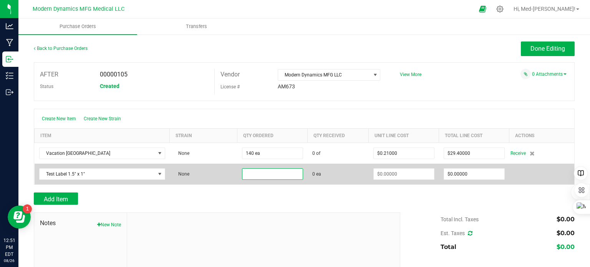
click at [258, 176] on input at bounding box center [273, 174] width 60 height 11
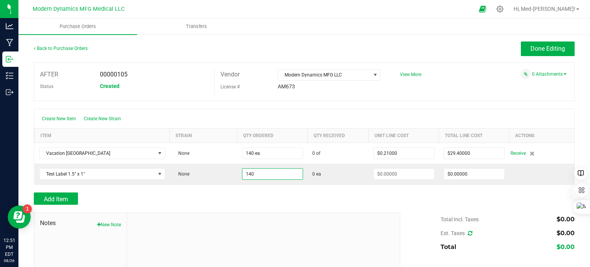
type input "140 ea"
drag, startPoint x: 292, startPoint y: 204, endPoint x: 299, endPoint y: 203, distance: 7.3
click at [297, 203] on div "Add Item" at bounding box center [214, 199] width 361 height 12
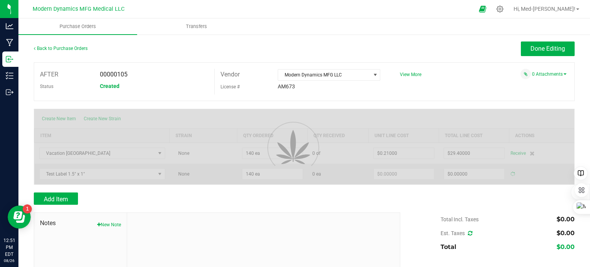
type input "$0.00000"
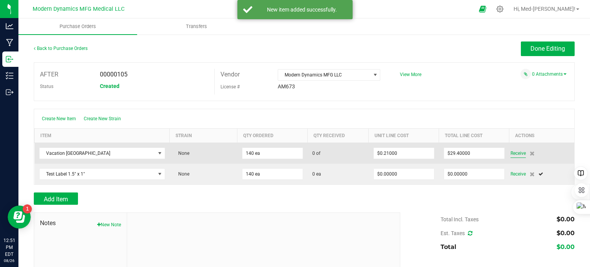
click at [514, 153] on span "Receive" at bounding box center [518, 153] width 15 height 9
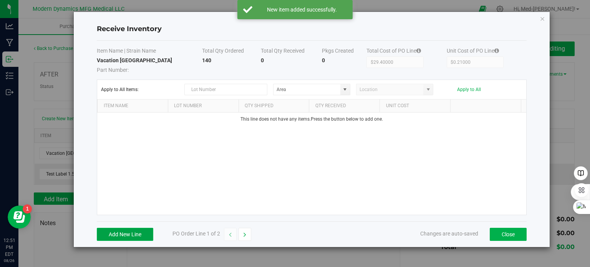
click at [141, 233] on button "Add New Line" at bounding box center [125, 234] width 57 height 13
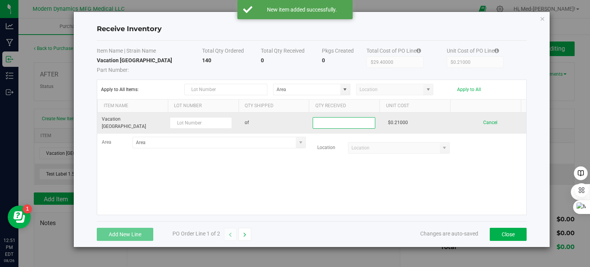
click at [323, 118] on input at bounding box center [344, 123] width 62 height 11
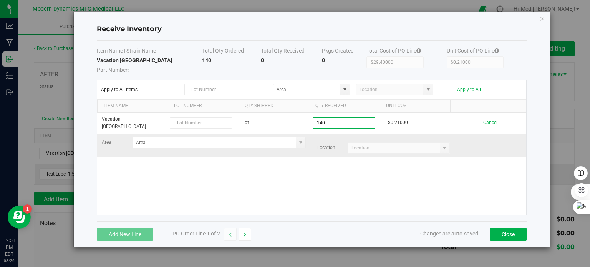
type input "140 ea"
click at [464, 144] on kendo-grid-list "Vacation Peach Ring Bag of 140 ea $0.21000 Cancel Area Location" at bounding box center [311, 164] width 429 height 102
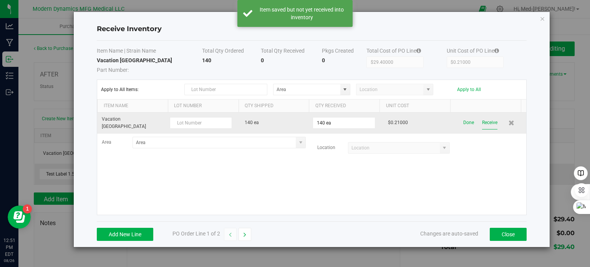
click at [485, 121] on button "Receive" at bounding box center [489, 122] width 15 height 13
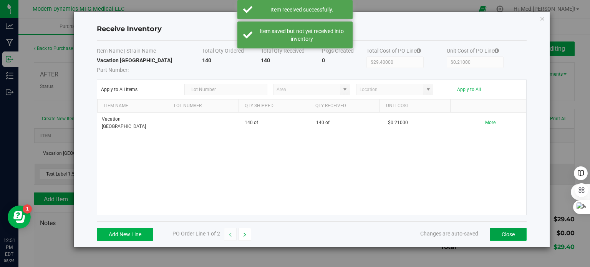
click at [511, 236] on button "Close" at bounding box center [508, 234] width 37 height 13
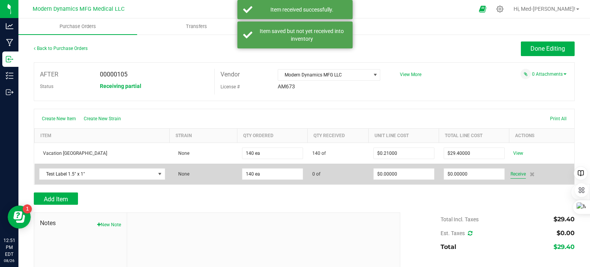
click at [515, 173] on font "Receive" at bounding box center [518, 173] width 15 height 5
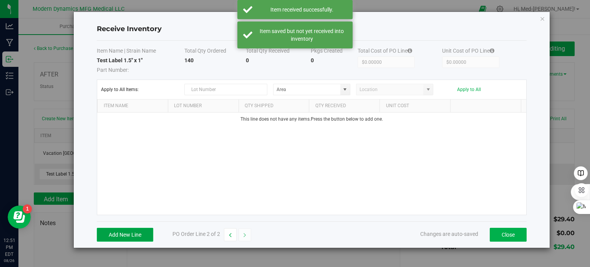
click at [146, 230] on button "Add New Line" at bounding box center [125, 235] width 57 height 14
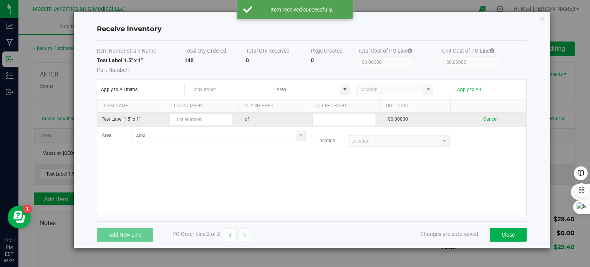
click at [331, 121] on input at bounding box center [344, 119] width 62 height 11
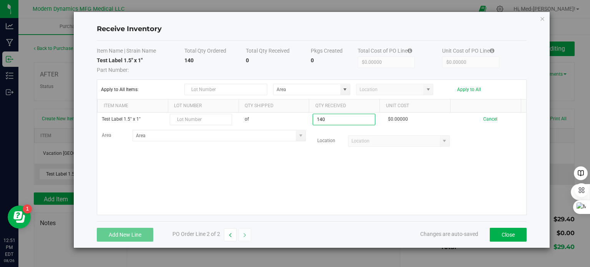
type input "140 ea"
click at [382, 176] on kendo-grid-list "Test Label 1.5" x 1" of 140 ea $0.00000 Cancel Area Location" at bounding box center [311, 164] width 429 height 102
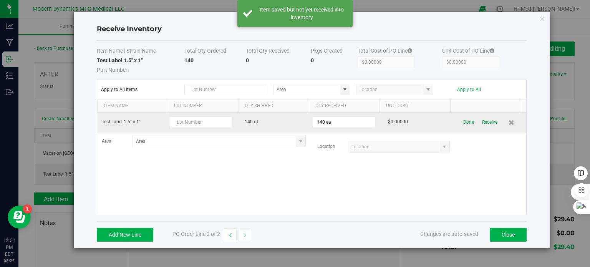
click at [488, 120] on font "Receive" at bounding box center [489, 122] width 15 height 5
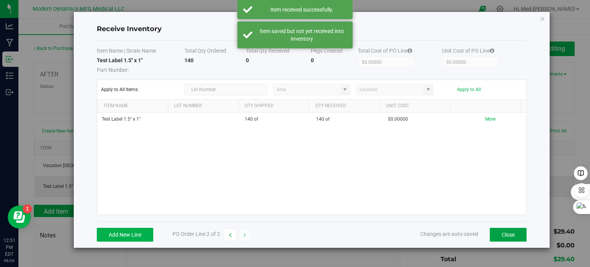
click at [504, 232] on font "Close" at bounding box center [508, 235] width 13 height 6
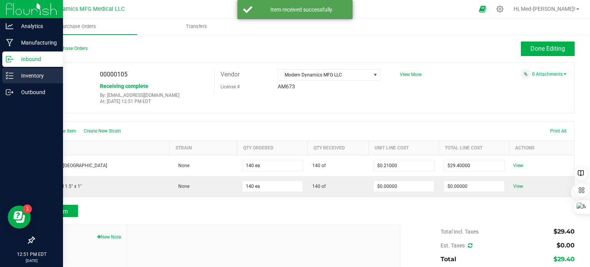
click at [13, 75] on p "Inventory" at bounding box center [36, 75] width 46 height 9
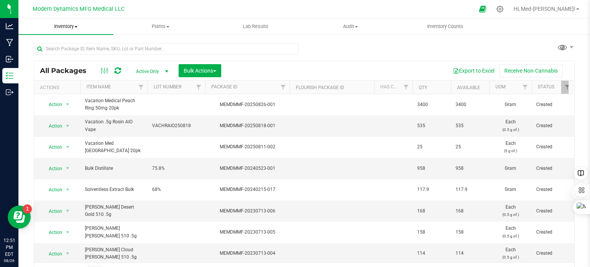
click at [77, 25] on span "Inventory" at bounding box center [65, 26] width 95 height 7
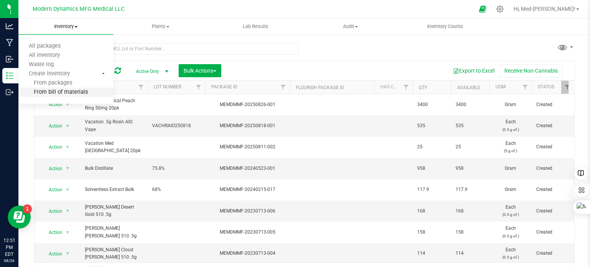
click at [67, 89] on li "From bill of materials" at bounding box center [65, 92] width 95 height 9
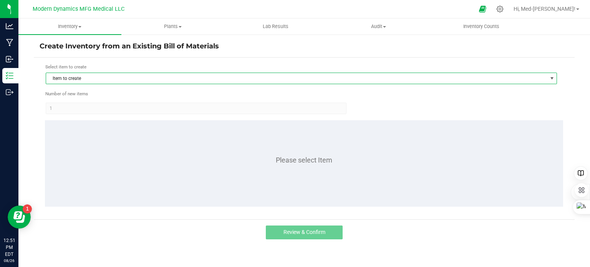
click at [128, 78] on span "Item to create" at bounding box center [296, 78] width 501 height 11
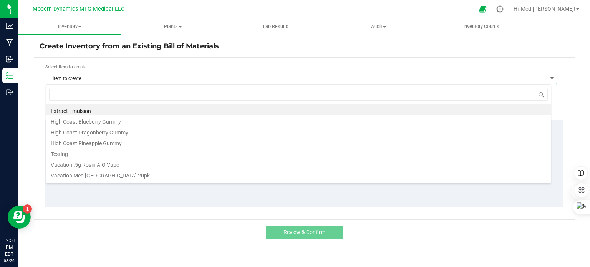
scroll to position [11, 506]
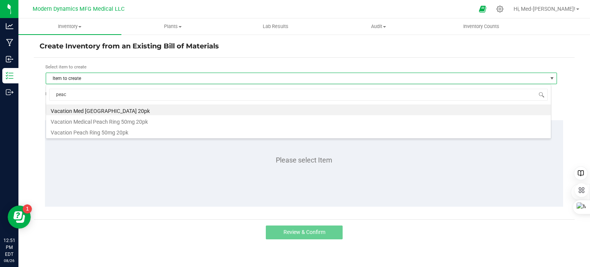
type input "peach"
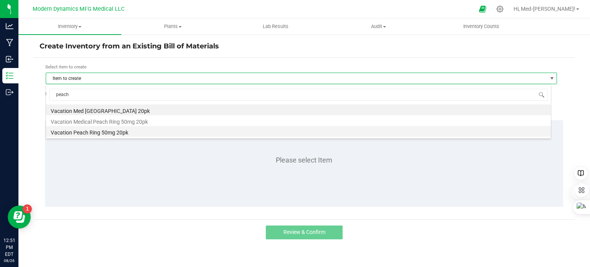
click at [122, 131] on font "Vacation Peach Ring 50mg 20pk" at bounding box center [90, 133] width 78 height 6
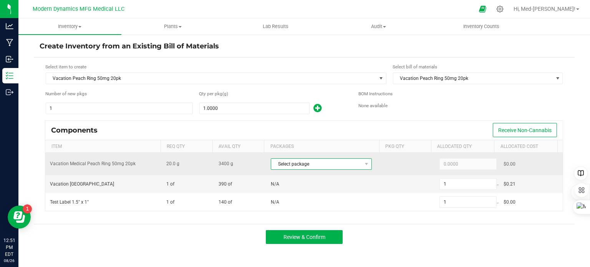
click at [332, 164] on span "Select package" at bounding box center [316, 164] width 91 height 11
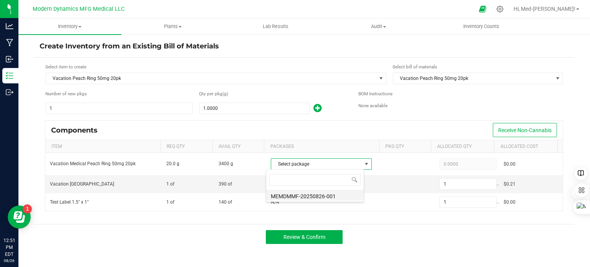
scroll to position [11, 98]
click at [328, 196] on li "MEMDMMF-20250826-001" at bounding box center [315, 195] width 98 height 11
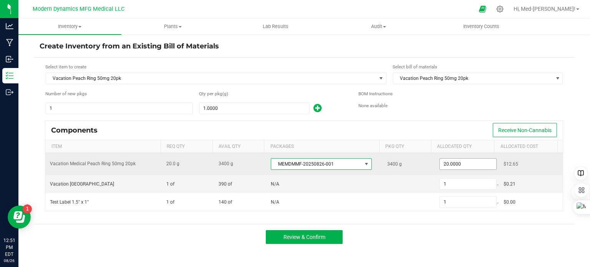
type input "20"
click at [456, 166] on input "20" at bounding box center [468, 164] width 57 height 11
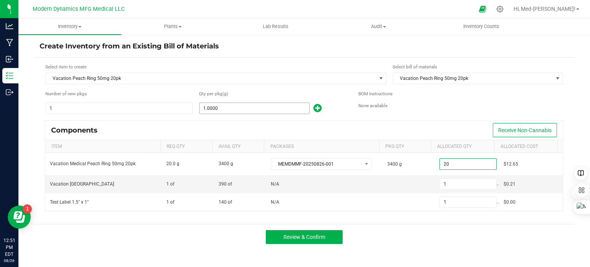
type input "1"
type input "20.0000"
click at [239, 110] on input "1" at bounding box center [255, 108] width 110 height 11
type input "13"
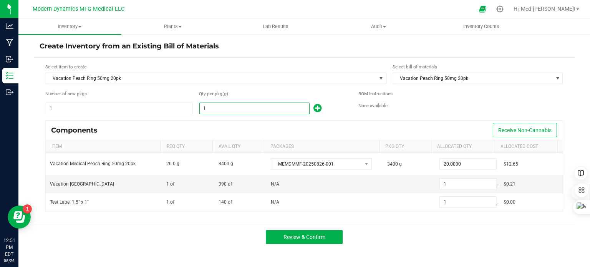
type input "13"
type input "136"
drag, startPoint x: 223, startPoint y: 104, endPoint x: 175, endPoint y: 101, distance: 48.9
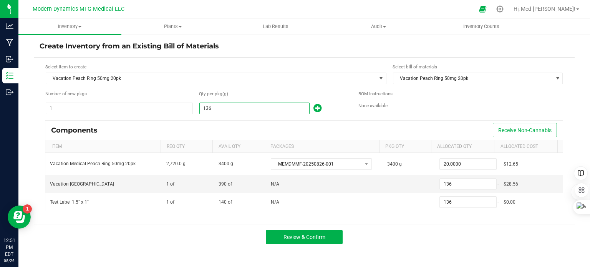
click at [174, 101] on div "Number of new pkgs 1 Qty per pkg (g) 136" at bounding box center [199, 102] width 308 height 24
type input "1"
type input "14"
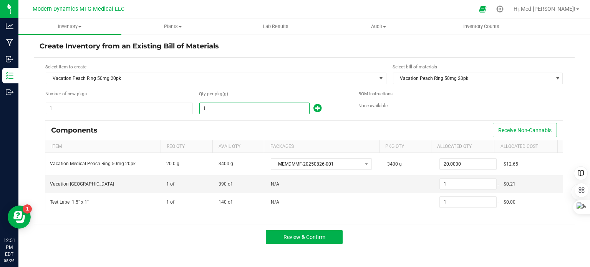
type input "14"
type input "140"
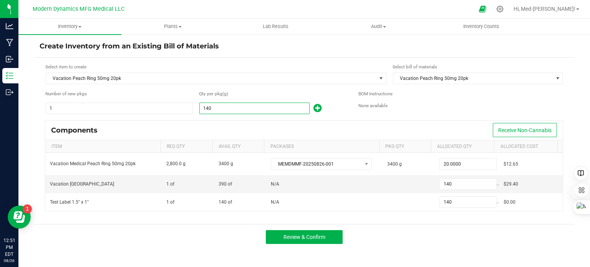
type input "140.0000"
click at [332, 129] on div "Components Receive Non-Cannabis" at bounding box center [304, 130] width 518 height 19
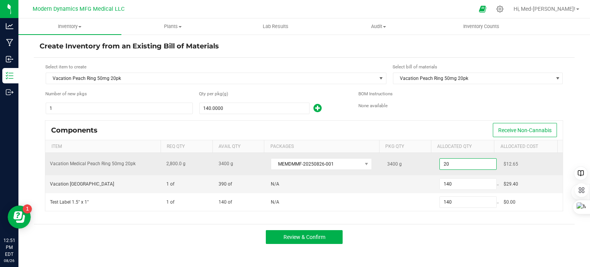
click at [458, 161] on input "20" at bounding box center [468, 164] width 57 height 11
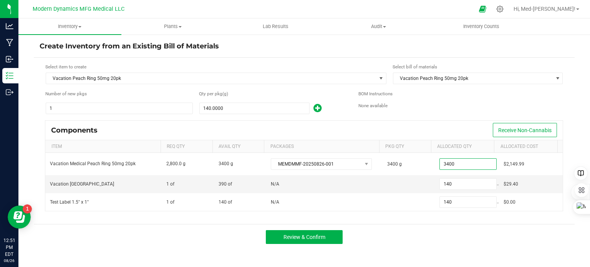
type input "3,400.0000"
click at [434, 241] on div "Review & Confirm" at bounding box center [304, 237] width 541 height 26
click at [323, 234] on button "Review & Confirm" at bounding box center [304, 237] width 77 height 14
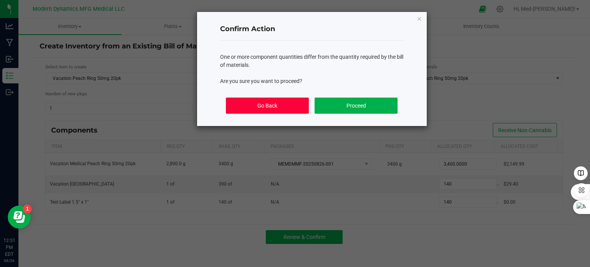
click at [294, 108] on button "Go Back" at bounding box center [267, 106] width 83 height 16
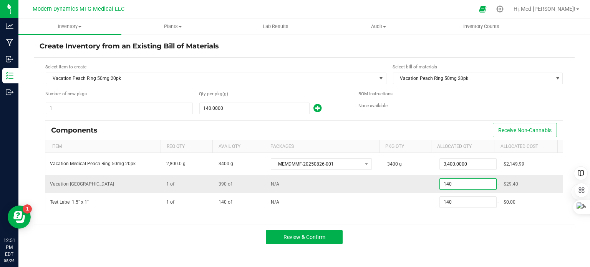
click at [447, 180] on input "140" at bounding box center [468, 184] width 57 height 11
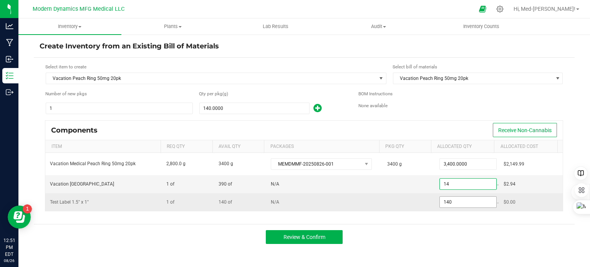
type input "140"
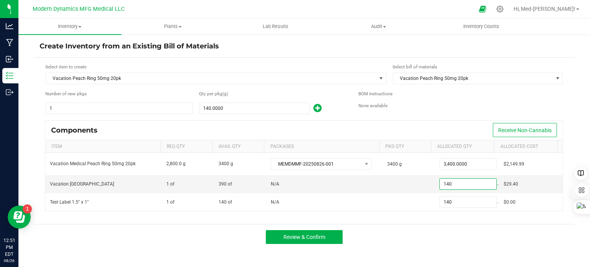
click at [439, 241] on div "Review & Confirm" at bounding box center [304, 237] width 541 height 26
click at [328, 235] on button "Review & Confirm" at bounding box center [304, 237] width 77 height 14
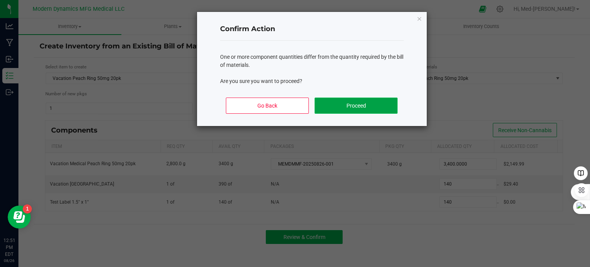
click at [376, 108] on button "Proceed" at bounding box center [356, 106] width 83 height 16
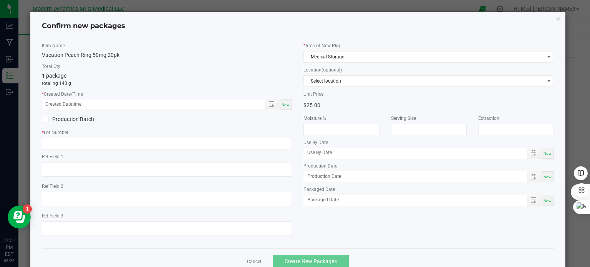
click at [282, 105] on span "Now" at bounding box center [286, 105] width 8 height 4
type input "08/26/2025 12:52 PM"
click at [103, 146] on input "text" at bounding box center [167, 144] width 251 height 12
type input "VACMEDPR50250825"
click at [398, 242] on div "Confirm new packages Item Name Vacation Peach Ring 50mg 20pk Total Qty 1 packag…" at bounding box center [298, 143] width 536 height 263
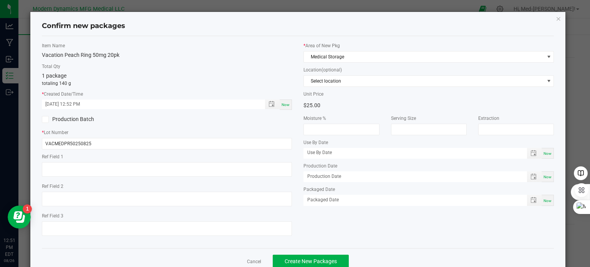
click at [544, 176] on font "Now" at bounding box center [548, 177] width 8 height 4
click at [315, 175] on input "[DATE]" at bounding box center [411, 176] width 215 height 10
type input "08/25/2025"
click at [544, 154] on font "Now" at bounding box center [548, 153] width 8 height 4
click at [316, 152] on input "[DATE]" at bounding box center [411, 153] width 215 height 10
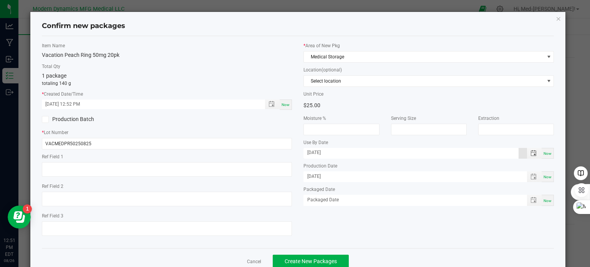
type input "08/22/2026"
drag, startPoint x: 371, startPoint y: 105, endPoint x: 356, endPoint y: 72, distance: 35.6
click at [368, 100] on div "$25.00" at bounding box center [364, 106] width 120 height 12
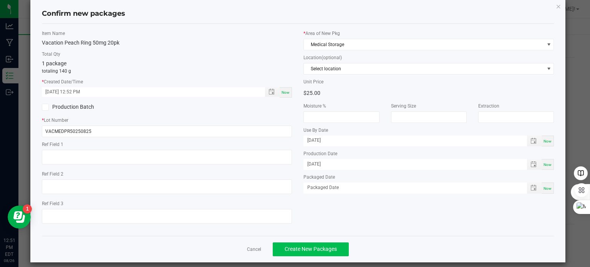
scroll to position [19, 0]
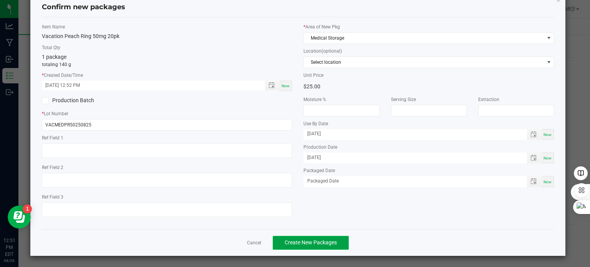
click at [339, 241] on button "Create New Packages" at bounding box center [311, 243] width 76 height 14
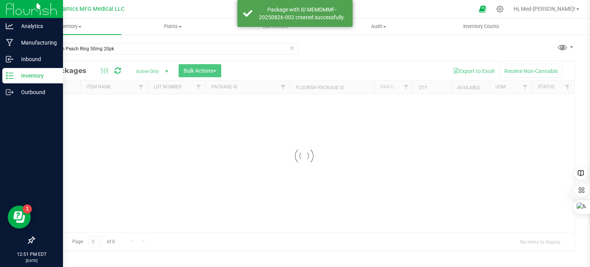
click at [13, 79] on p "Inventory" at bounding box center [36, 75] width 46 height 9
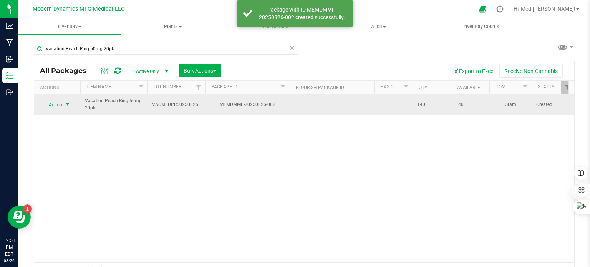
click at [68, 103] on span "select" at bounding box center [68, 104] width 6 height 6
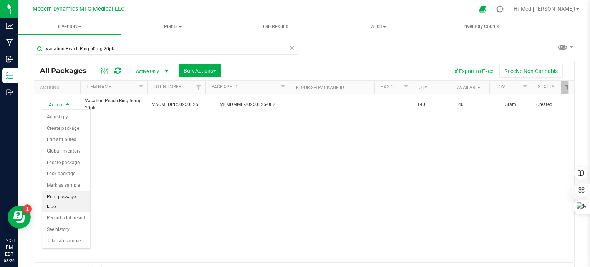
click at [65, 194] on font "Print package label" at bounding box center [61, 201] width 29 height 15
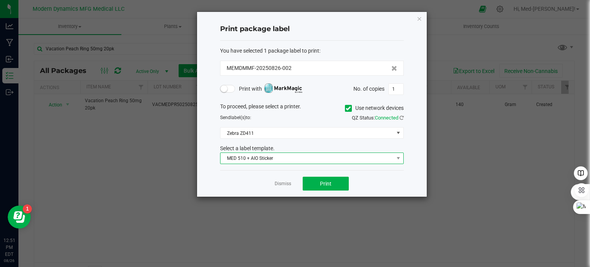
click at [263, 157] on span "MED 510 + AIO Sticker" at bounding box center [307, 158] width 173 height 11
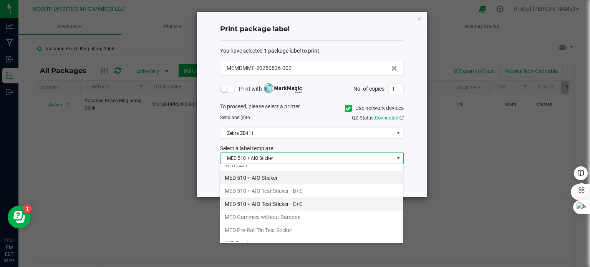
scroll to position [13, 0]
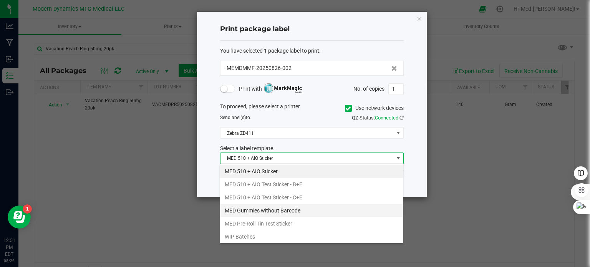
click at [273, 207] on li "MED Gummies without Barcode" at bounding box center [311, 210] width 183 height 13
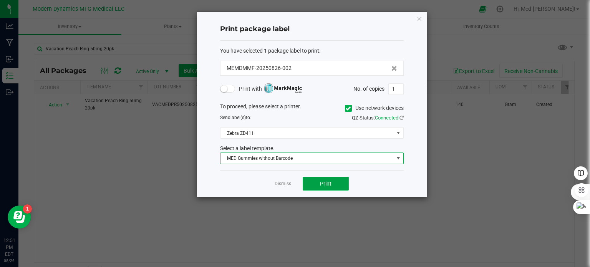
click at [327, 185] on span "Print" at bounding box center [326, 184] width 12 height 6
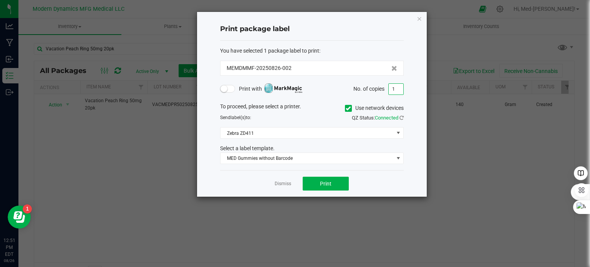
click at [397, 87] on input "1" at bounding box center [396, 89] width 15 height 11
type input "140"
click at [341, 178] on button "Print" at bounding box center [326, 184] width 46 height 14
